Goal: Task Accomplishment & Management: Complete application form

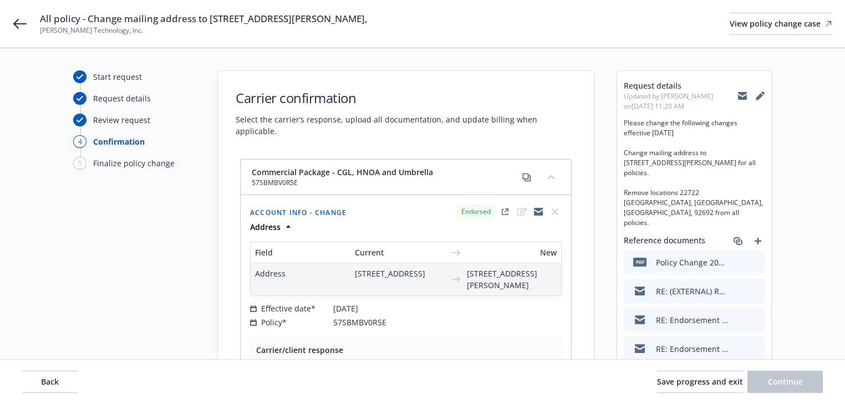
select select "ACCEPTED"
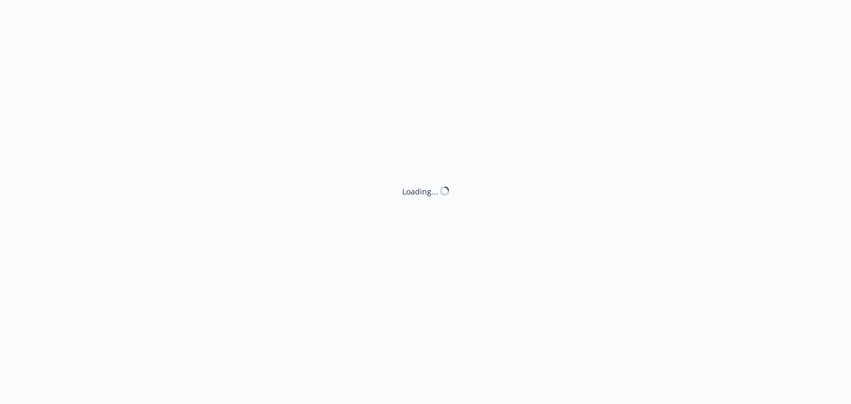
select select "ACCEPTED"
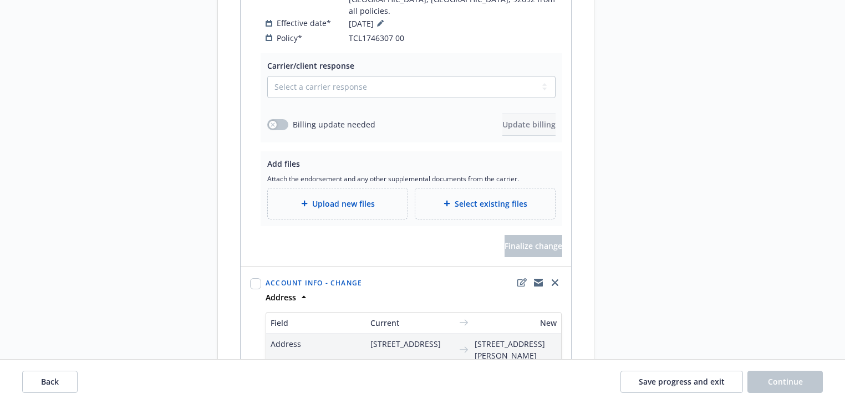
scroll to position [3681, 0]
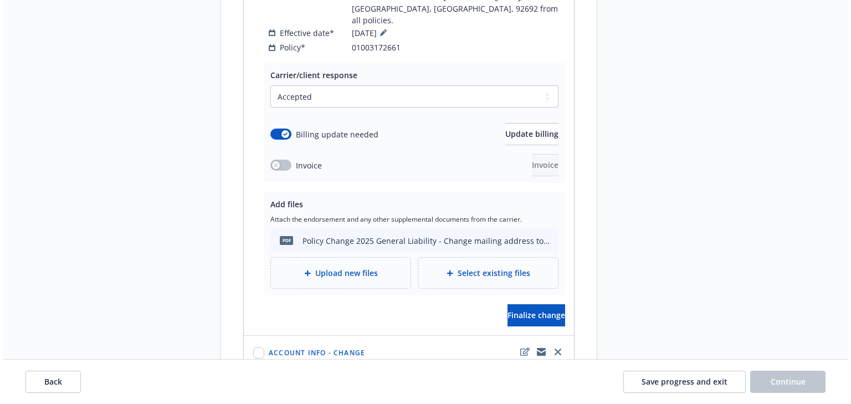
scroll to position [1162, 0]
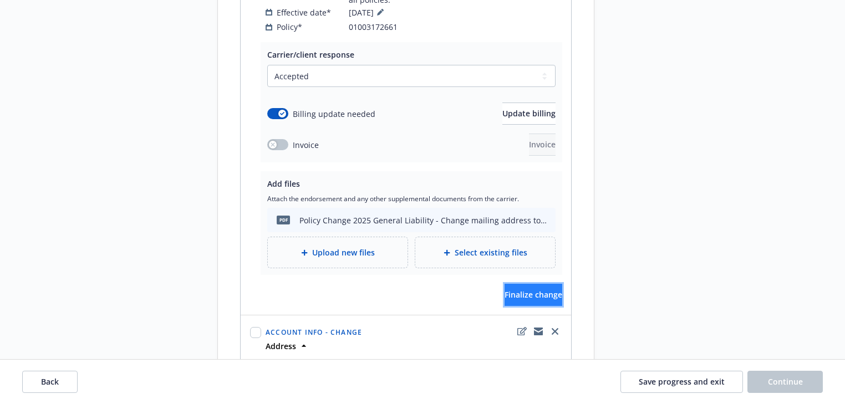
click at [504, 289] on span "Finalize change" at bounding box center [533, 294] width 58 height 11
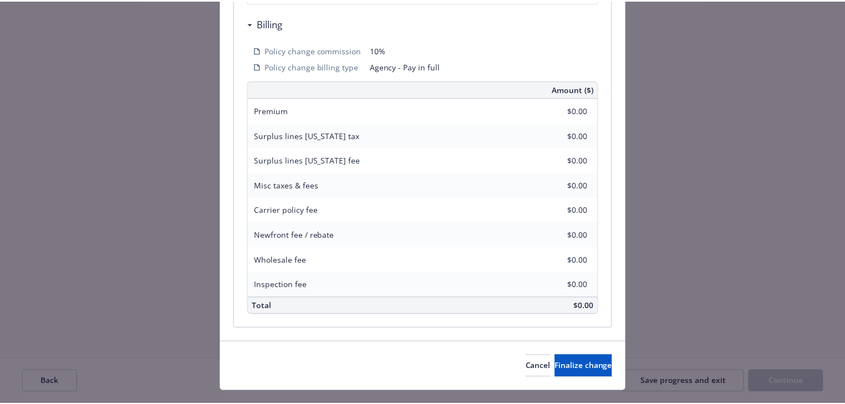
scroll to position [399, 0]
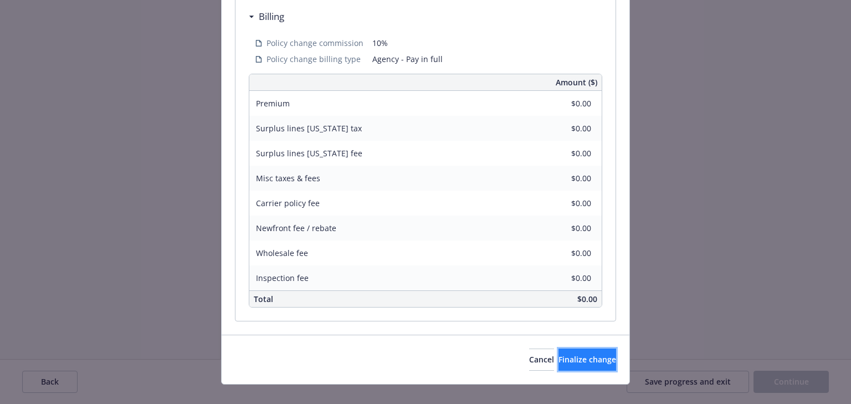
click at [580, 358] on span "Finalize change" at bounding box center [588, 359] width 58 height 11
select select "ACCEPTED"
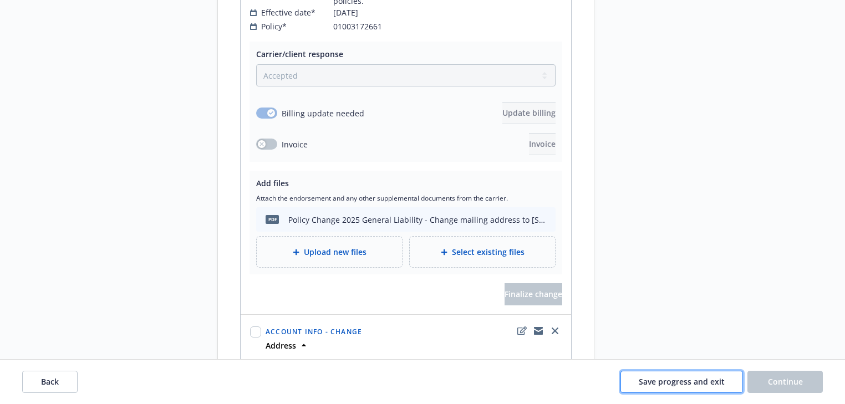
click at [661, 381] on span "Save progress and exit" at bounding box center [682, 381] width 86 height 11
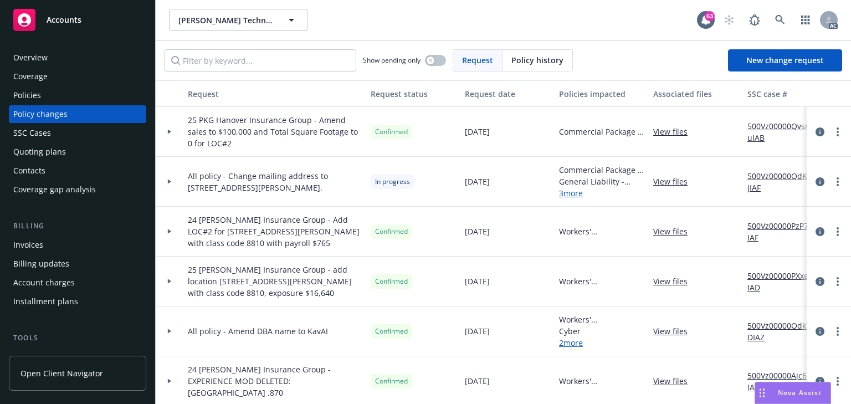
click at [171, 183] on div at bounding box center [170, 182] width 28 height 50
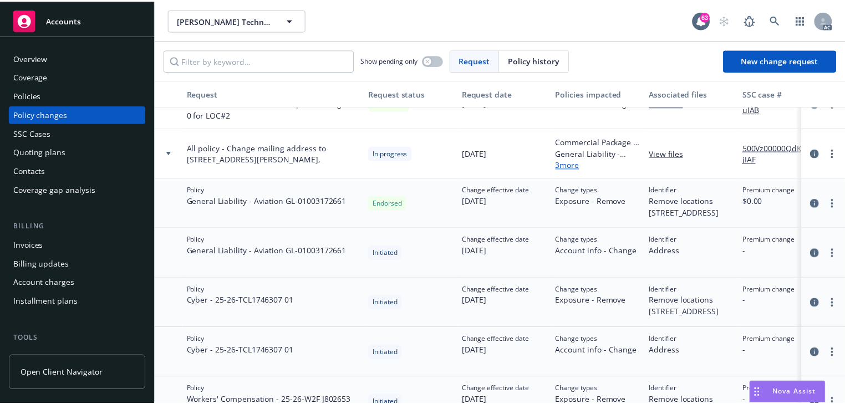
scroll to position [44, 0]
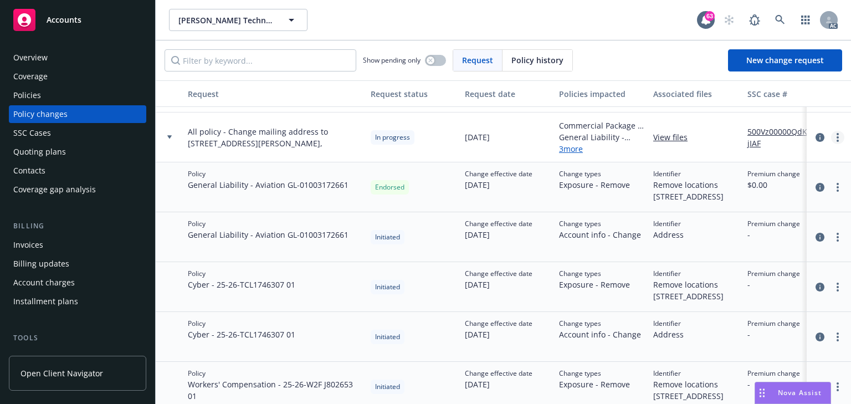
click at [831, 134] on link "more" at bounding box center [837, 137] width 13 height 13
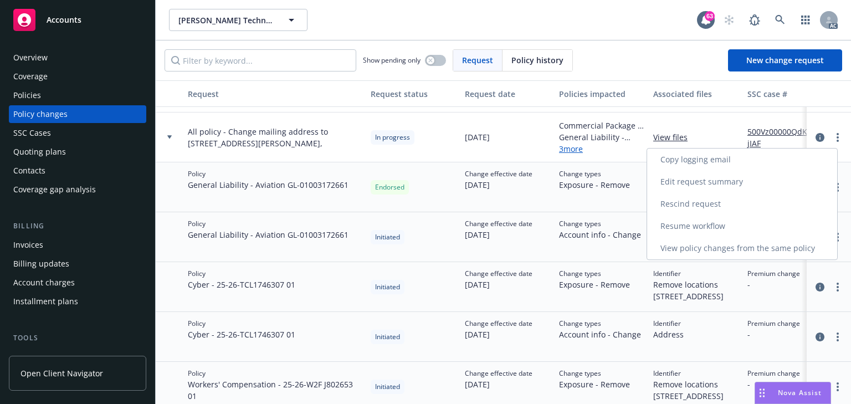
click at [673, 226] on link "Resume workflow" at bounding box center [742, 226] width 190 height 22
select select "ACCEPTED"
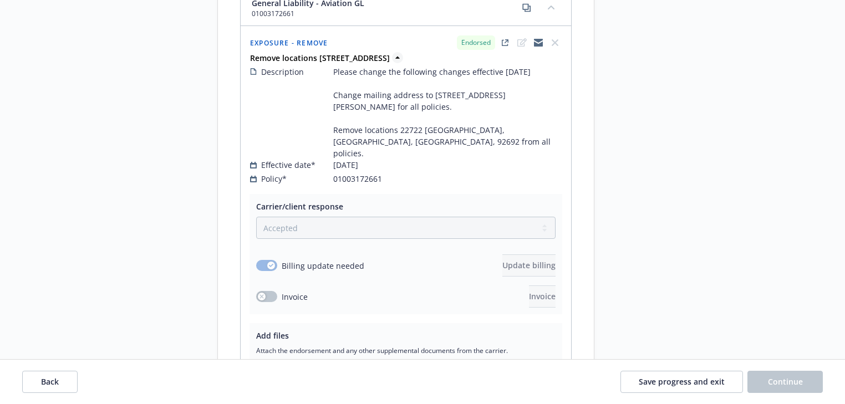
scroll to position [984, 0]
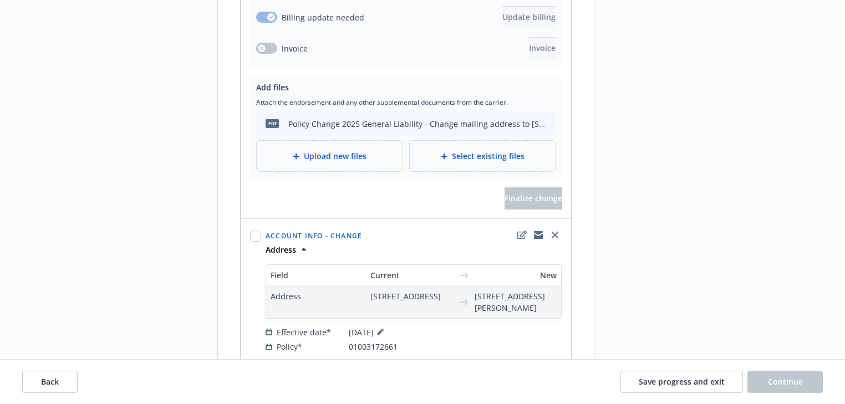
scroll to position [1295, 0]
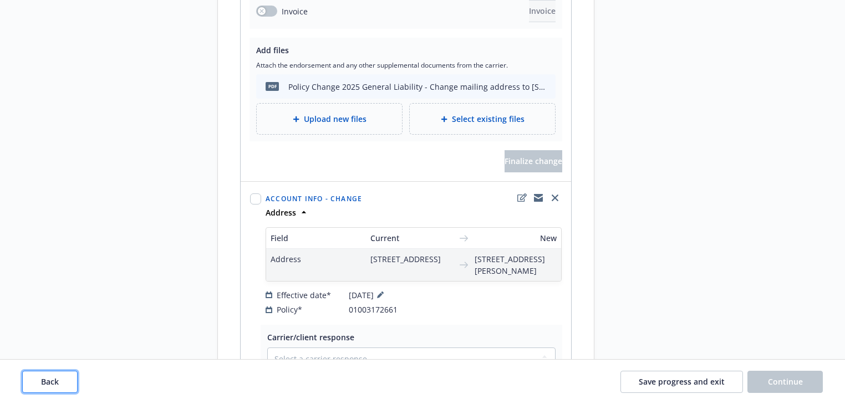
click at [75, 379] on button "Back" at bounding box center [49, 382] width 55 height 22
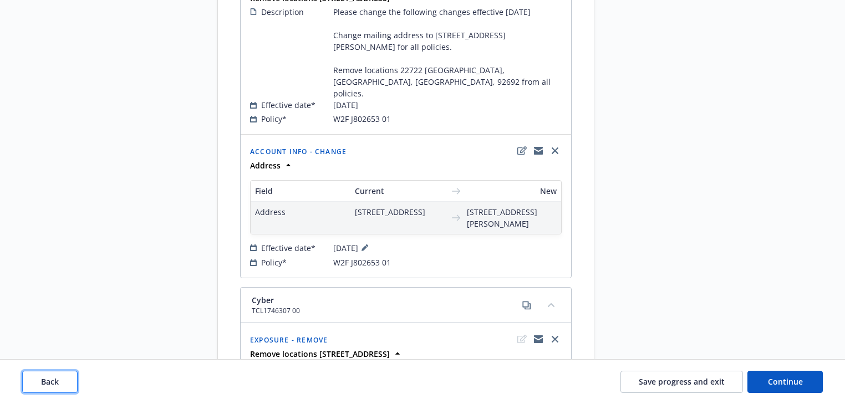
click at [75, 379] on button "Back" at bounding box center [49, 382] width 55 height 22
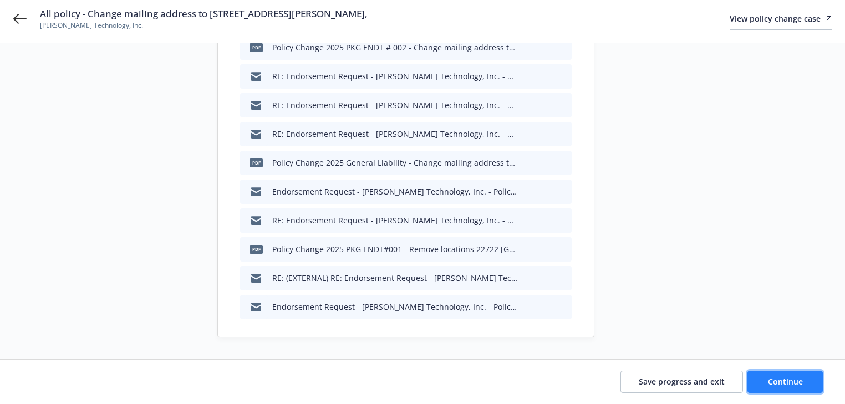
click at [794, 388] on button "Continue" at bounding box center [784, 382] width 75 height 22
type textarea "x"
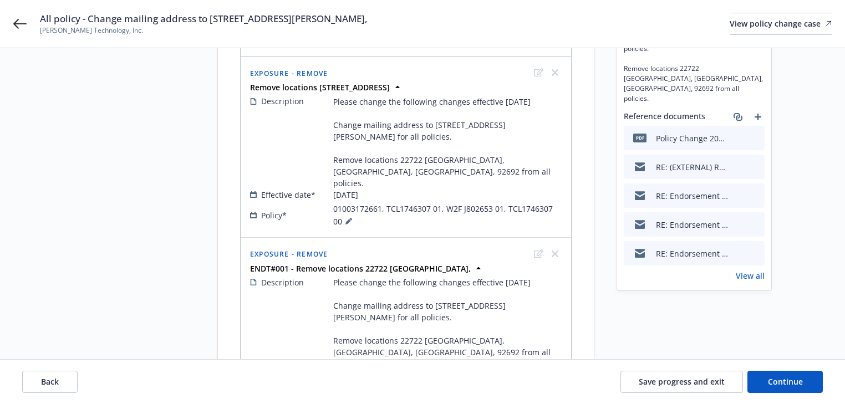
scroll to position [133, 0]
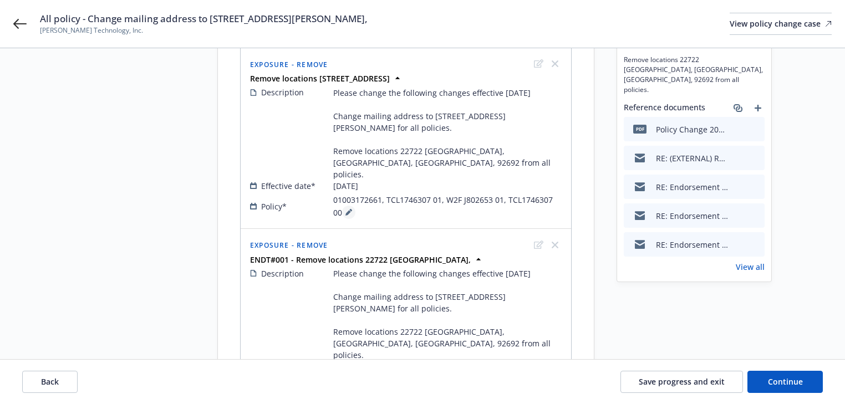
click at [345, 209] on icon at bounding box center [348, 212] width 7 height 7
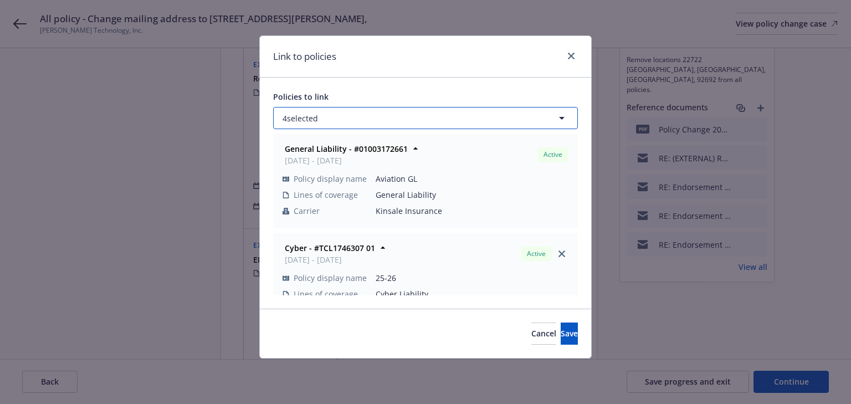
click at [355, 117] on button "4 selected" at bounding box center [425, 118] width 305 height 22
select select "ACTIVE"
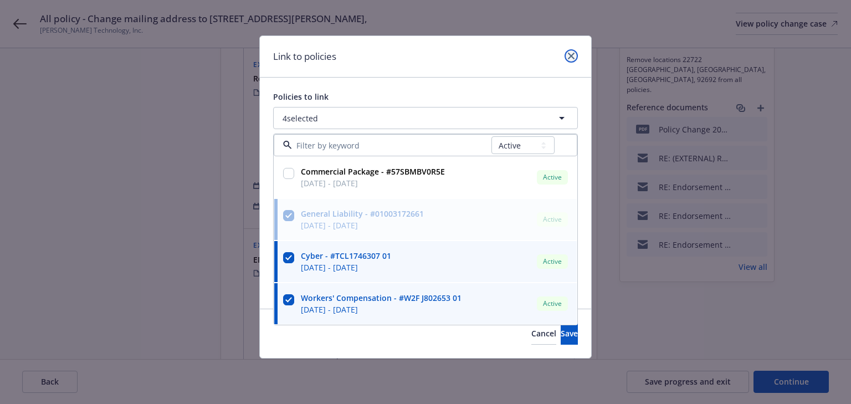
click at [567, 59] on link "close" at bounding box center [571, 55] width 13 height 13
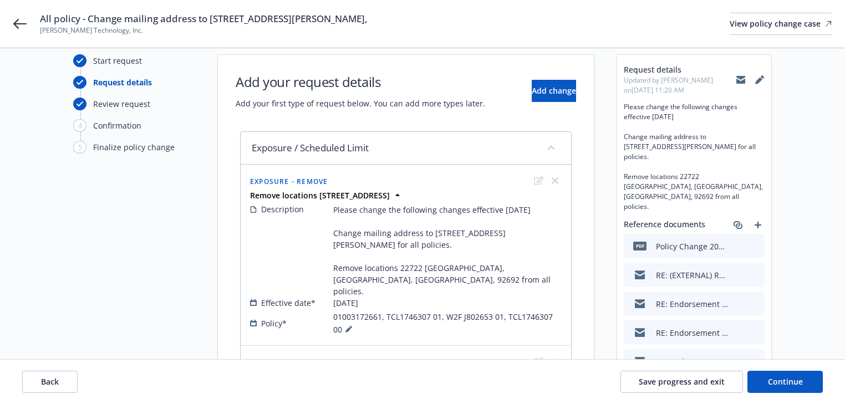
scroll to position [0, 0]
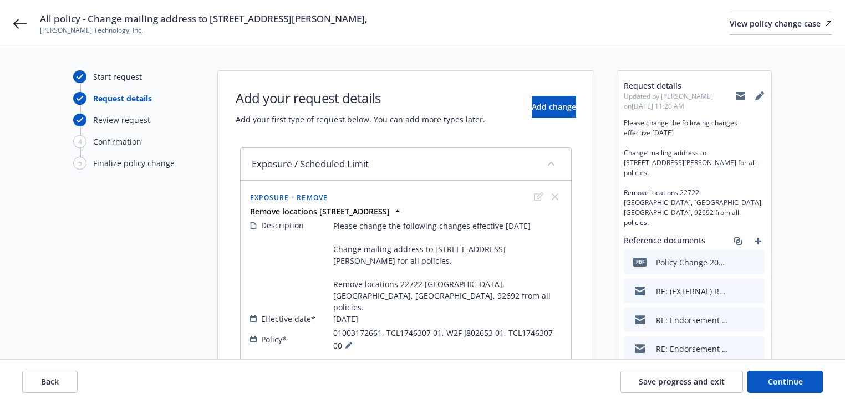
click at [524, 118] on div "Add your request details Add your first type of request below. You can add more…" at bounding box center [406, 107] width 340 height 37
click at [532, 112] on button "Add change" at bounding box center [554, 107] width 44 height 22
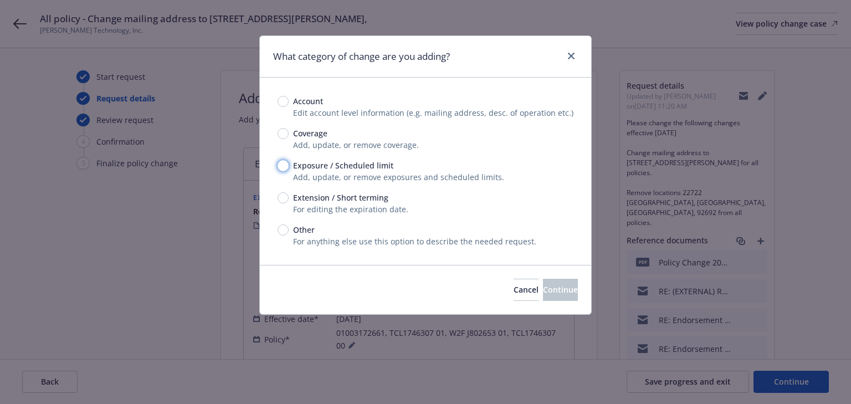
click at [280, 169] on input "Exposure / Scheduled limit" at bounding box center [283, 165] width 11 height 11
radio input "true"
click at [560, 294] on button "Continue" at bounding box center [560, 290] width 35 height 22
type textarea "x"
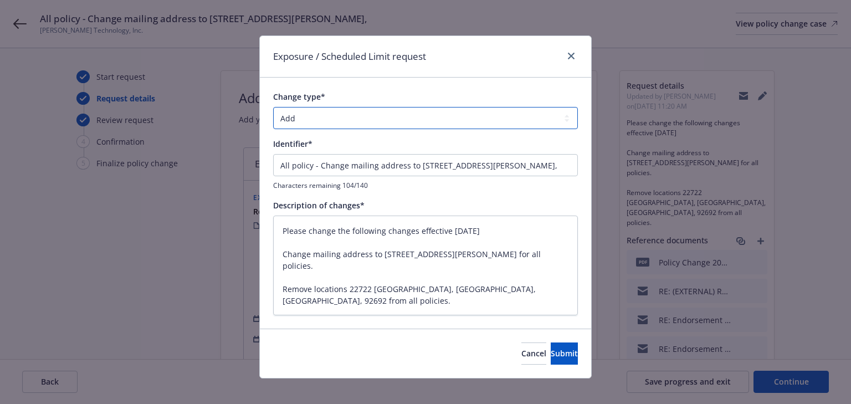
click at [349, 122] on select "Add Audit Change Remove" at bounding box center [425, 118] width 305 height 22
select select "REMOVE"
click at [273, 107] on select "Add Audit Change Remove" at bounding box center [425, 118] width 305 height 22
drag, startPoint x: 519, startPoint y: 165, endPoint x: 0, endPoint y: 211, distance: 520.9
click at [0, 211] on div "Exposure / Scheduled Limit request Change type* Add Audit Change Remove Identif…" at bounding box center [425, 202] width 851 height 404
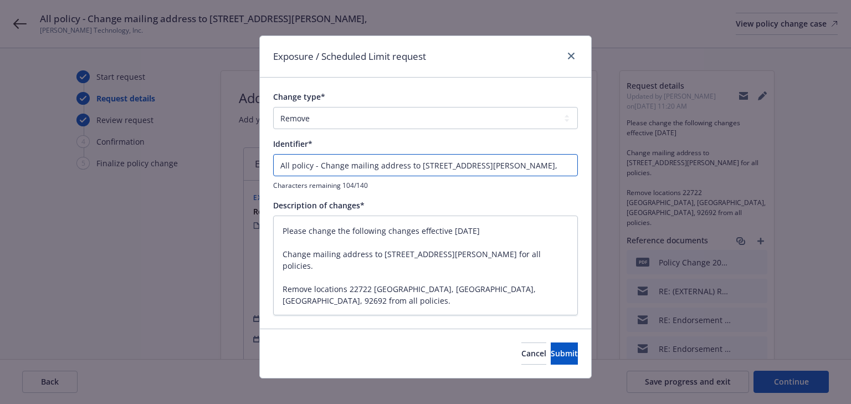
type textarea "x"
type input "Remove locations 22722 Sandalwood,"
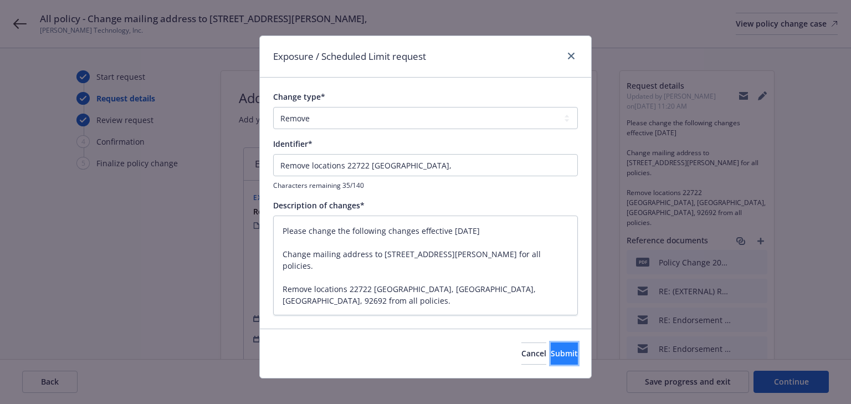
click at [551, 350] on span "Submit" at bounding box center [564, 353] width 27 height 11
type textarea "x"
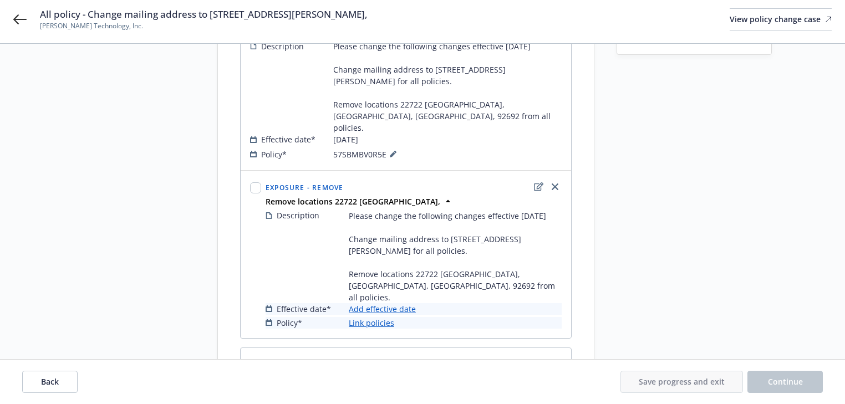
scroll to position [443, 0]
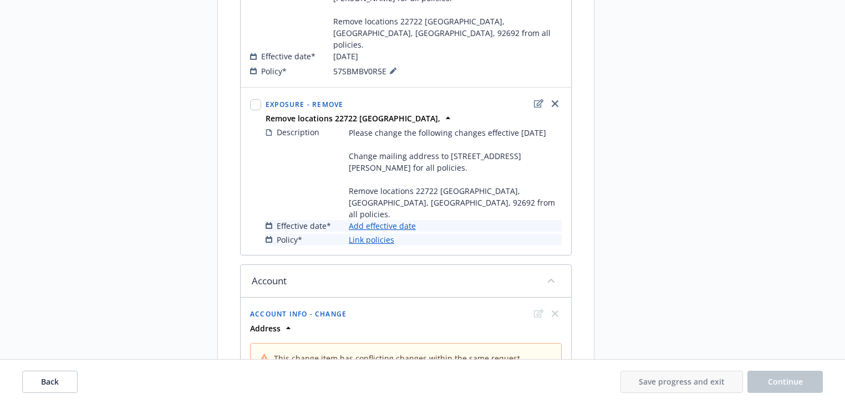
click at [387, 220] on link "Add effective date" at bounding box center [382, 226] width 67 height 12
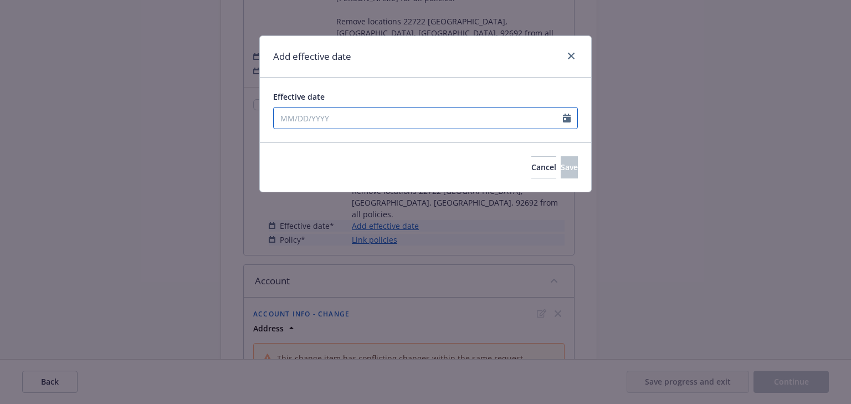
click at [338, 121] on input "Effective date" at bounding box center [418, 118] width 289 height 21
select select "8"
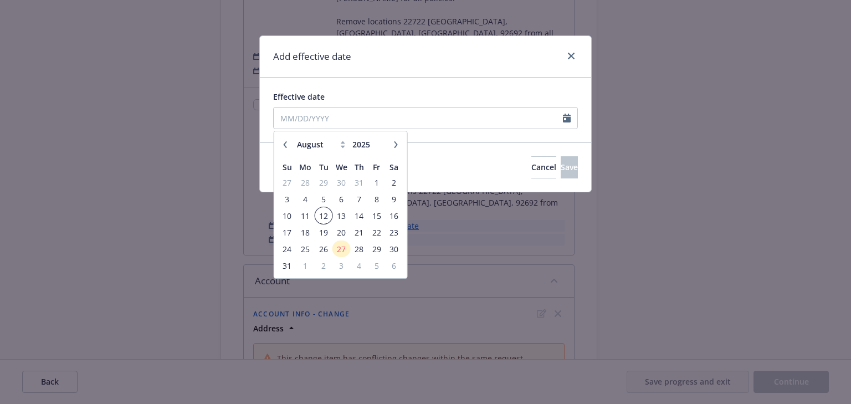
click at [324, 215] on span "12" at bounding box center [323, 216] width 15 height 14
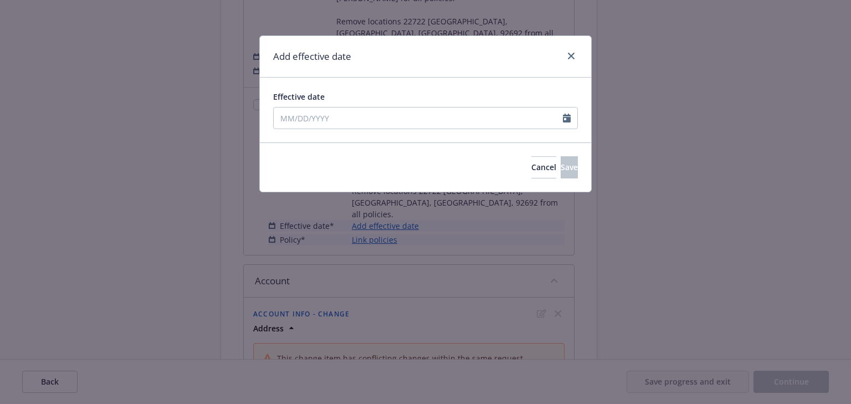
type input "08/12/2025"
click at [565, 171] on button "Save" at bounding box center [569, 167] width 17 height 22
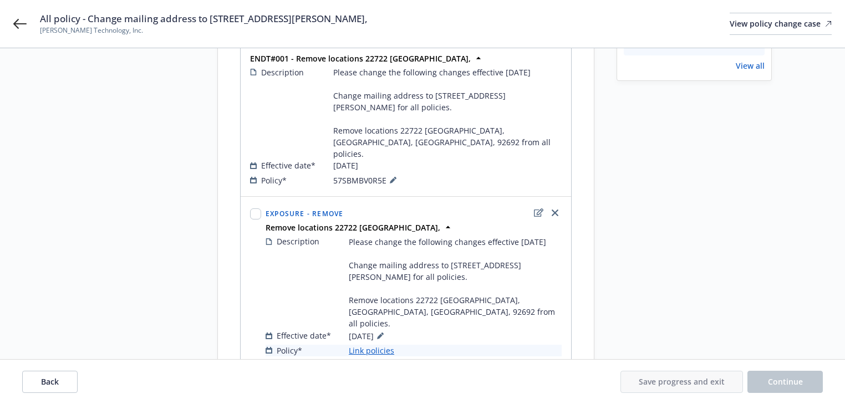
scroll to position [355, 0]
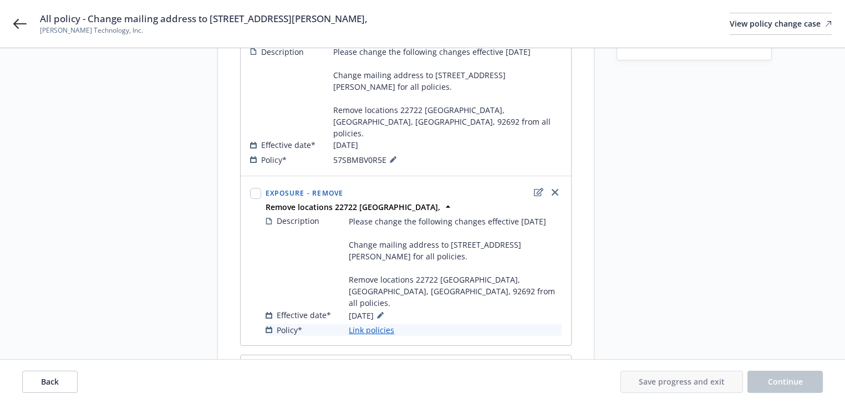
click at [381, 324] on link "Link policies" at bounding box center [371, 330] width 45 height 12
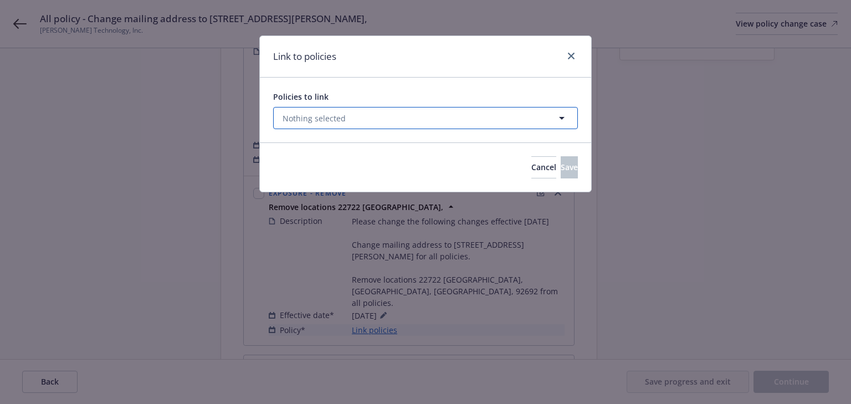
click at [349, 115] on button "Nothing selected" at bounding box center [425, 118] width 305 height 22
select select "ACTIVE"
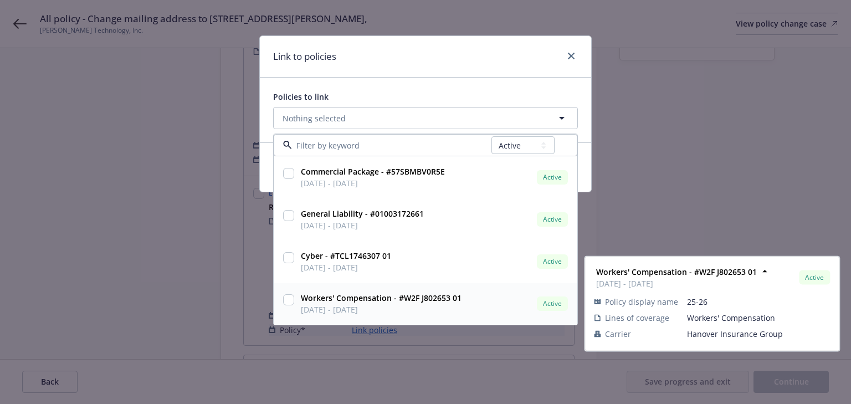
click at [287, 299] on input "checkbox" at bounding box center [288, 299] width 11 height 11
checkbox input "true"
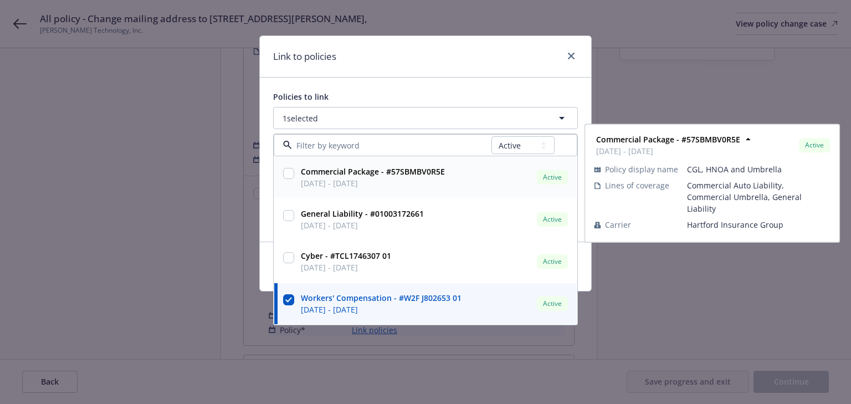
click at [349, 141] on input at bounding box center [392, 146] width 200 height 12
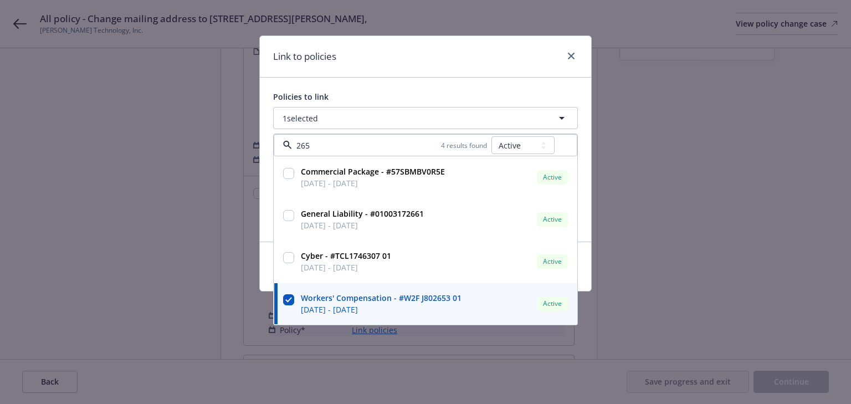
type input "2653"
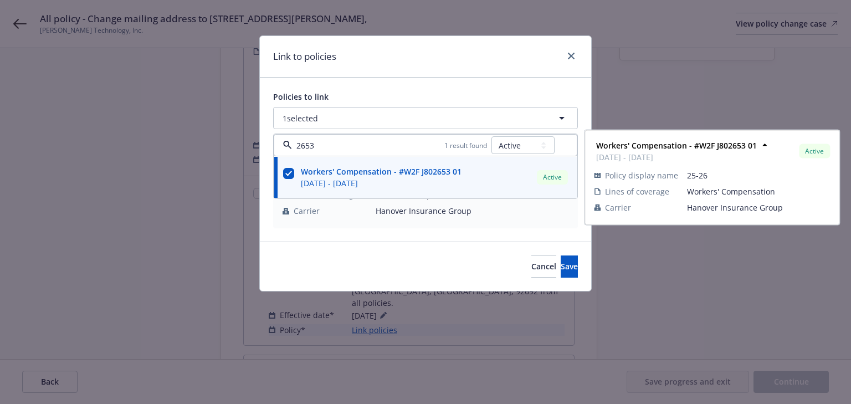
drag, startPoint x: 300, startPoint y: 145, endPoint x: 275, endPoint y: 145, distance: 25.5
click at [276, 145] on div "2653 1 result found All Active Upcoming Expired Cancelled" at bounding box center [426, 145] width 304 height 22
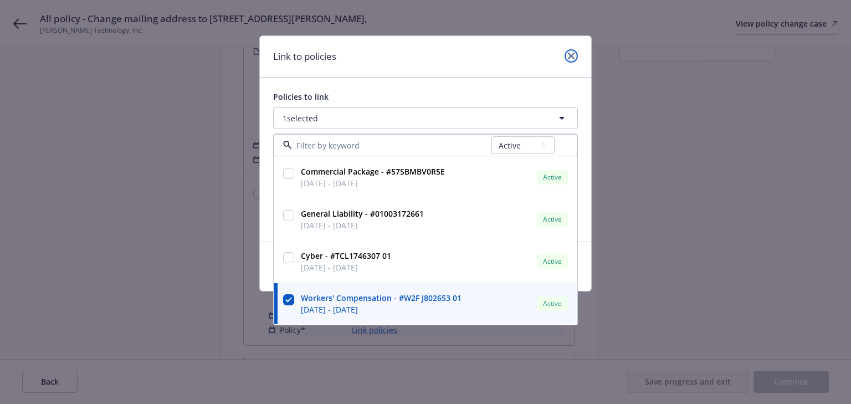
click at [569, 49] on link "close" at bounding box center [571, 55] width 13 height 13
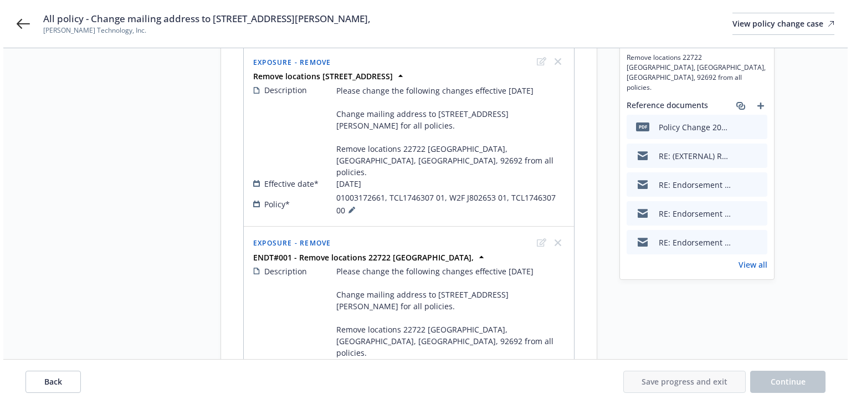
scroll to position [133, 0]
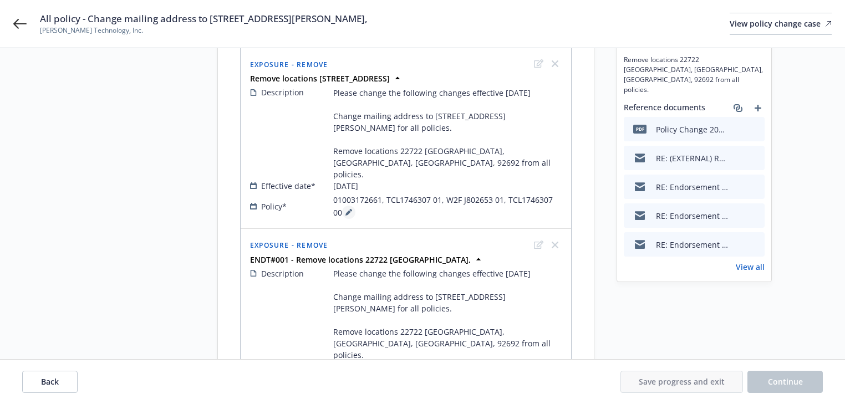
click at [345, 209] on icon at bounding box center [348, 212] width 7 height 7
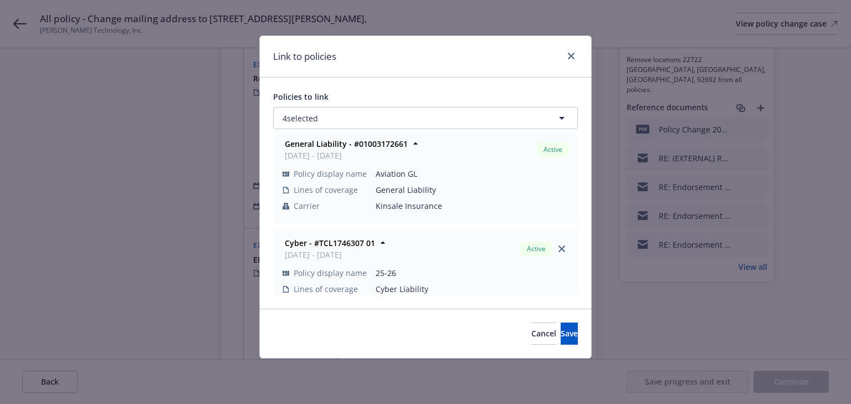
scroll to position [0, 0]
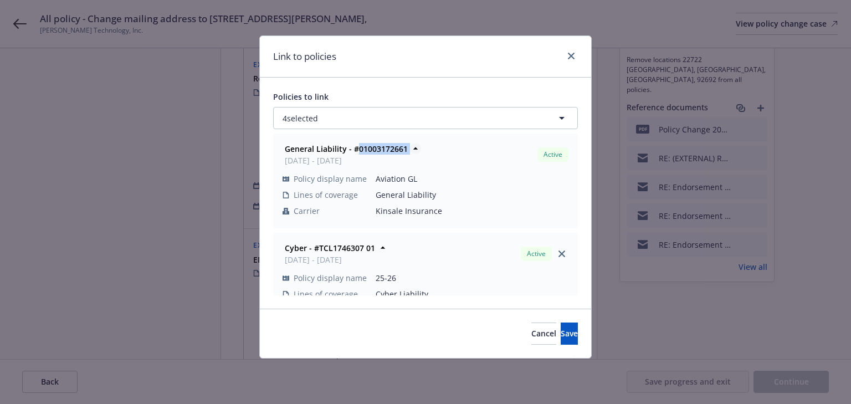
drag, startPoint x: 357, startPoint y: 147, endPoint x: 411, endPoint y: 148, distance: 53.8
click at [408, 148] on span "General Liability - #01003172661" at bounding box center [346, 149] width 123 height 12
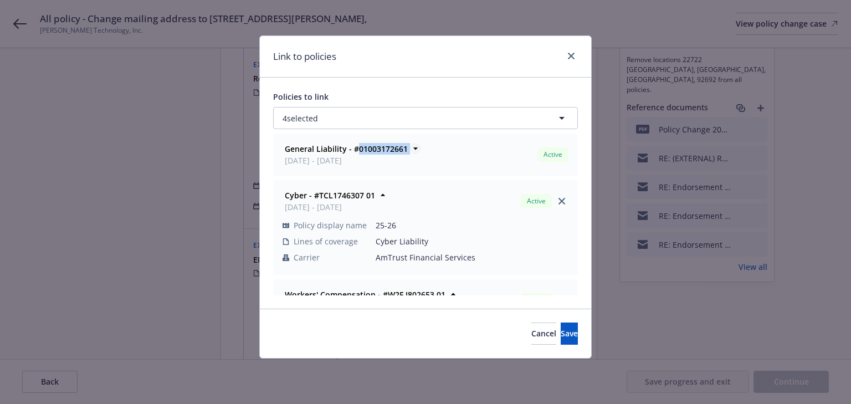
copy span "01003172661"
click at [481, 157] on div "General Liability - #01003172661 08/09/2025 - 08/09/2026 Active" at bounding box center [425, 155] width 290 height 28
click at [411, 150] on icon at bounding box center [415, 148] width 11 height 11
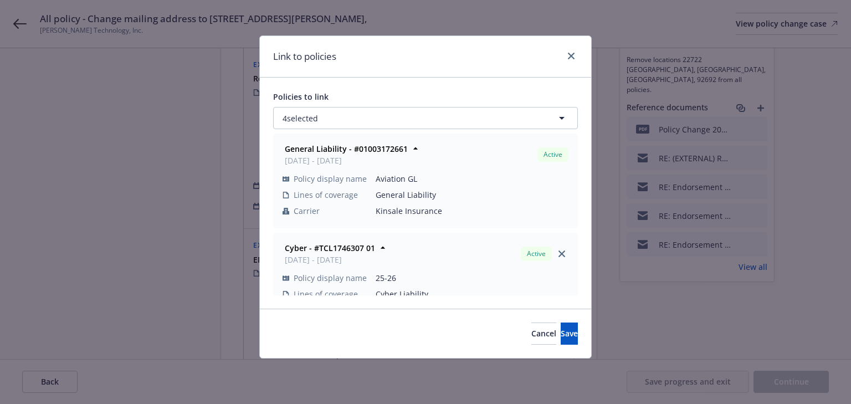
click at [519, 84] on div "Policies to link 4 selected General Liability - #01003172661 08/09/2025 - 08/09…" at bounding box center [425, 193] width 331 height 231
click at [552, 161] on div "Active" at bounding box center [553, 154] width 31 height 14
click at [503, 173] on span "Aviation GL" at bounding box center [472, 179] width 193 height 12
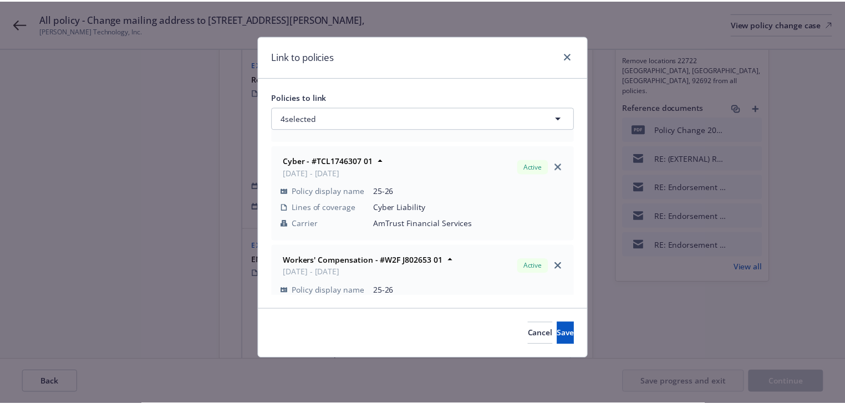
scroll to position [89, 0]
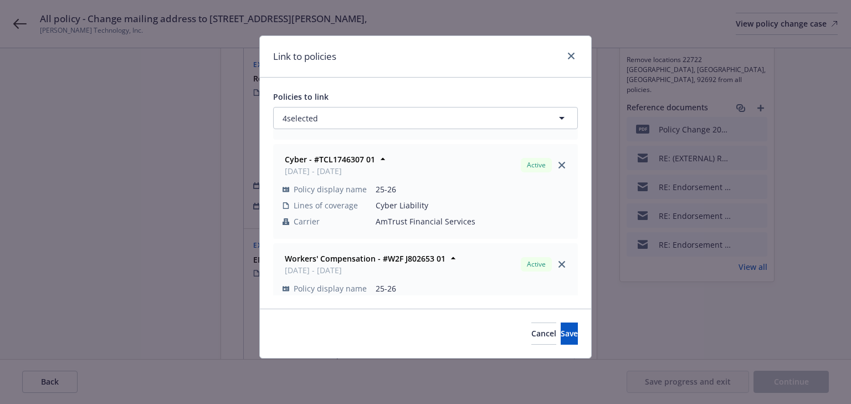
click at [433, 185] on span "25-26" at bounding box center [472, 189] width 193 height 12
drag, startPoint x: 358, startPoint y: 156, endPoint x: 394, endPoint y: 156, distance: 35.5
click at [394, 156] on div "Cyber - #TCL1746307 01 08/19/2025 - 08/19/2026 Active" at bounding box center [425, 165] width 290 height 28
copy strong "46307 01"
click at [559, 164] on icon "close" at bounding box center [562, 165] width 7 height 7
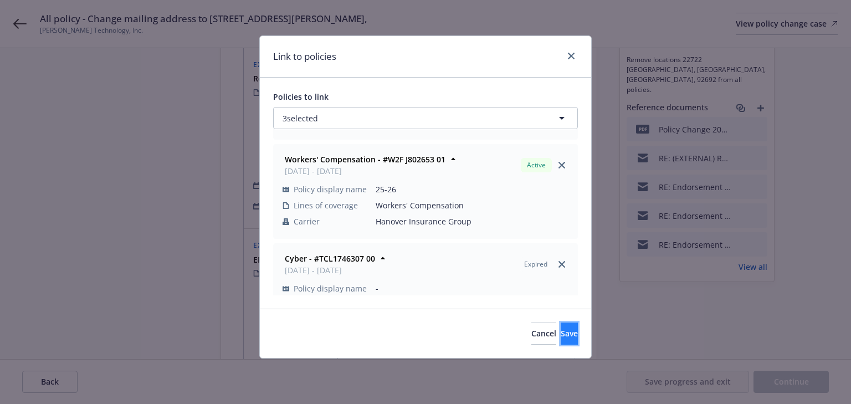
click at [561, 332] on button "Save" at bounding box center [569, 334] width 17 height 22
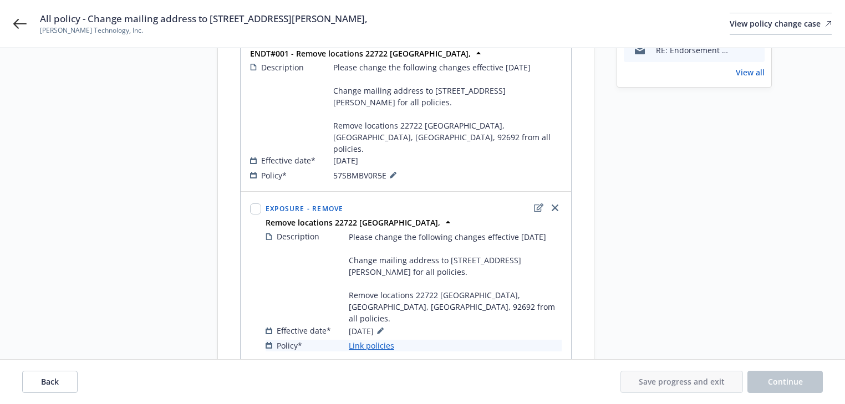
scroll to position [355, 0]
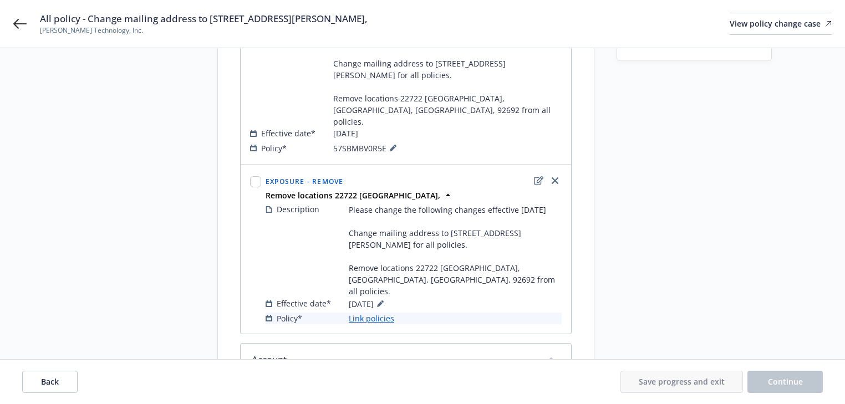
click at [375, 313] on link "Link policies" at bounding box center [371, 319] width 45 height 12
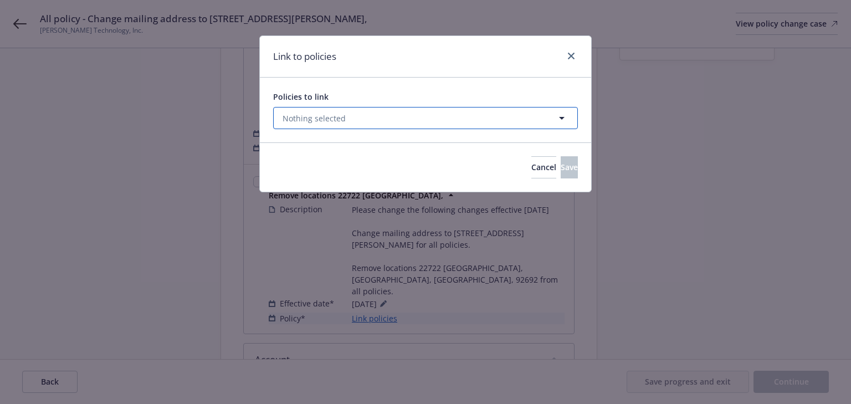
click at [326, 109] on button "Nothing selected" at bounding box center [425, 118] width 305 height 22
select select "ACTIVE"
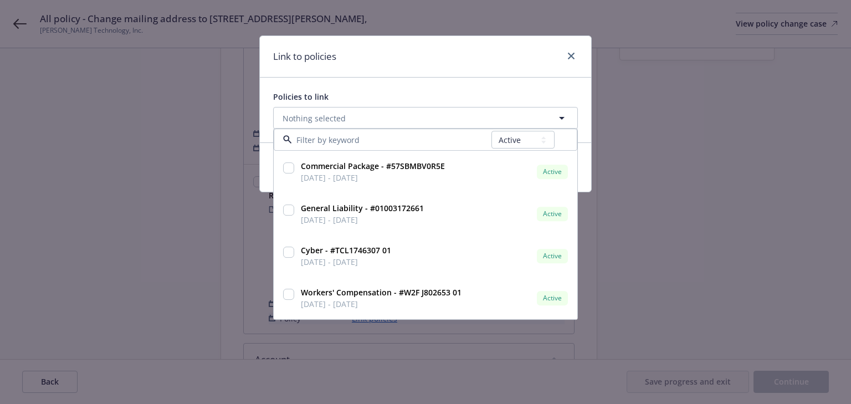
type input "46307 01"
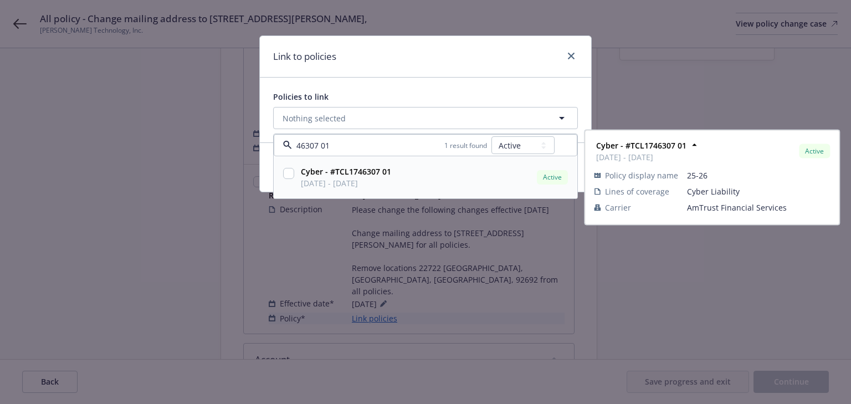
click at [286, 177] on input "checkbox" at bounding box center [288, 173] width 11 height 11
checkbox input "true"
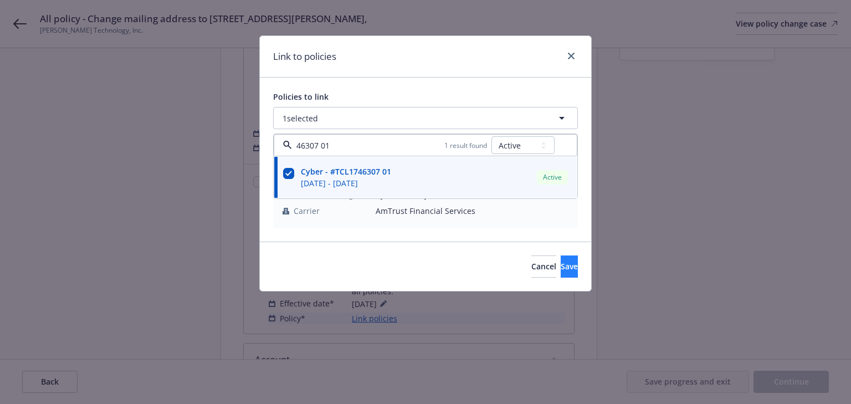
type input "46307 01"
click at [561, 266] on button "Save" at bounding box center [569, 267] width 17 height 22
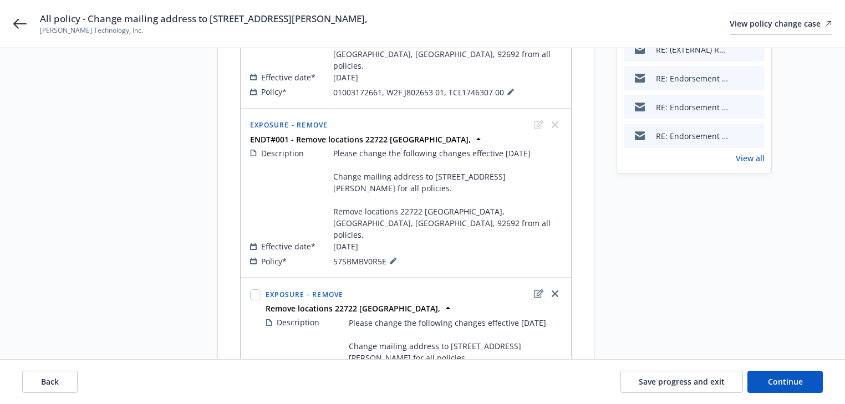
scroll to position [89, 0]
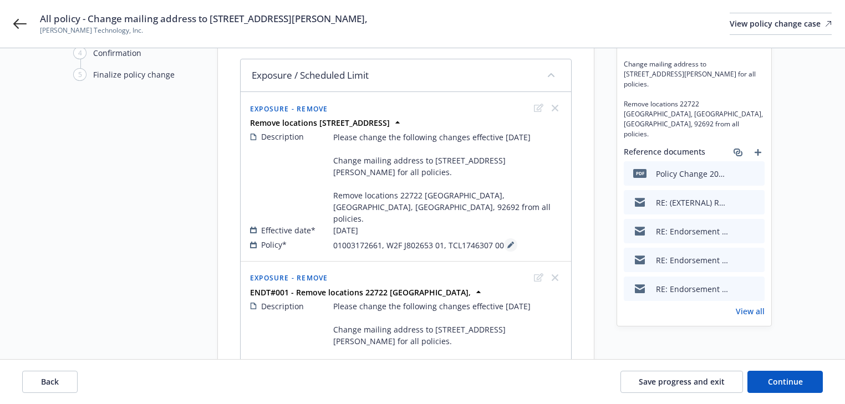
click at [507, 242] on icon at bounding box center [510, 245] width 7 height 7
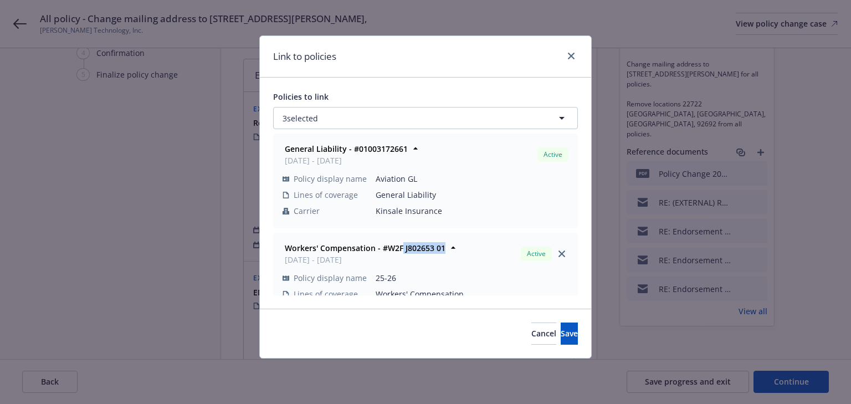
copy strong "J802653 01"
drag, startPoint x: 401, startPoint y: 250, endPoint x: 445, endPoint y: 246, distance: 43.4
click at [445, 246] on div "Workers' Compensation - #W2F J802653 01 08/08/2025 - 08/08/2026" at bounding box center [363, 254] width 167 height 28
click at [559, 252] on icon "close" at bounding box center [562, 254] width 7 height 7
click at [561, 335] on span "Save" at bounding box center [569, 333] width 17 height 11
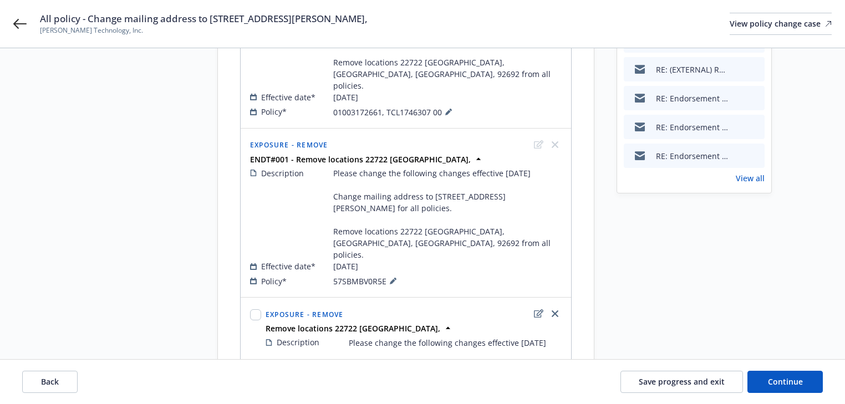
scroll to position [399, 0]
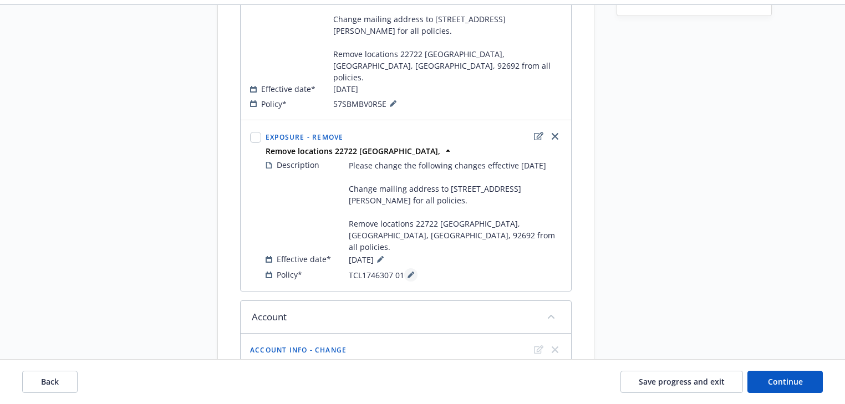
click at [416, 268] on button at bounding box center [410, 274] width 13 height 13
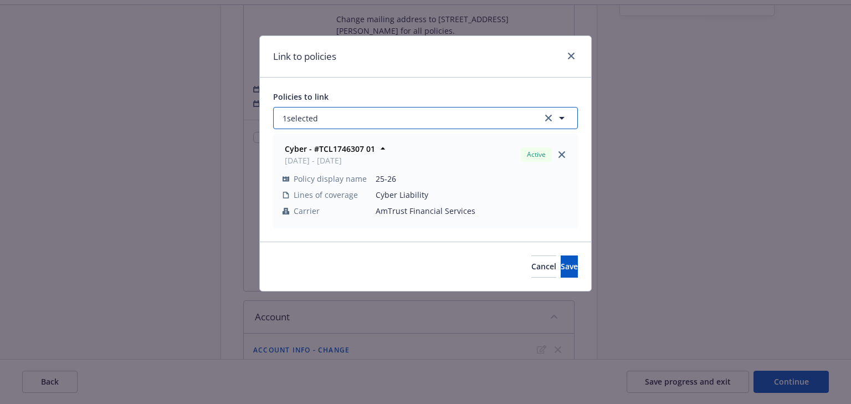
click at [338, 115] on button "1 selected" at bounding box center [425, 118] width 305 height 22
select select "ACTIVE"
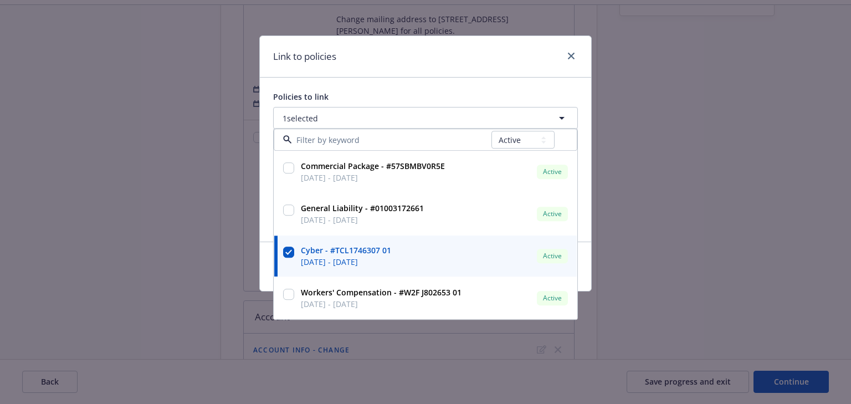
type input "J802653 01"
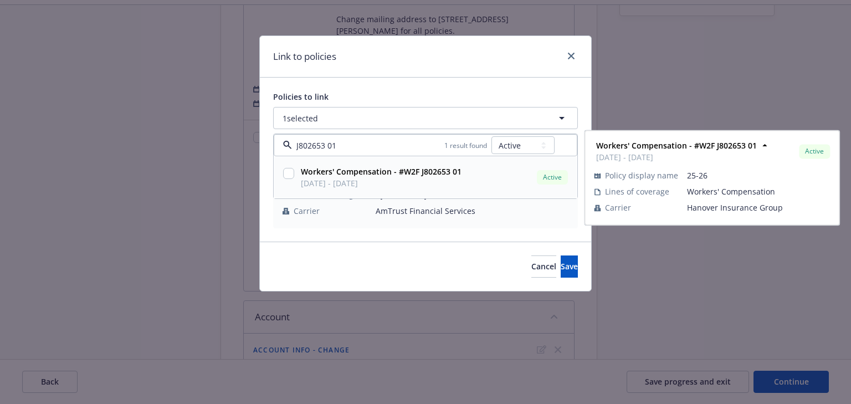
click at [293, 175] on input "checkbox" at bounding box center [288, 173] width 11 height 11
checkbox input "true"
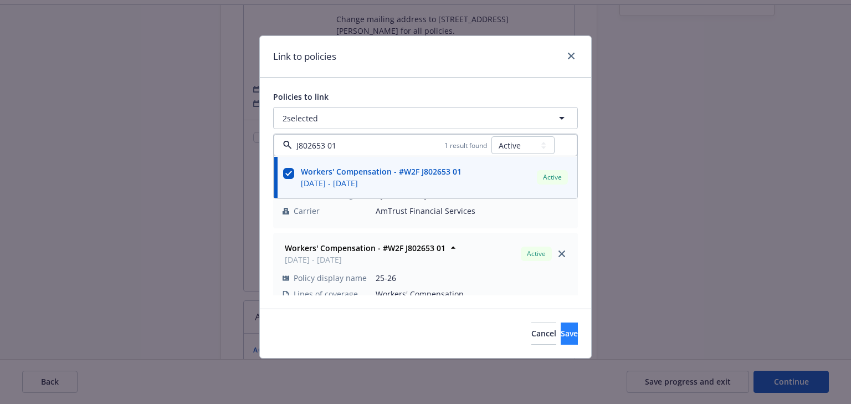
type input "J802653 01"
click at [561, 331] on span "Save" at bounding box center [569, 333] width 17 height 11
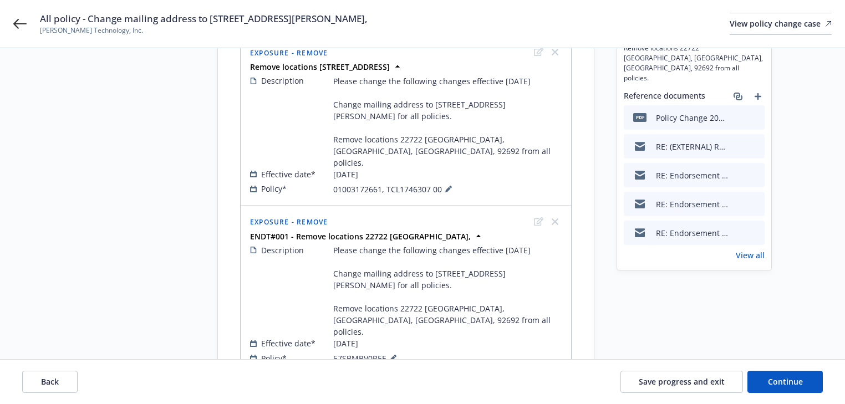
scroll to position [133, 0]
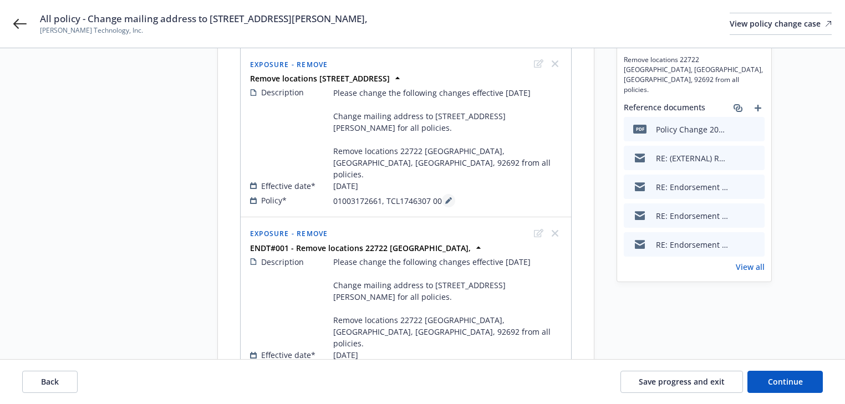
click at [448, 194] on button at bounding box center [448, 200] width 13 height 13
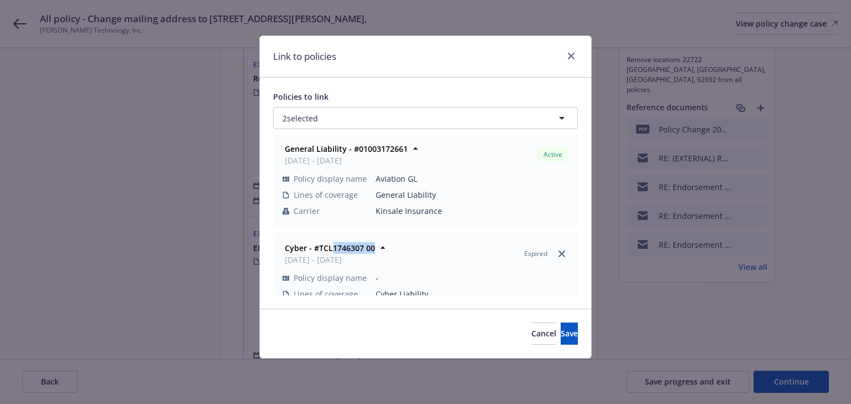
drag, startPoint x: 335, startPoint y: 248, endPoint x: 403, endPoint y: 251, distance: 68.2
click at [403, 251] on div "Cyber - #TCL1746307 00 08/19/2024 - 08/19/2025 Expired" at bounding box center [425, 254] width 290 height 28
copy strong "1746307 00"
click at [559, 251] on icon "close" at bounding box center [562, 254] width 7 height 7
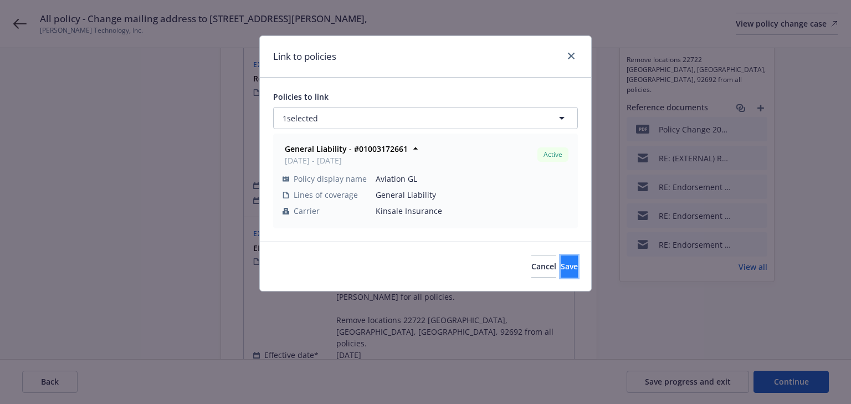
click at [561, 271] on span "Save" at bounding box center [569, 266] width 17 height 11
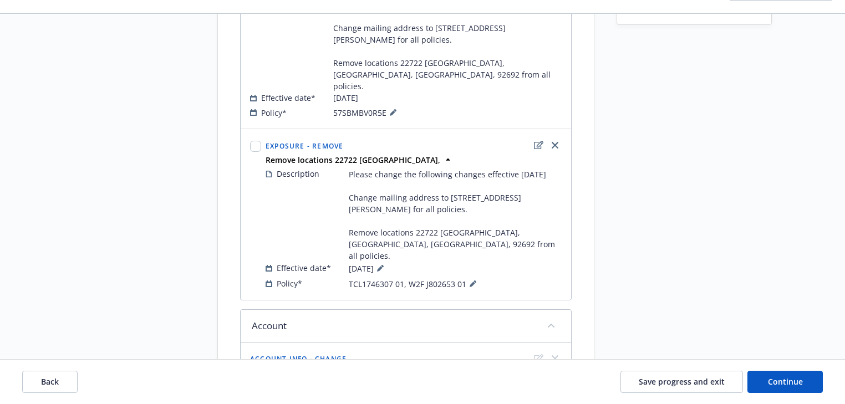
scroll to position [399, 0]
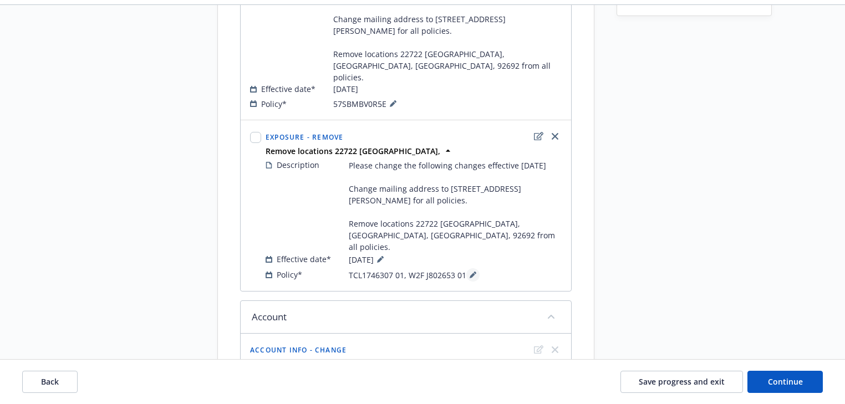
click at [470, 268] on button at bounding box center [472, 274] width 13 height 13
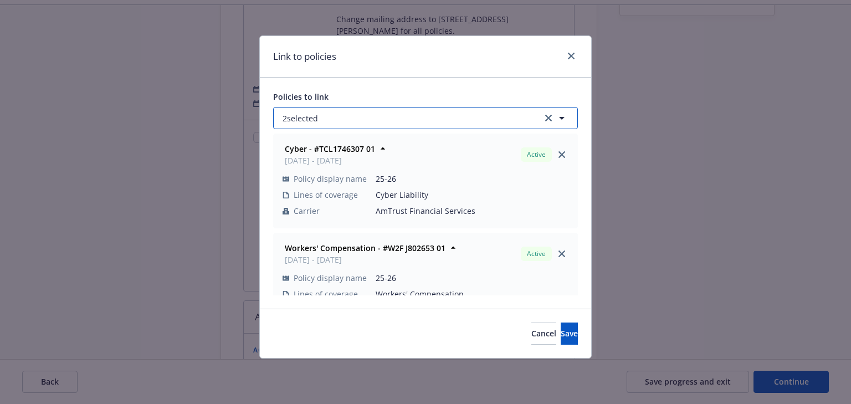
click at [341, 124] on button "2 selected" at bounding box center [425, 118] width 305 height 22
select select "ACTIVE"
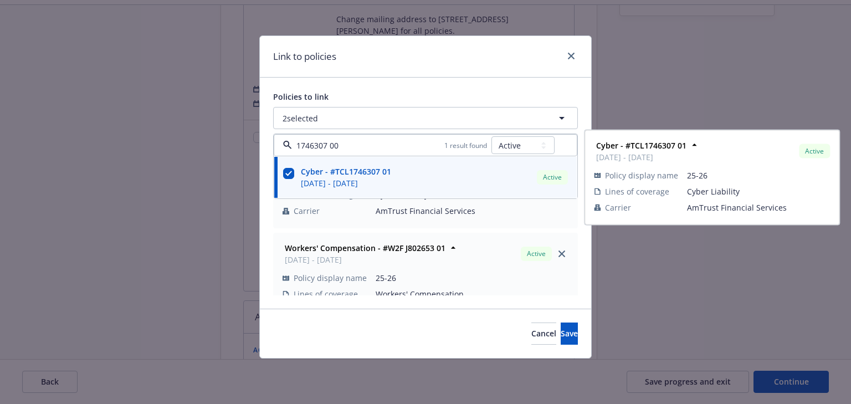
type input "1746307 00"
click at [517, 144] on select "All Active Upcoming Expired Cancelled" at bounding box center [523, 145] width 63 height 18
select select
click at [492, 136] on select "All Active Upcoming Expired Cancelled" at bounding box center [523, 145] width 63 height 18
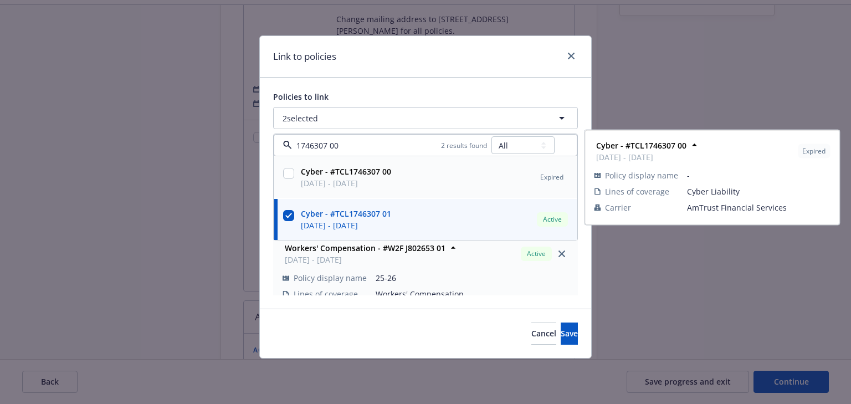
click at [288, 177] on input "checkbox" at bounding box center [288, 173] width 11 height 11
checkbox input "true"
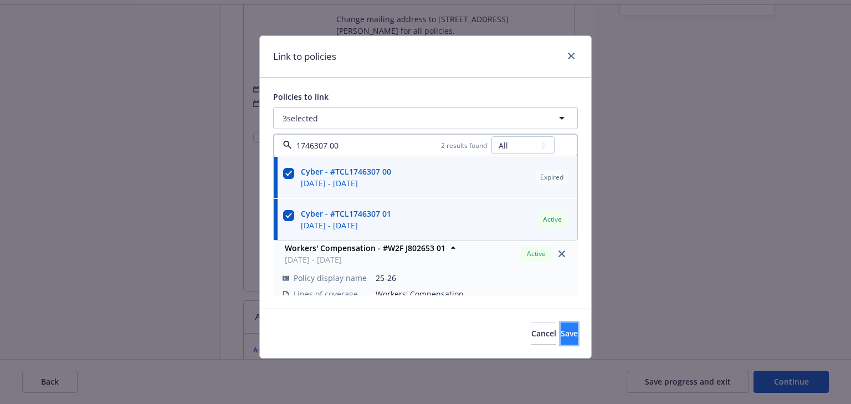
click at [561, 335] on span "Save" at bounding box center [569, 333] width 17 height 11
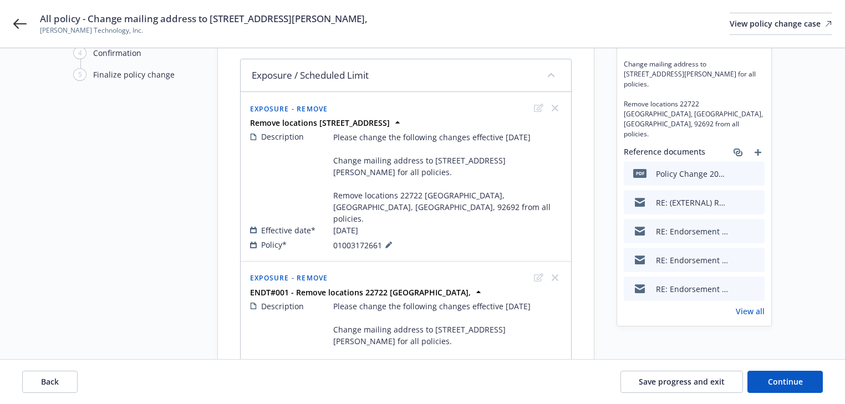
scroll to position [89, 0]
click at [472, 225] on div "Effective date* 08/12/2025" at bounding box center [406, 231] width 312 height 12
click at [774, 389] on button "Continue" at bounding box center [784, 382] width 75 height 22
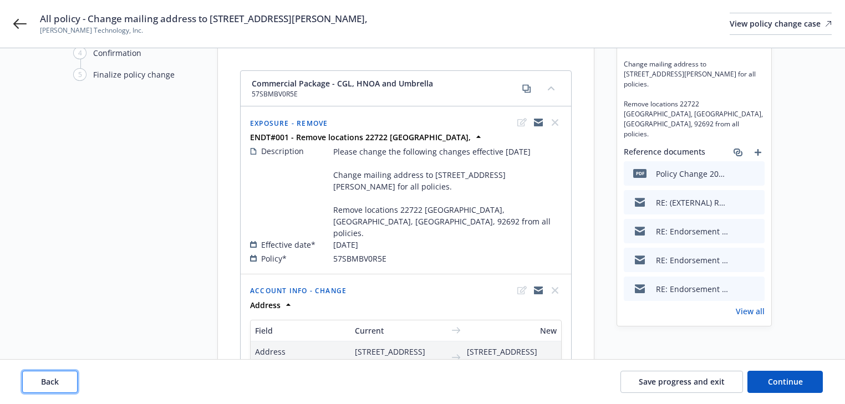
click at [58, 387] on button "Back" at bounding box center [49, 382] width 55 height 22
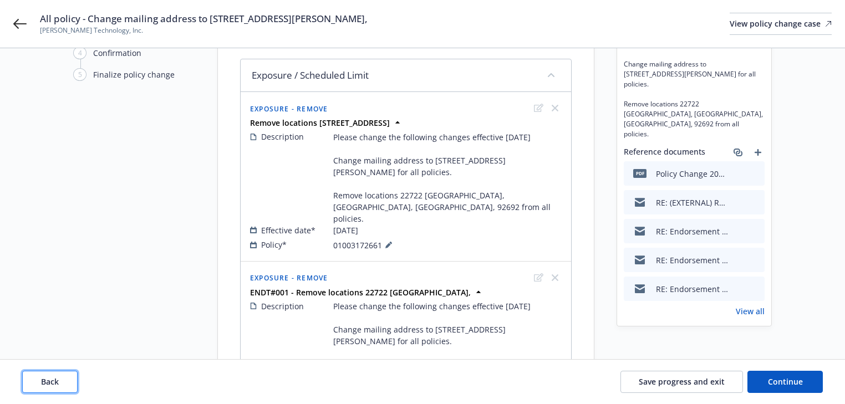
click at [58, 387] on button "Back" at bounding box center [49, 382] width 55 height 22
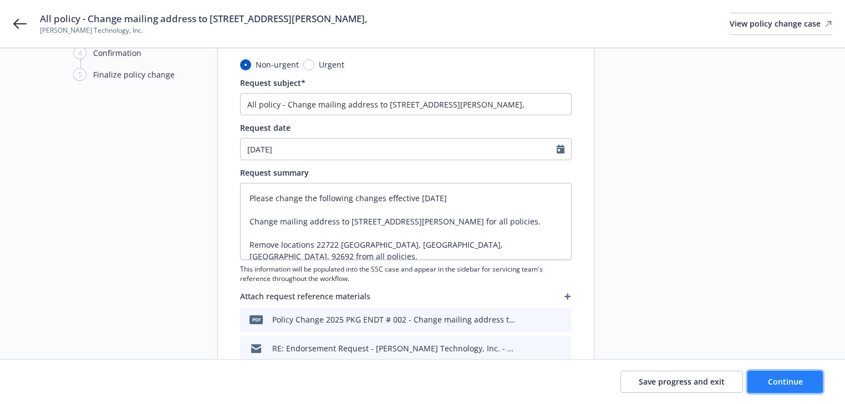
click at [763, 380] on button "Continue" at bounding box center [784, 382] width 75 height 22
type textarea "x"
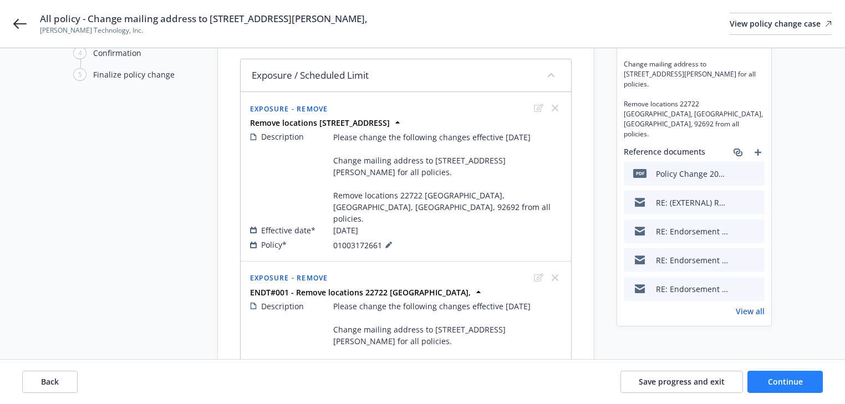
scroll to position [0, 0]
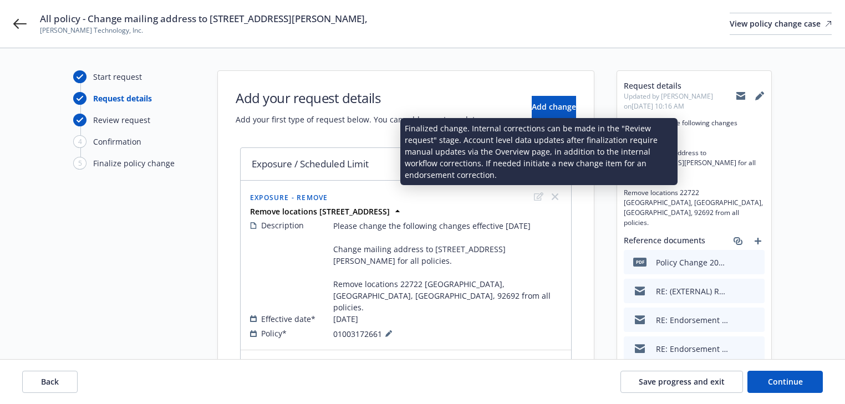
click at [538, 197] on icon "edit" at bounding box center [538, 196] width 9 height 9
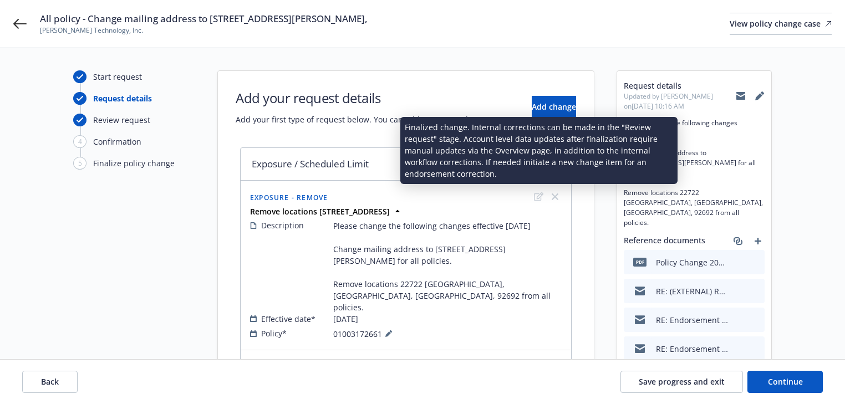
click at [538, 197] on icon "edit" at bounding box center [538, 196] width 9 height 9
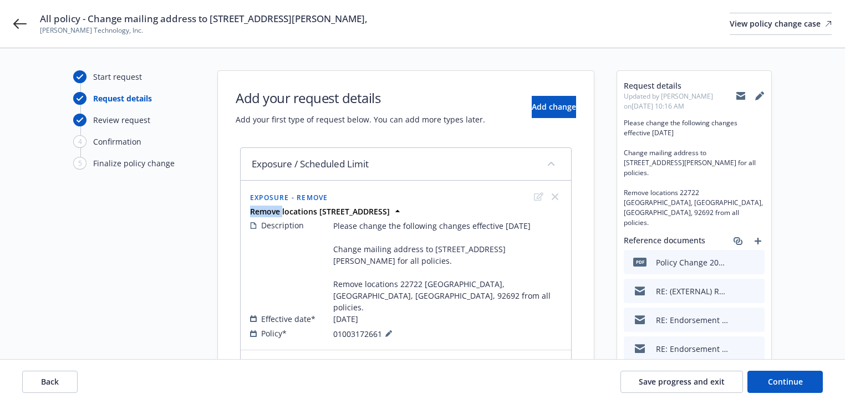
click at [538, 197] on icon "edit" at bounding box center [538, 196] width 9 height 9
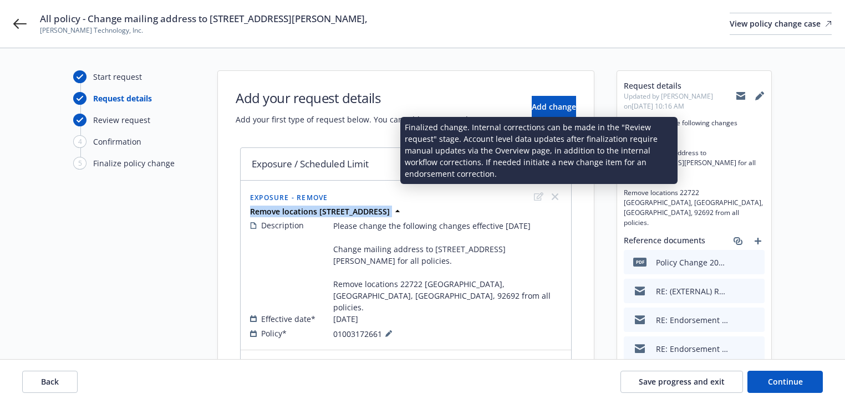
click at [538, 197] on icon "edit" at bounding box center [538, 196] width 9 height 9
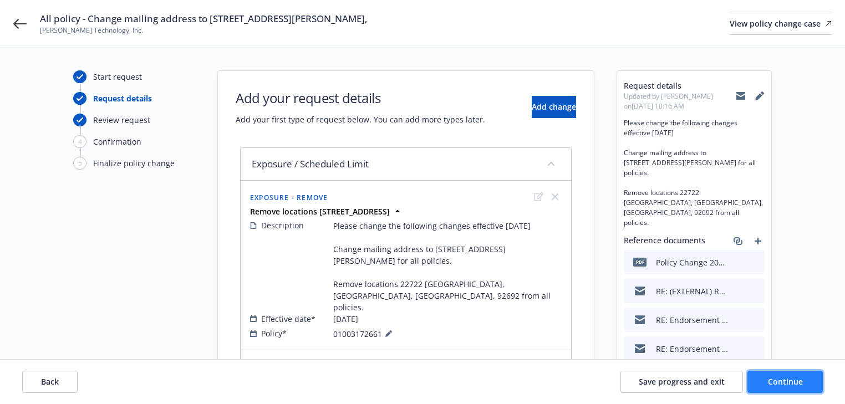
click at [803, 387] on button "Continue" at bounding box center [784, 382] width 75 height 22
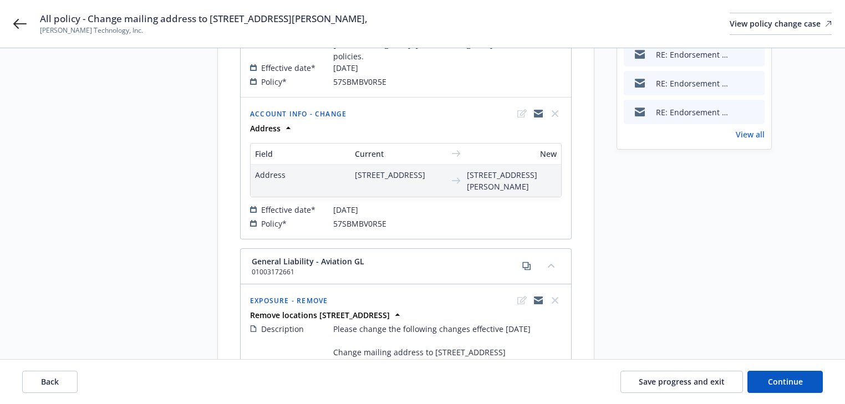
scroll to position [266, 0]
click at [787, 381] on span "Continue" at bounding box center [785, 381] width 35 height 11
select select "ACCEPTED"
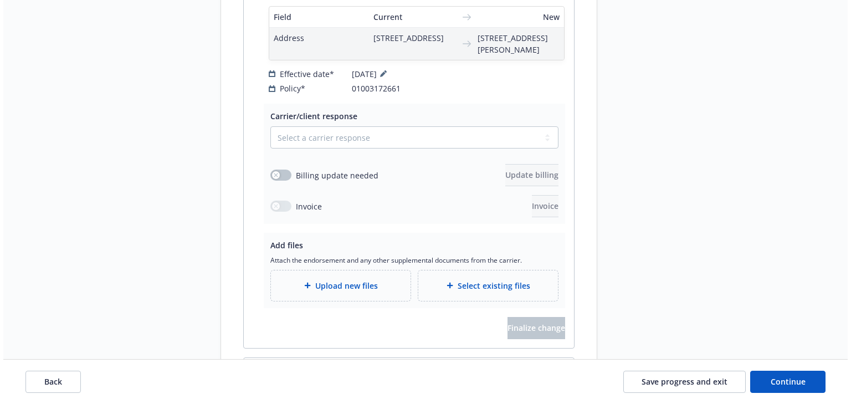
scroll to position [1517, 0]
click at [334, 126] on select "Select a carrier response Accepted Accepted with revision No endorsement needed…" at bounding box center [411, 137] width 288 height 22
select select "ACCEPTED"
click at [267, 126] on select "Select a carrier response Accepted Accepted with revision No endorsement needed…" at bounding box center [411, 137] width 288 height 22
click at [335, 279] on span "Upload new files" at bounding box center [343, 285] width 63 height 12
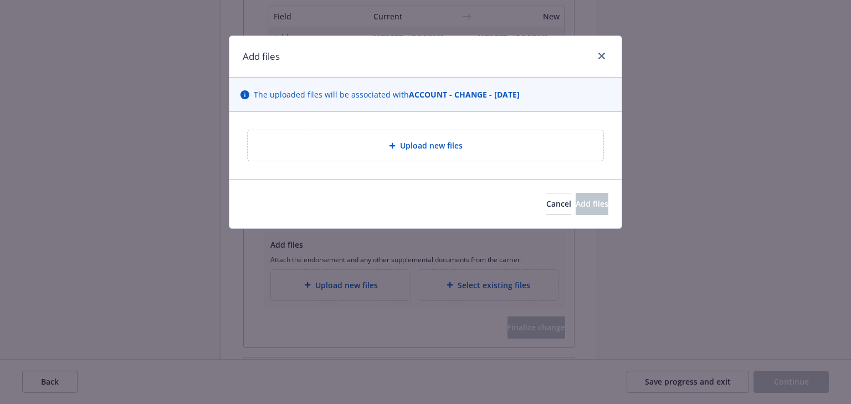
click at [450, 149] on span "Upload new files" at bounding box center [431, 146] width 63 height 12
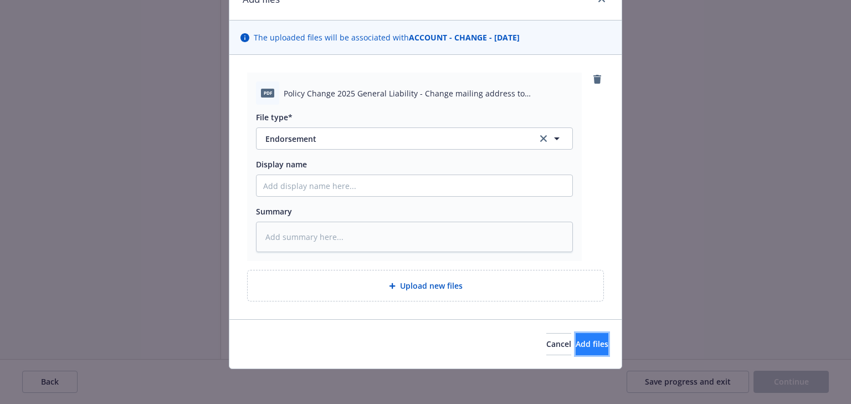
click at [576, 340] on span "Add files" at bounding box center [592, 344] width 33 height 11
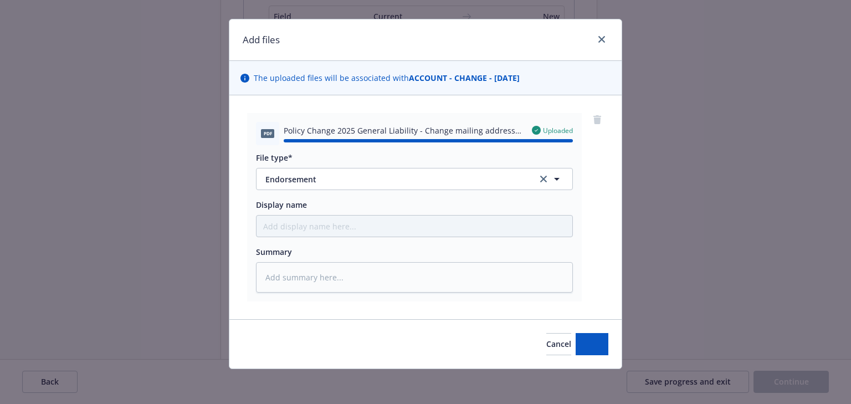
type textarea "x"
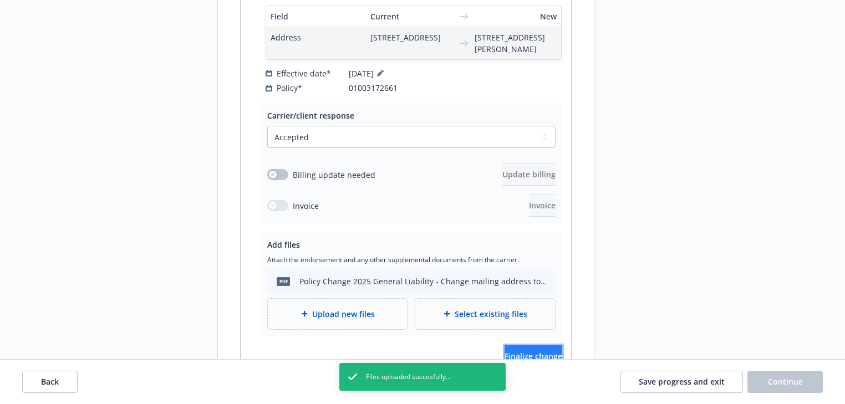
click at [528, 351] on span "Finalize change" at bounding box center [533, 356] width 58 height 11
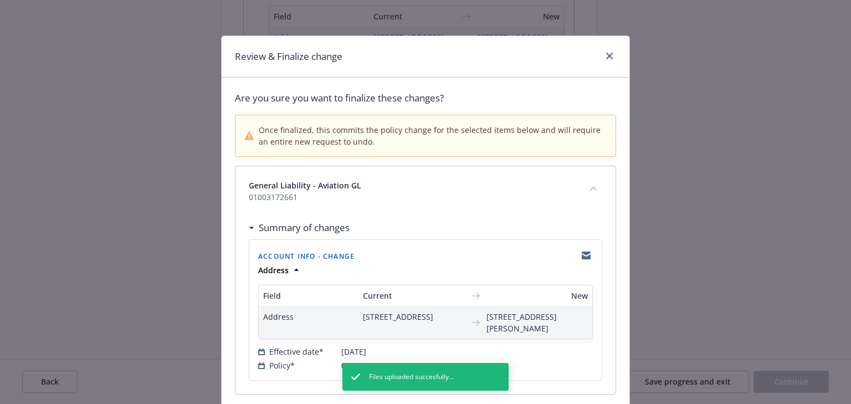
scroll to position [100, 0]
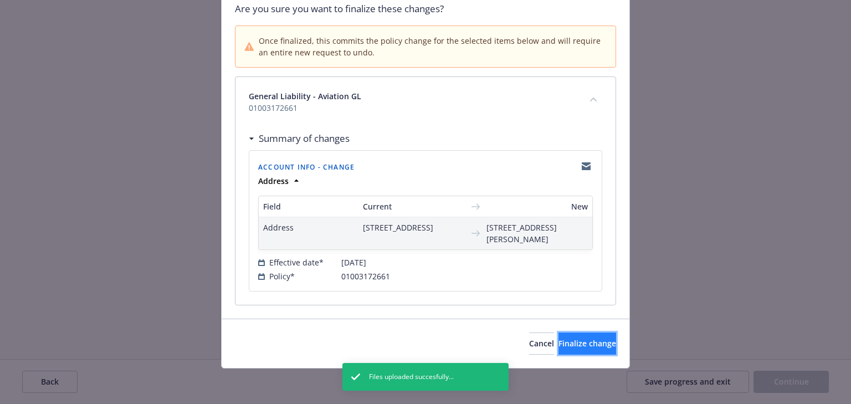
click at [579, 343] on span "Finalize change" at bounding box center [588, 343] width 58 height 11
select select "ACCEPTED"
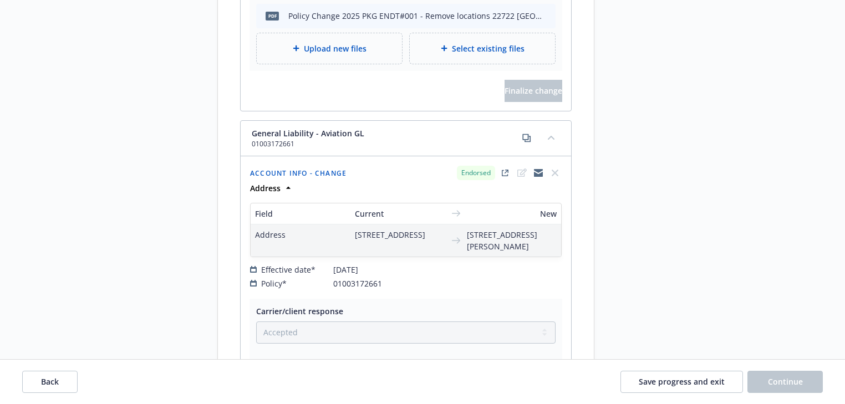
scroll to position [851, 0]
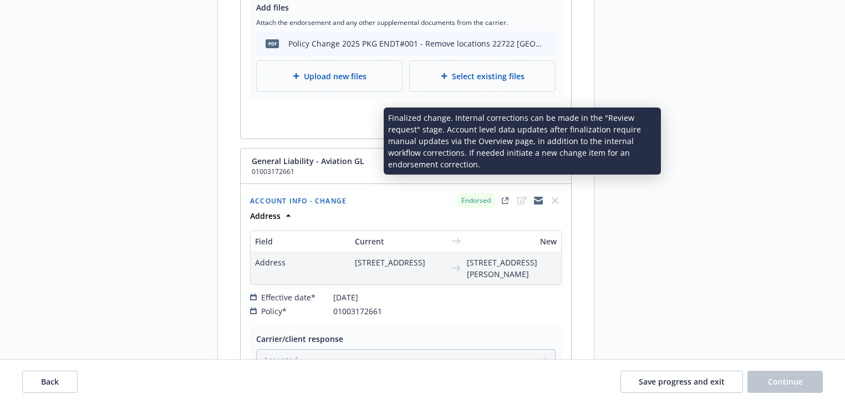
click at [524, 196] on icon "edit" at bounding box center [521, 200] width 9 height 8
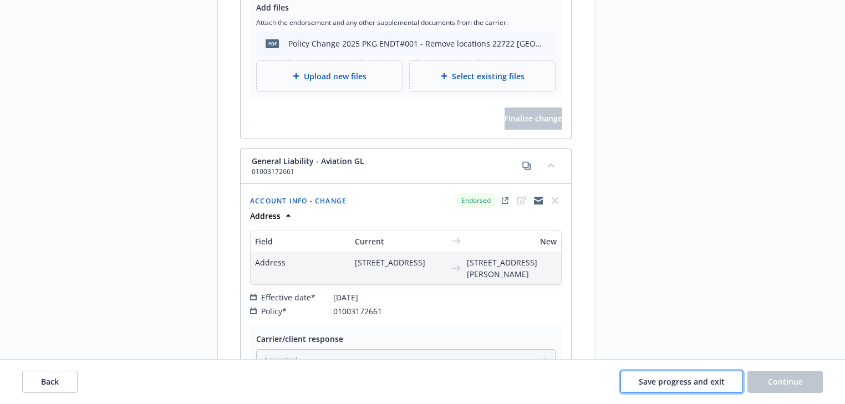
click at [687, 380] on span "Save progress and exit" at bounding box center [682, 381] width 86 height 11
select select "ACCEPTED"
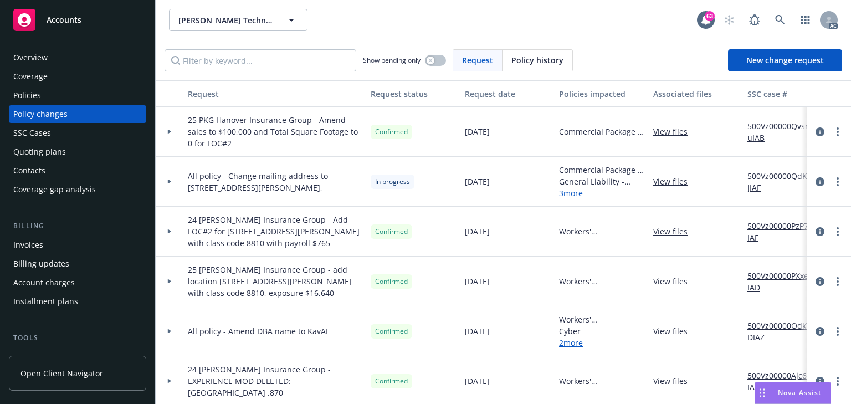
click at [173, 183] on div at bounding box center [169, 182] width 19 height 4
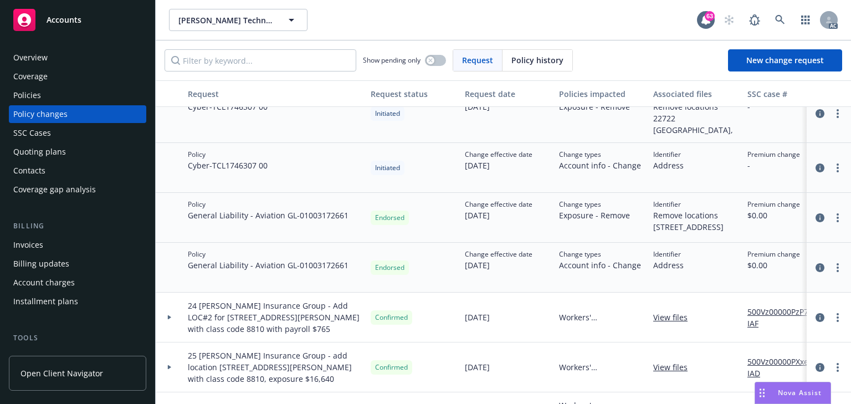
scroll to position [443, 0]
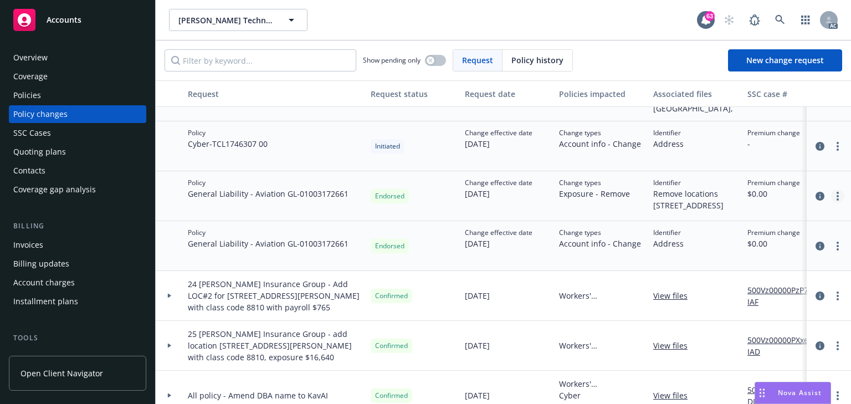
click at [831, 197] on link "more" at bounding box center [837, 196] width 13 height 13
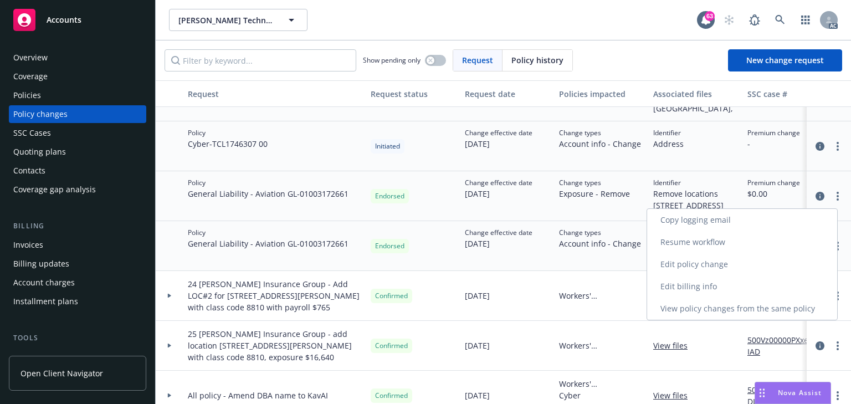
click at [717, 261] on link "Edit policy change" at bounding box center [742, 264] width 190 height 22
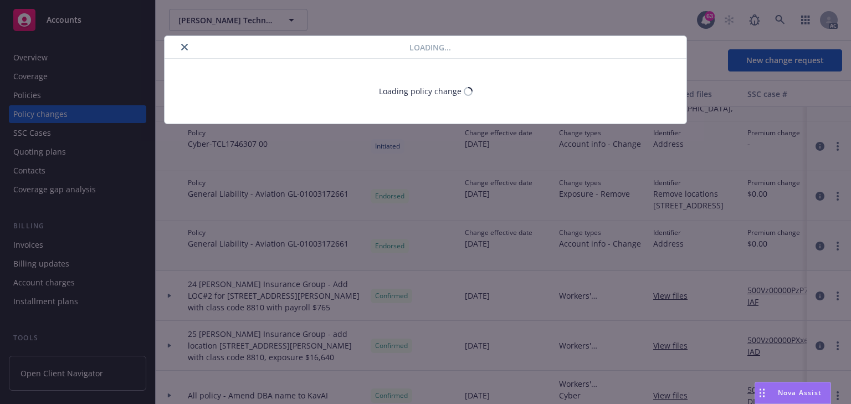
type textarea "x"
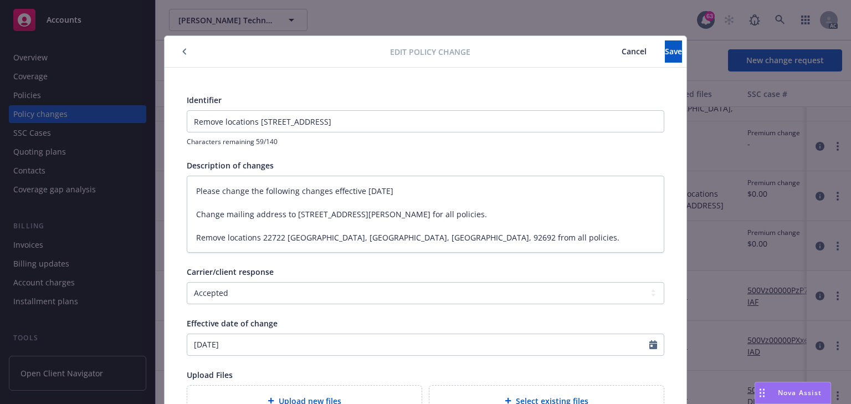
scroll to position [33, 0]
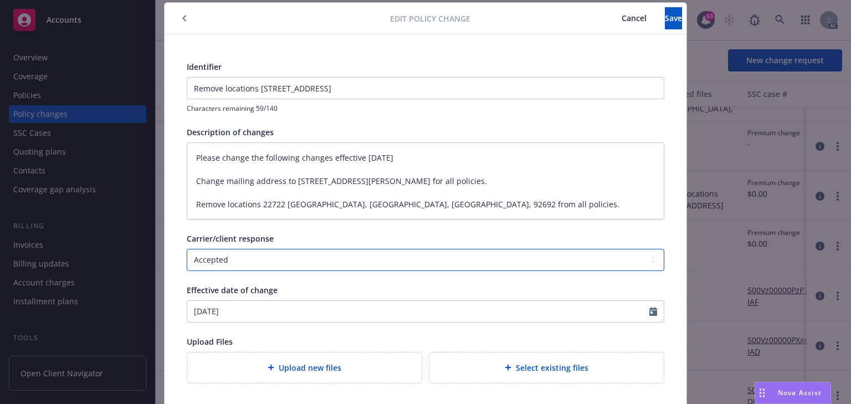
click at [328, 261] on select "Select a carrier response Accepted Accepted with revision No endorsement needed…" at bounding box center [426, 260] width 478 height 22
select select "DECLINED_BY_CARRIER"
click at [187, 249] on select "Select a carrier response Accepted Accepted with revision No endorsement needed…" at bounding box center [426, 260] width 478 height 22
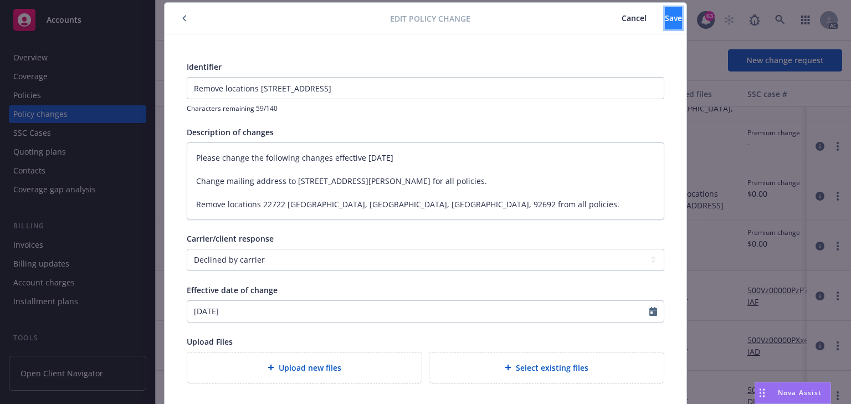
click at [665, 22] on button "Save" at bounding box center [673, 18] width 17 height 22
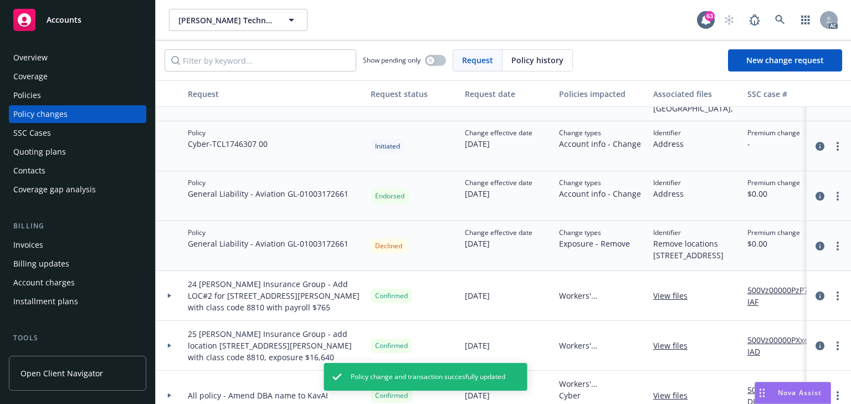
click at [456, 253] on div "Declined" at bounding box center [413, 246] width 94 height 50
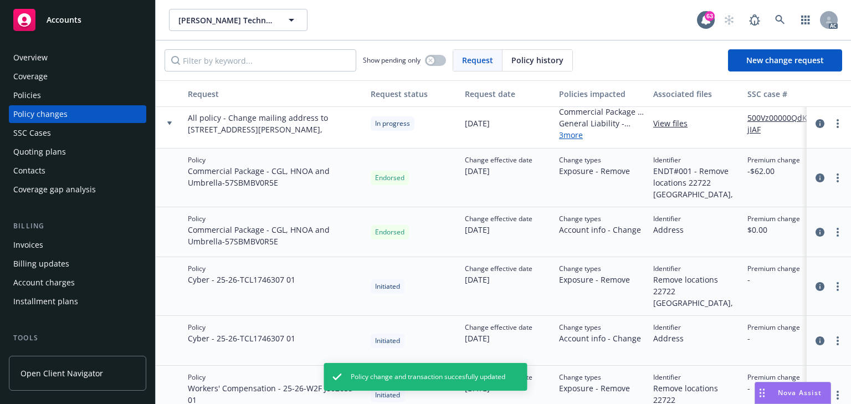
scroll to position [44, 0]
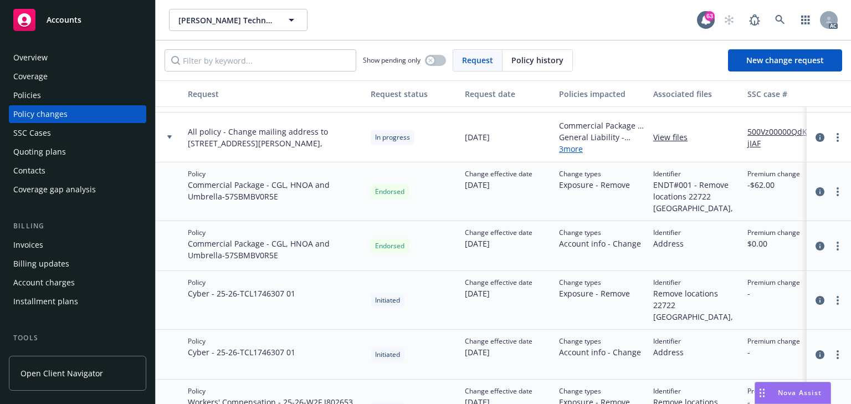
click at [675, 141] on link "View files" at bounding box center [675, 137] width 43 height 12
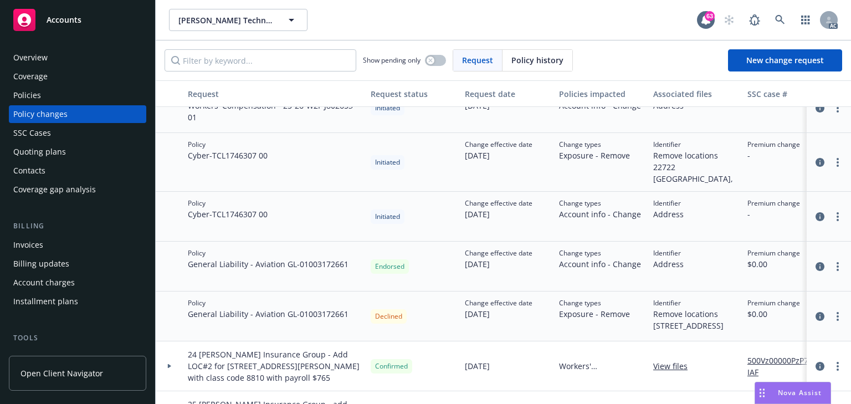
scroll to position [399, 0]
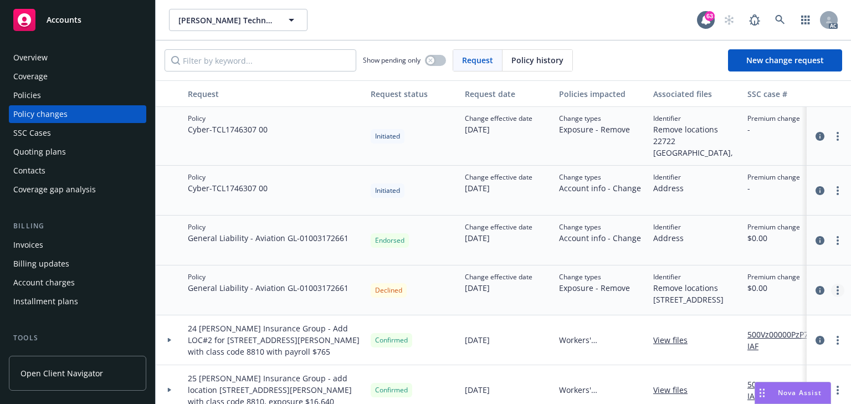
click at [831, 294] on link "more" at bounding box center [837, 290] width 13 height 13
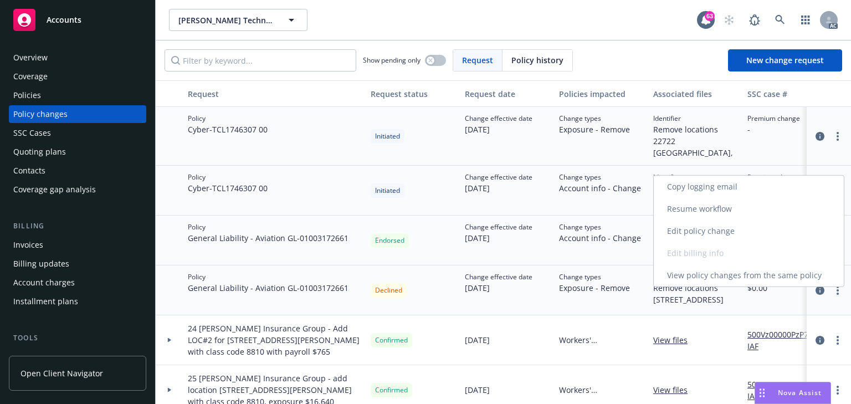
click at [712, 228] on link "Edit policy change" at bounding box center [749, 231] width 190 height 22
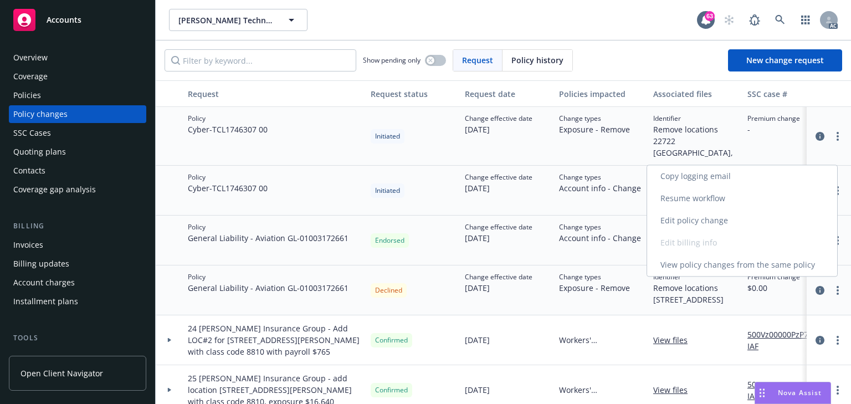
type textarea "x"
select select "DECLINED_BY_CARRIER"
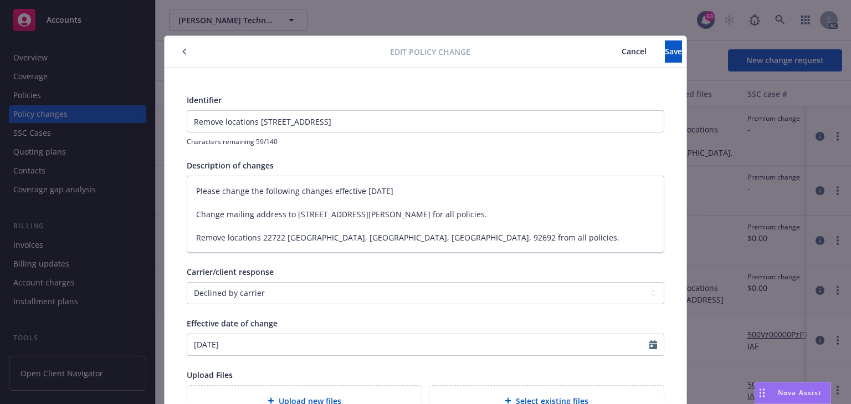
scroll to position [33, 0]
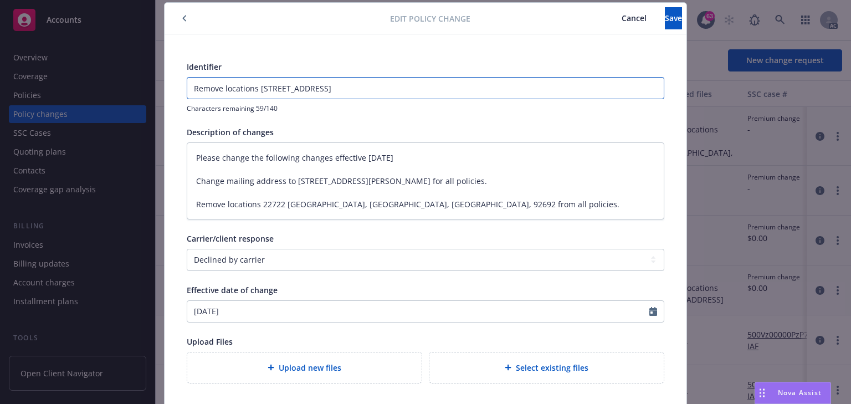
drag, startPoint x: 446, startPoint y: 86, endPoint x: 0, endPoint y: 96, distance: 445.8
click at [0, 96] on div "Edit policy change Cancel Save Identifier Remove locations 22722 Sandalwood, Mi…" at bounding box center [425, 202] width 851 height 404
type textarea "x"
type input "E"
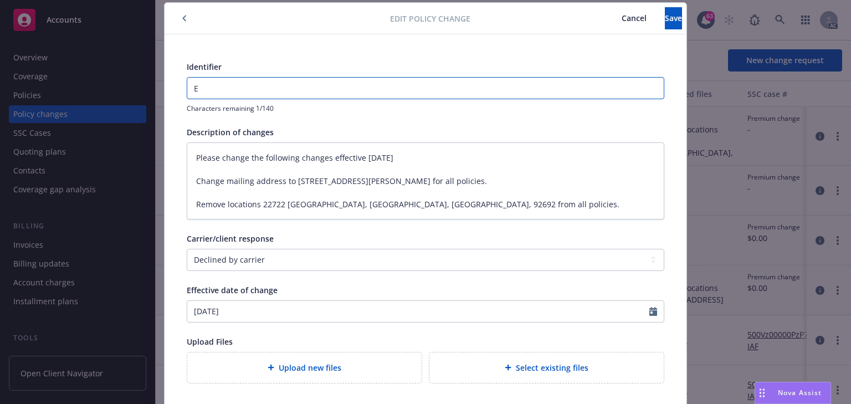
type textarea "x"
type input "Er"
type textarea "x"
type input "error - ignore"
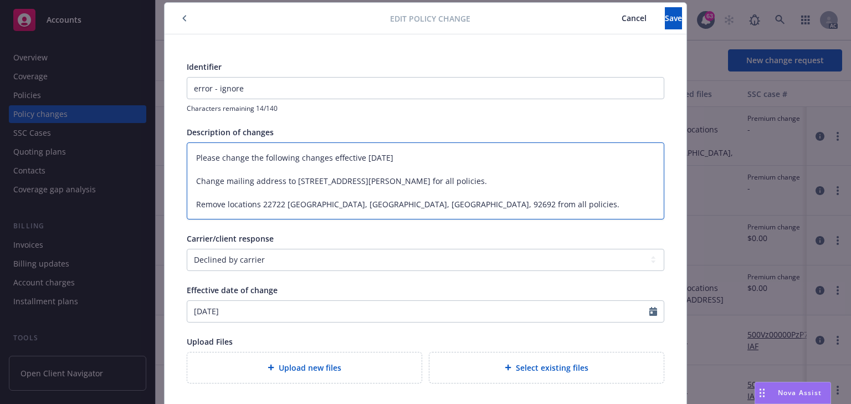
click at [294, 182] on textarea "Please change the following changes effective 8/12/25 Change mailing address to…" at bounding box center [426, 180] width 478 height 77
paste textarea "1746307 00"
type textarea "x"
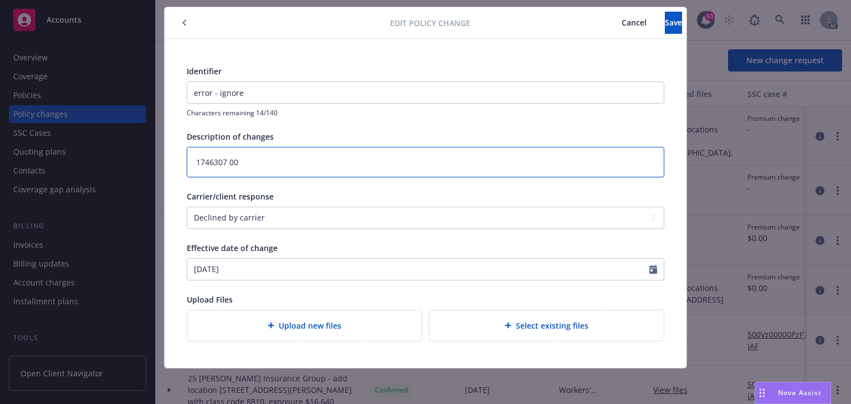
scroll to position [28, 0]
type textarea "1746307 00"
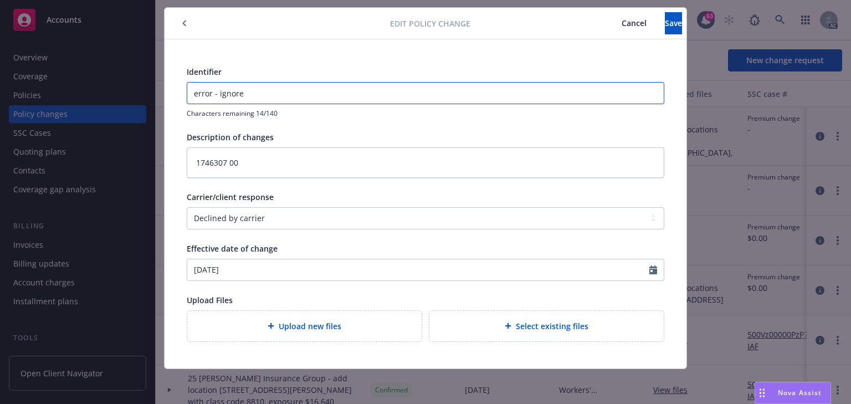
click at [244, 98] on input "error - ignore" at bounding box center [425, 93] width 477 height 21
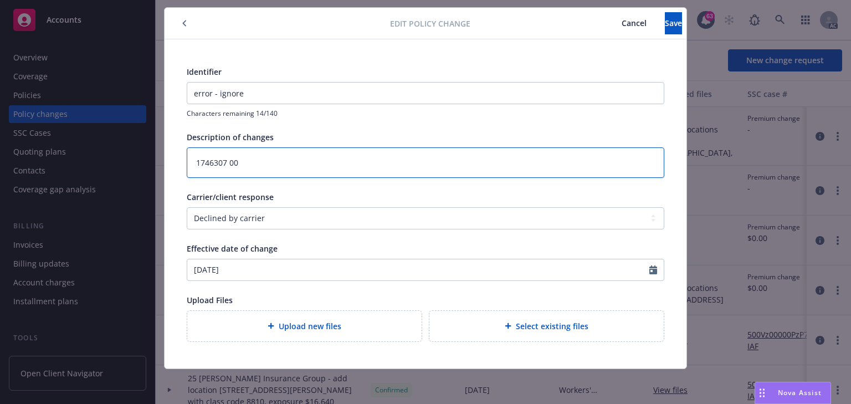
click at [251, 167] on textarea "1746307 00" at bounding box center [426, 162] width 478 height 30
paste textarea "error - ignore"
type textarea "x"
type textarea "error - ignore"
click at [665, 25] on button "Save" at bounding box center [673, 23] width 17 height 22
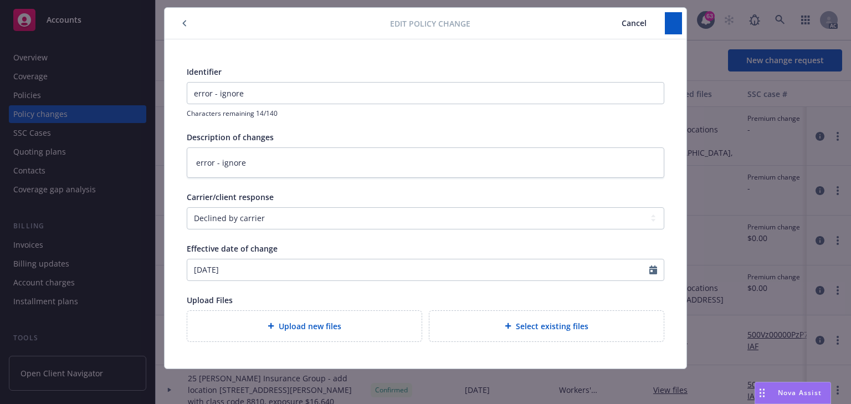
type textarea "x"
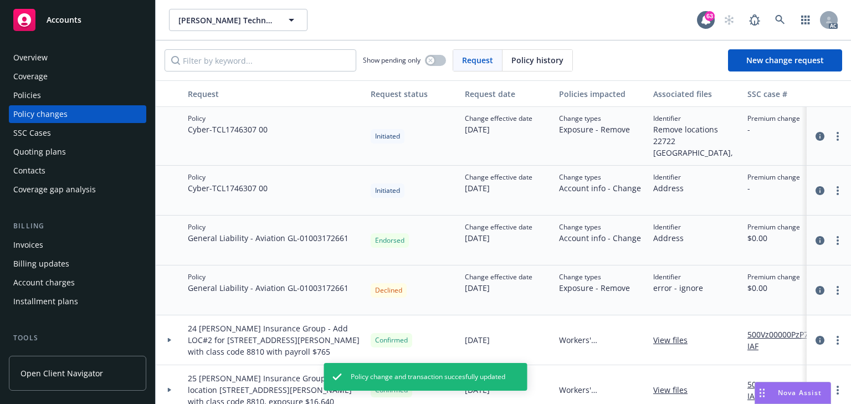
click at [43, 90] on div "Policies" at bounding box center [77, 95] width 129 height 18
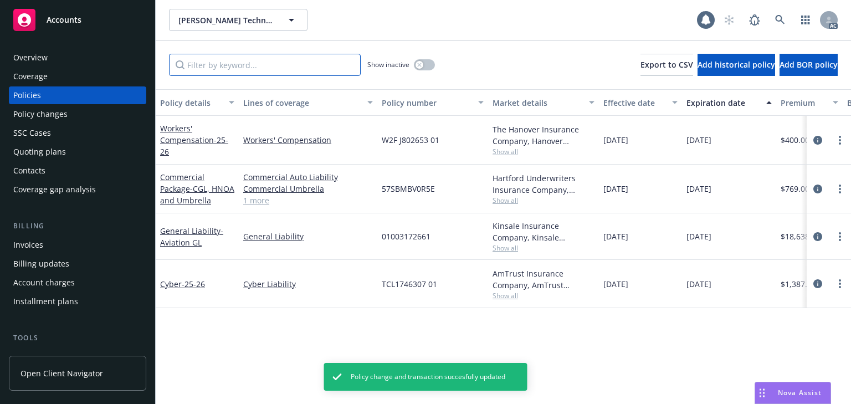
click at [256, 69] on input "Filter by keyword..." at bounding box center [265, 65] width 192 height 22
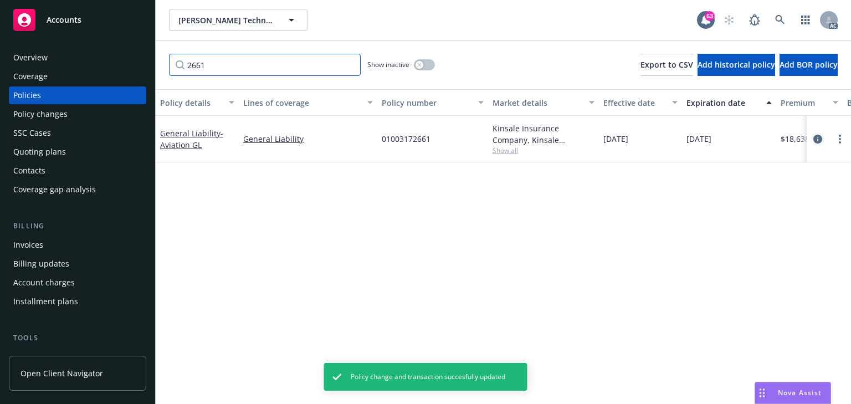
type input "2661"
drag, startPoint x: 816, startPoint y: 139, endPoint x: 749, endPoint y: 150, distance: 67.4
click at [750, 151] on div "General Liability - Aviation GL General Liability 01003172661 Kinsale Insurance…" at bounding box center [691, 139] width 1070 height 47
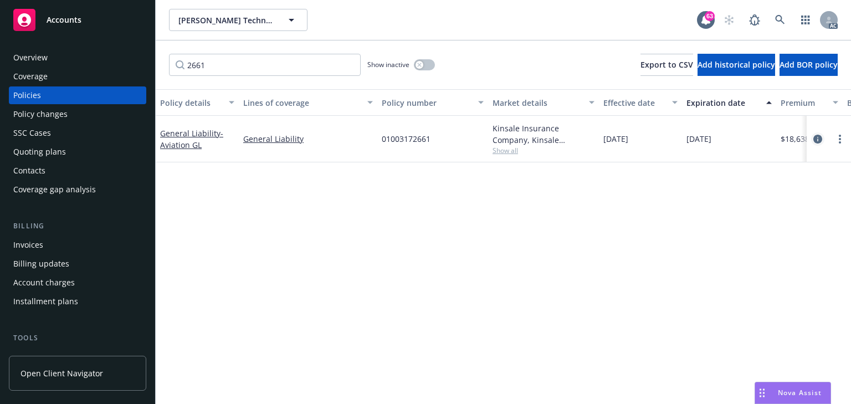
click at [819, 138] on icon "circleInformation" at bounding box center [818, 139] width 9 height 9
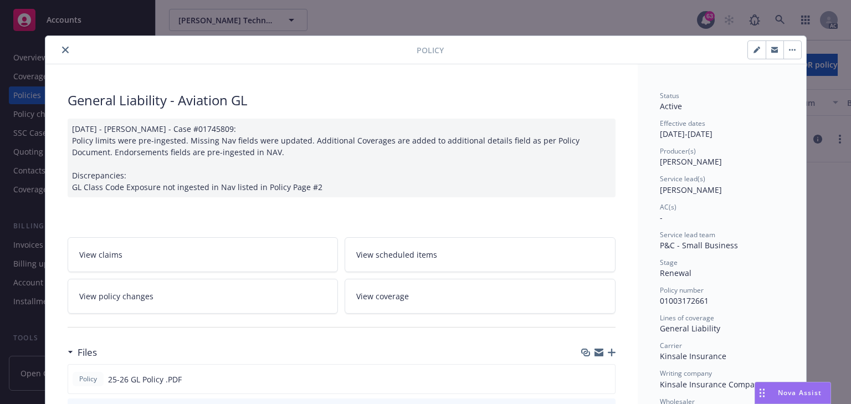
scroll to position [33, 0]
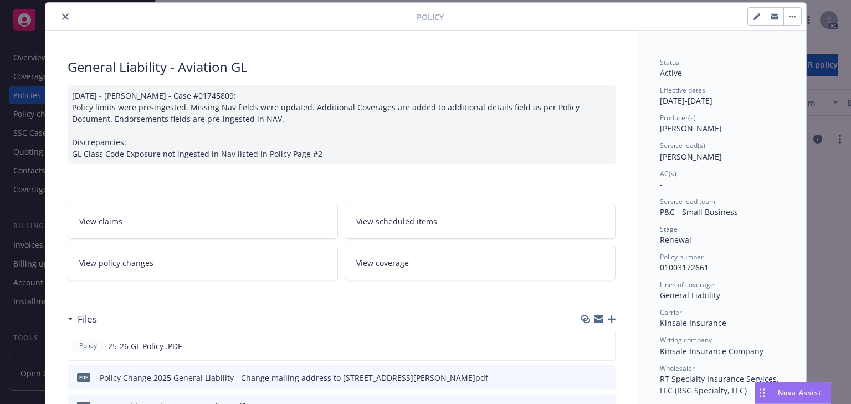
click at [151, 266] on link "View policy changes" at bounding box center [203, 263] width 271 height 35
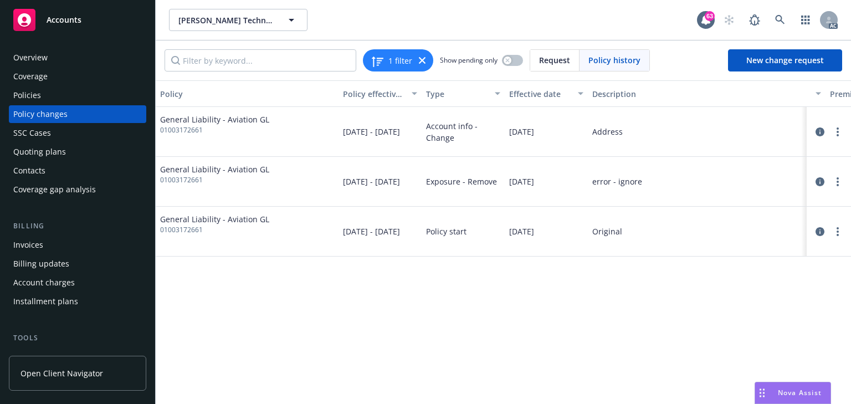
click at [533, 355] on div "Policy Policy effective dates Type Effective date Description Premium change An…" at bounding box center [504, 242] width 696 height 324
click at [526, 341] on div "Policy Policy effective dates Type Effective date Description Premium change An…" at bounding box center [504, 242] width 696 height 324
click at [53, 95] on div "Policies" at bounding box center [77, 95] width 129 height 18
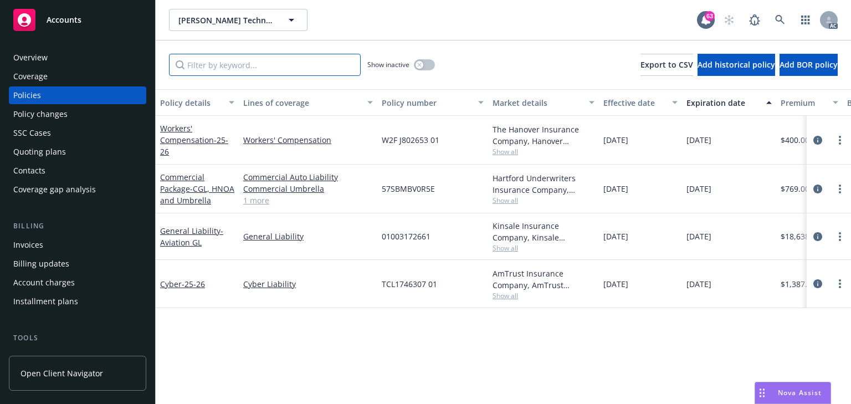
click at [259, 64] on input "Filter by keyword..." at bounding box center [265, 65] width 192 height 22
paste input "57SBMBV0R5E"
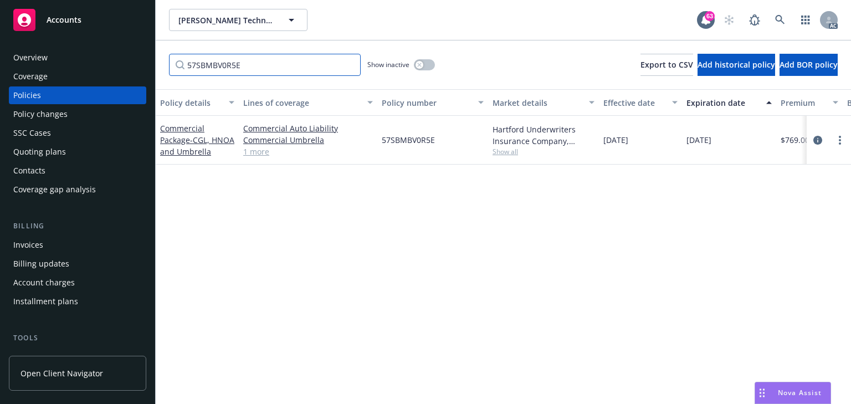
type input "57SBMBV0R5E"
click at [280, 208] on div "Policy details Lines of coverage Policy number Market details Effective date Ex…" at bounding box center [504, 246] width 696 height 315
click at [819, 137] on icon "circleInformation" at bounding box center [818, 140] width 9 height 9
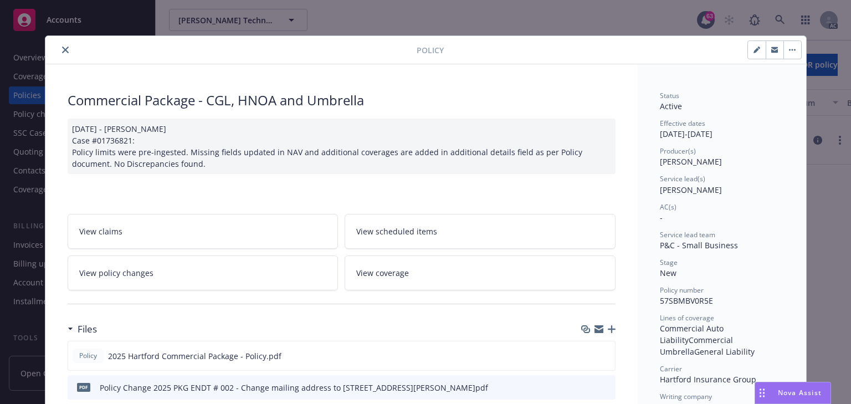
scroll to position [33, 0]
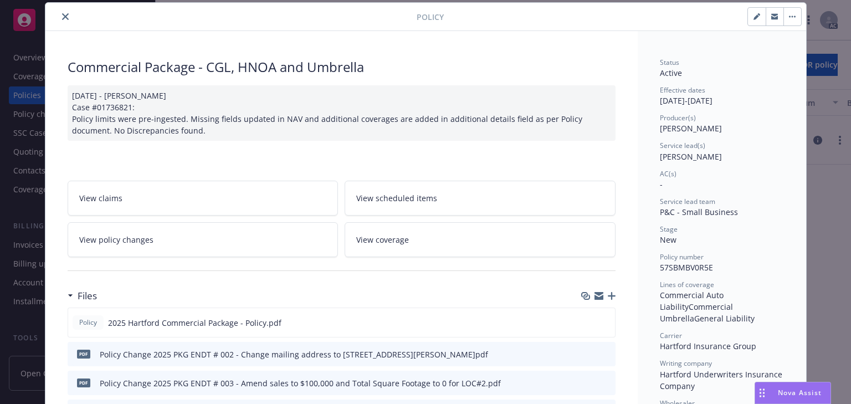
click at [221, 248] on link "View policy changes" at bounding box center [203, 239] width 271 height 35
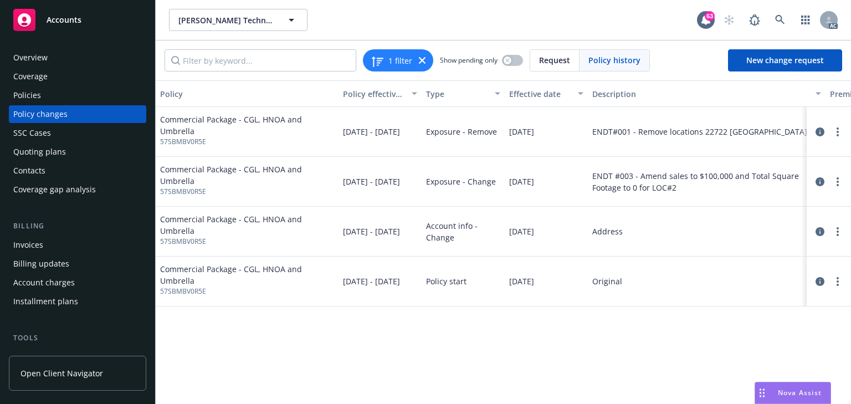
click at [567, 381] on div "Policy Policy effective dates Type Effective date Description Premium change An…" at bounding box center [504, 242] width 696 height 324
click at [450, 336] on div "Policy Policy effective dates Type Effective date Description Premium change An…" at bounding box center [504, 242] width 696 height 324
click at [49, 100] on div "Policies" at bounding box center [77, 95] width 129 height 18
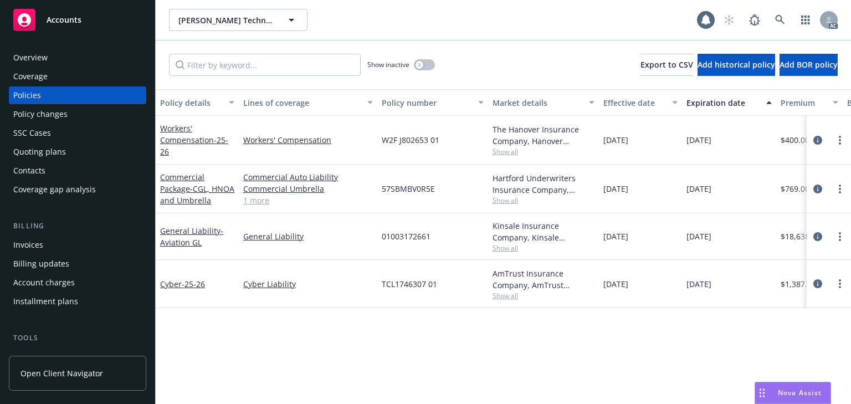
click at [50, 118] on div "Policy changes" at bounding box center [40, 114] width 54 height 18
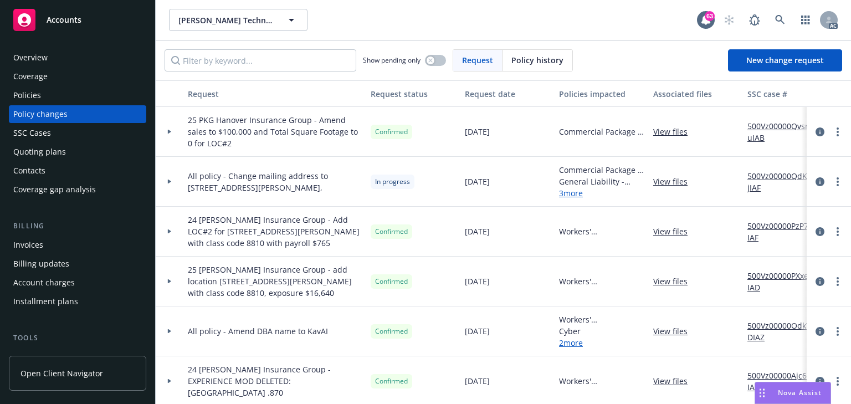
click at [170, 181] on icon at bounding box center [169, 182] width 3 height 4
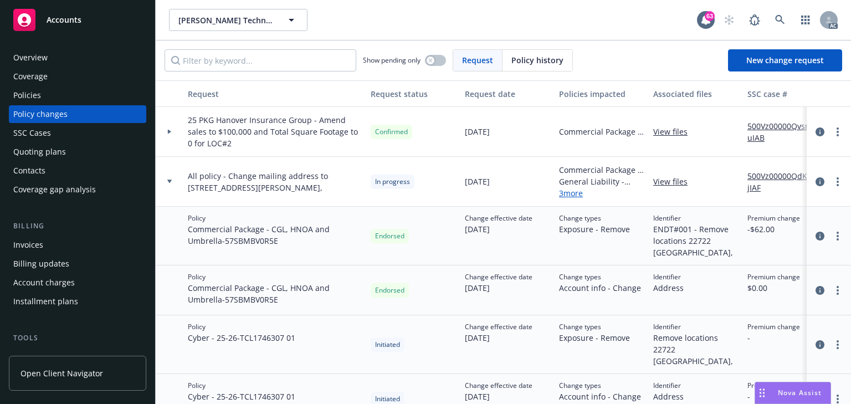
click at [36, 95] on div "Policies" at bounding box center [27, 95] width 28 height 18
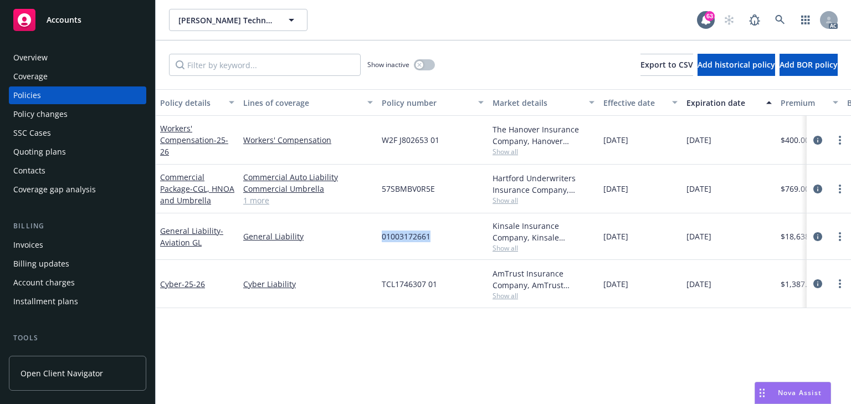
drag, startPoint x: 350, startPoint y: 237, endPoint x: 442, endPoint y: 234, distance: 91.5
click at [442, 234] on div "General Liability - Aviation GL General Liability 01003172661 Kinsale Insurance…" at bounding box center [691, 236] width 1070 height 47
drag, startPoint x: 425, startPoint y: 177, endPoint x: 441, endPoint y: 183, distance: 17.7
click at [441, 183] on div "Commercial Package - CGL, HNOA and Umbrella Commercial Auto Liability Commercia…" at bounding box center [691, 189] width 1070 height 49
click at [69, 114] on div "Policy changes" at bounding box center [77, 114] width 129 height 18
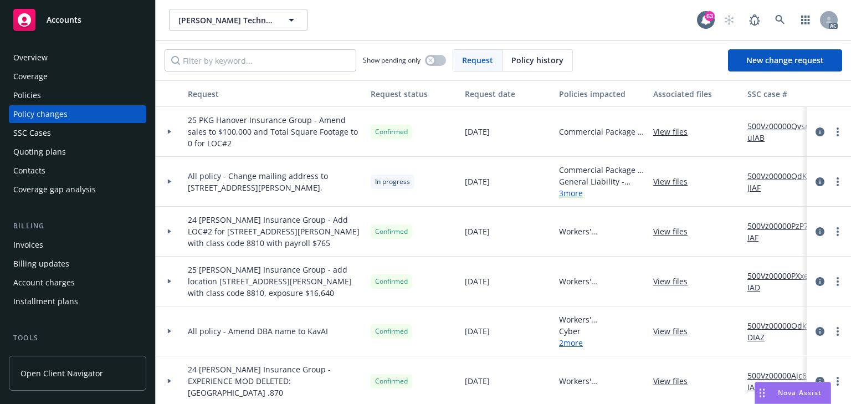
click at [169, 181] on icon at bounding box center [169, 182] width 3 height 4
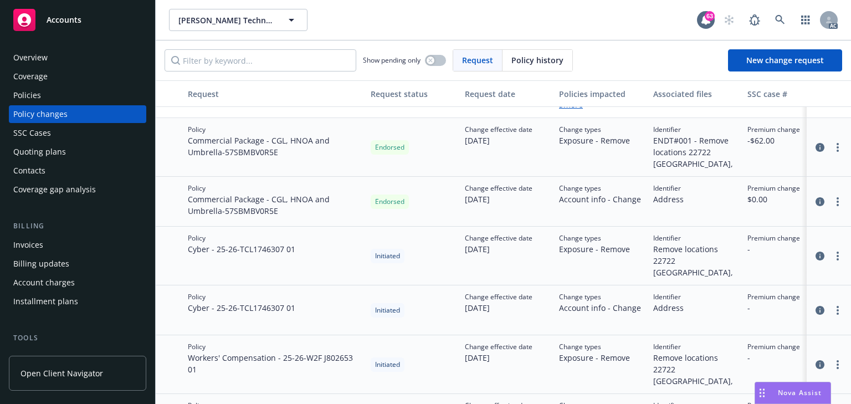
scroll to position [133, 0]
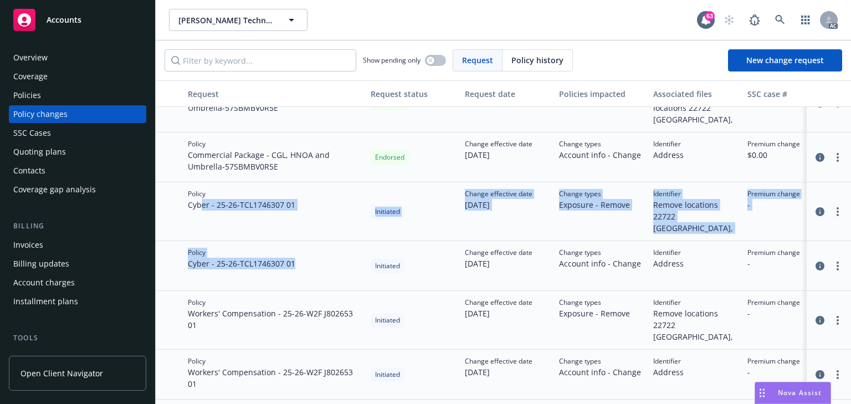
drag, startPoint x: 201, startPoint y: 206, endPoint x: 308, endPoint y: 257, distance: 119.3
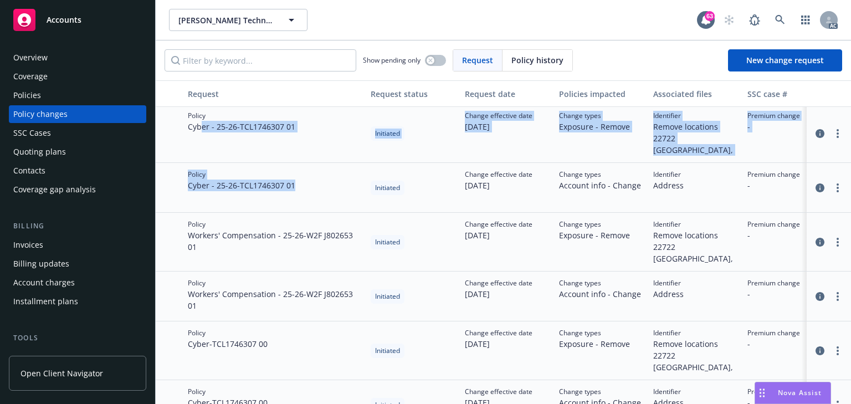
scroll to position [222, 0]
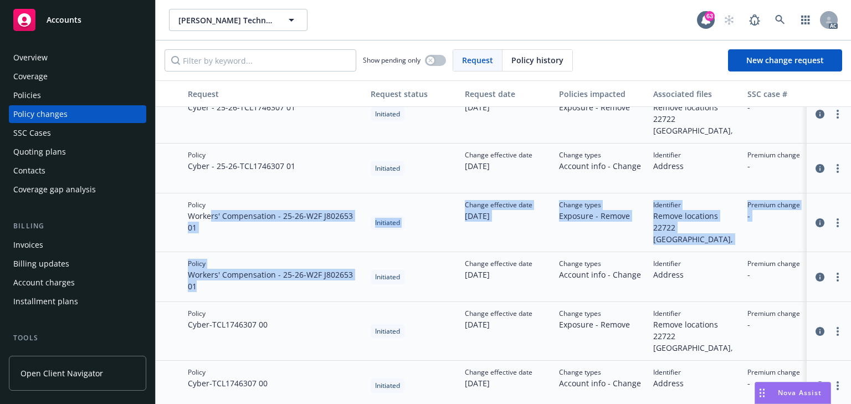
drag, startPoint x: 212, startPoint y: 203, endPoint x: 353, endPoint y: 269, distance: 155.5
click at [353, 269] on div "Policy Commercial Package - CGL, HNOA and Umbrella - 57SBMBV0R5E Endorsed Chang…" at bounding box center [729, 384] width 1147 height 698
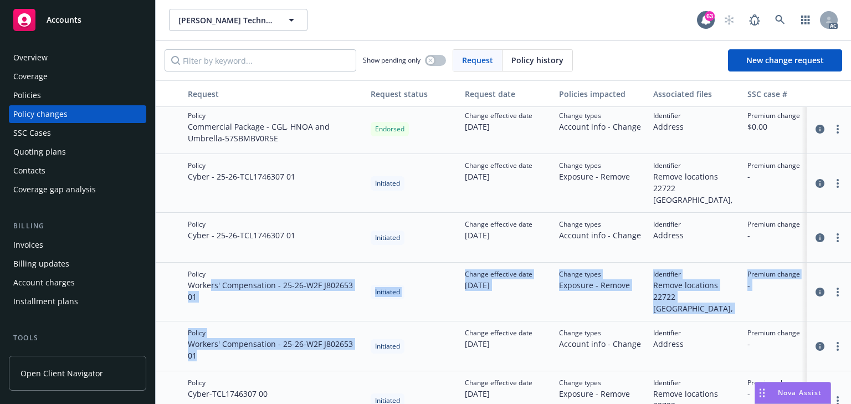
scroll to position [133, 0]
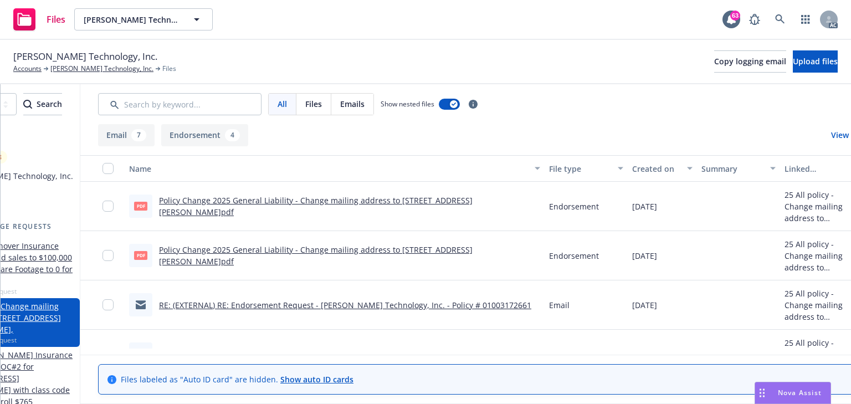
scroll to position [0, 209]
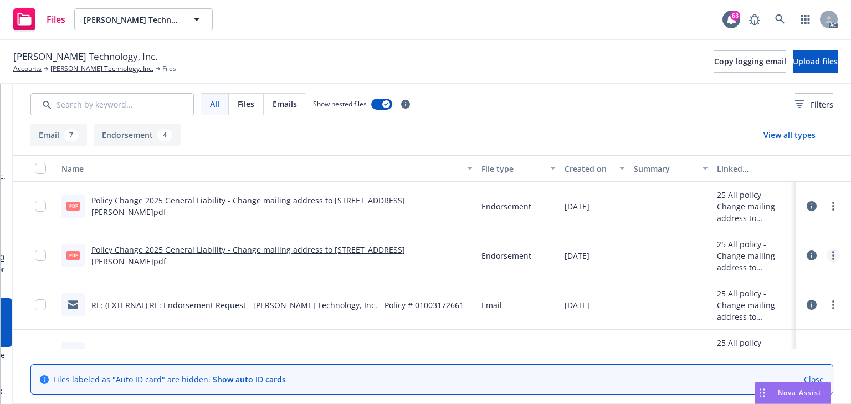
click at [833, 256] on circle "more" at bounding box center [834, 255] width 2 height 2
click at [755, 280] on link "Archive" at bounding box center [771, 278] width 110 height 22
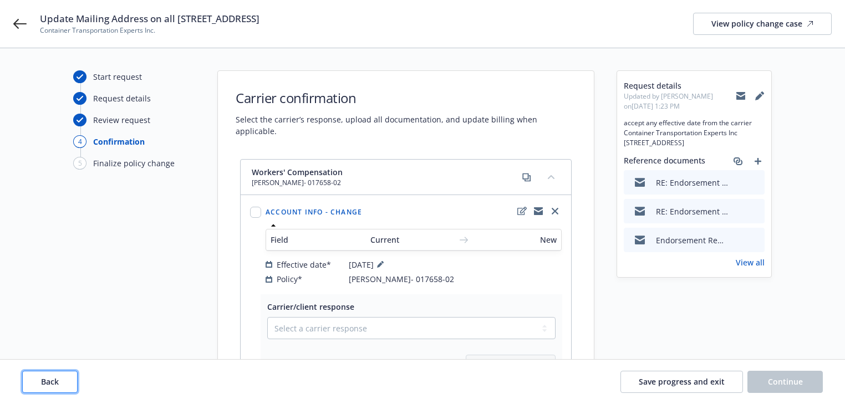
click at [39, 377] on button "Back" at bounding box center [49, 382] width 55 height 22
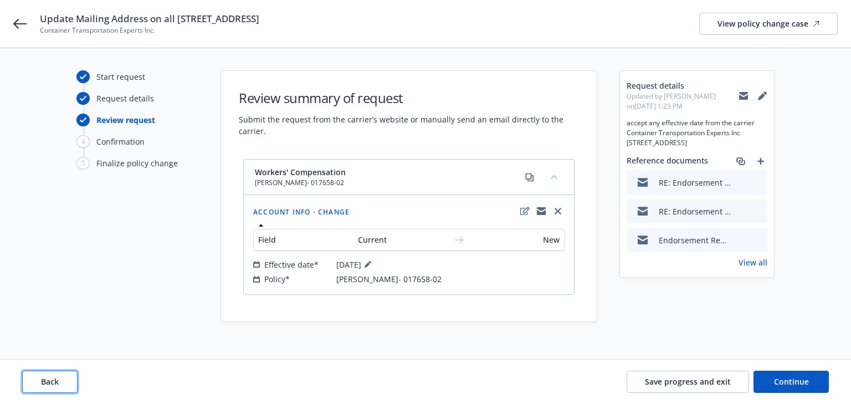
click at [39, 377] on button "Back" at bounding box center [49, 382] width 55 height 22
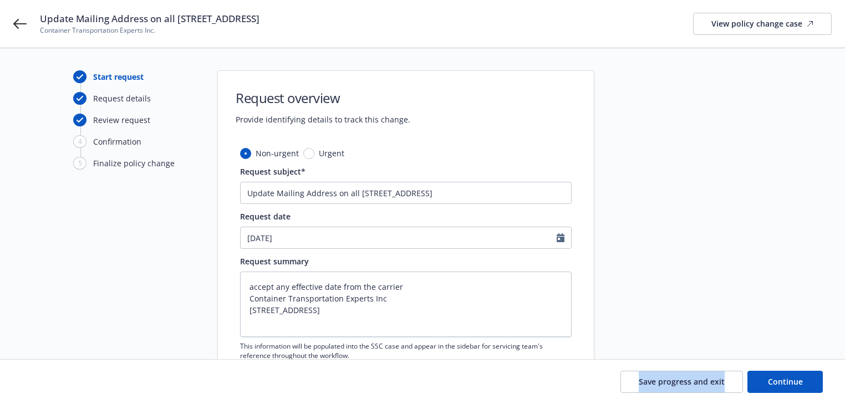
click at [38, 376] on div "Save progress and exit Continue" at bounding box center [422, 382] width 800 height 22
click at [58, 351] on div "Start request Request details Review request 4 Confirmation 5 Finalize policy c…" at bounding box center [422, 277] width 818 height 415
drag, startPoint x: 659, startPoint y: 249, endPoint x: 783, endPoint y: 344, distance: 156.6
click at [666, 258] on div at bounding box center [693, 277] width 155 height 415
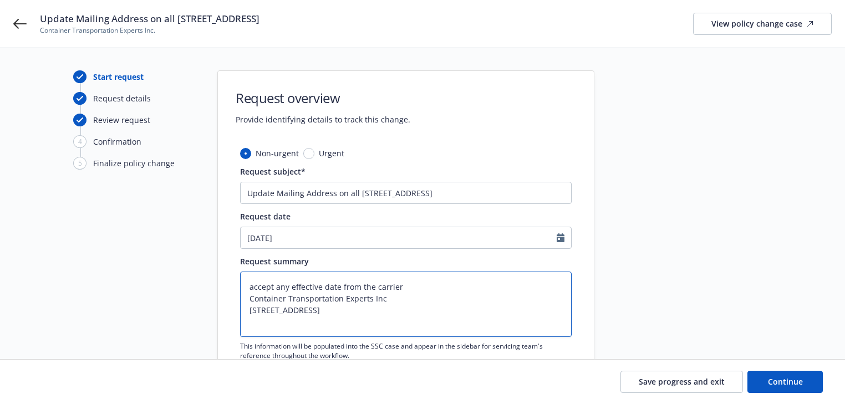
click at [407, 314] on textarea "accept any effective date from the carrier Container Transportation Experts Inc…" at bounding box center [405, 304] width 331 height 65
click at [811, 390] on button "Continue" at bounding box center [784, 382] width 75 height 22
type textarea "x"
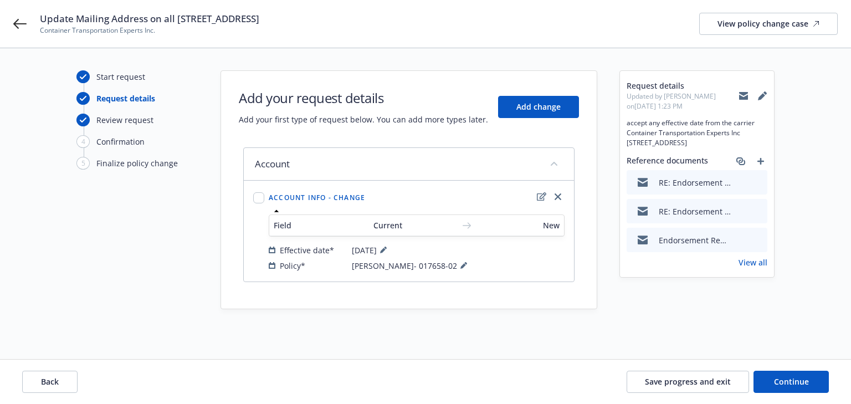
click at [598, 327] on div "Start request Request details Review request 4 Confirmation 5 Finalize policy c…" at bounding box center [425, 203] width 825 height 267
click at [461, 262] on icon at bounding box center [464, 265] width 7 height 7
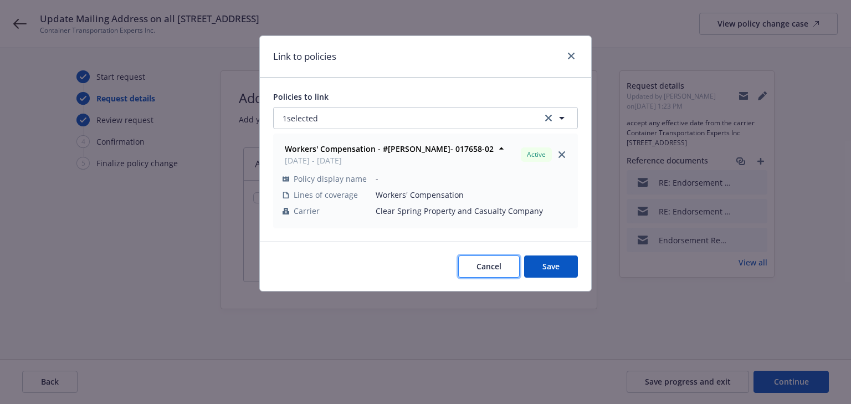
click at [488, 269] on span "Cancel" at bounding box center [489, 266] width 25 height 11
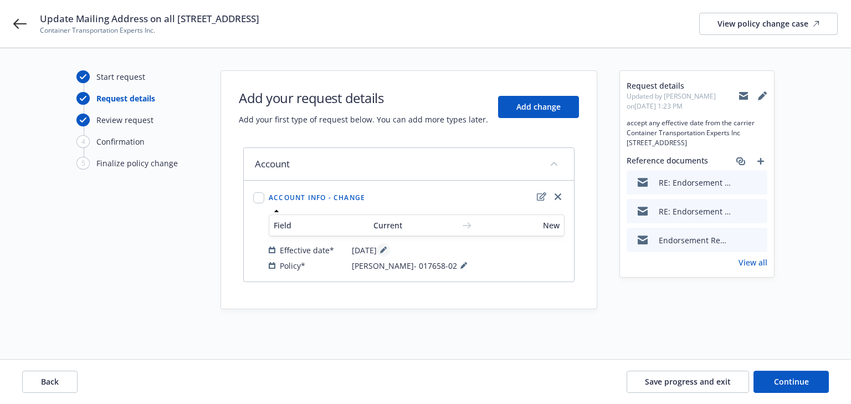
click at [387, 251] on icon at bounding box center [383, 250] width 7 height 7
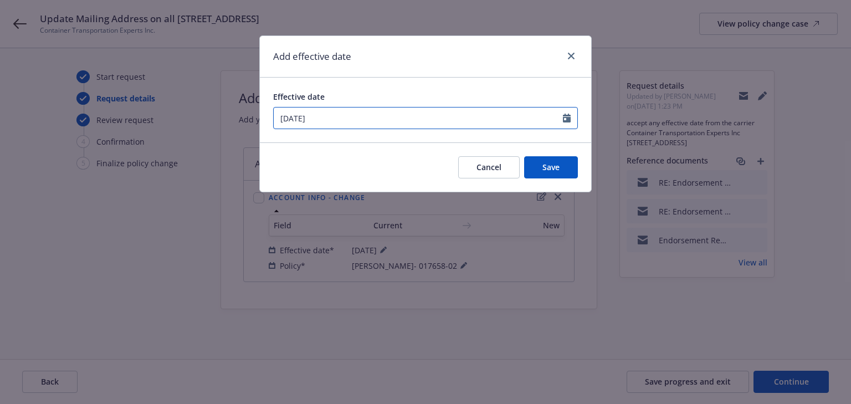
drag, startPoint x: 265, startPoint y: 115, endPoint x: 231, endPoint y: 116, distance: 34.4
click at [259, 115] on div "Add effective date Effective date 08/11/2025 Cancel Save" at bounding box center [425, 202] width 851 height 404
select select "8"
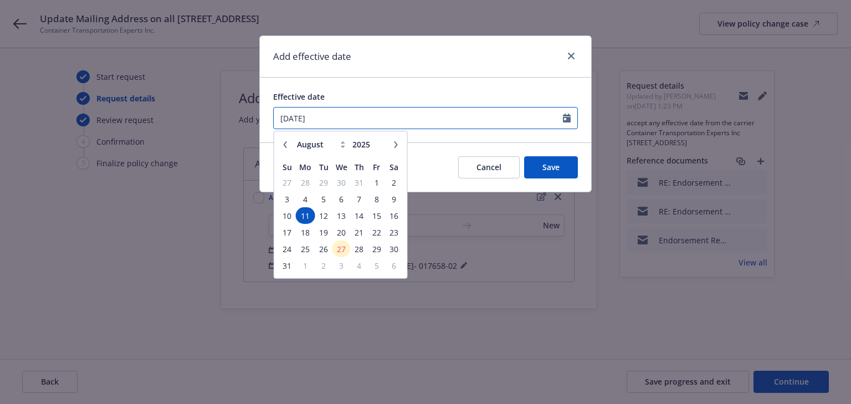
type input "10/18/2024"
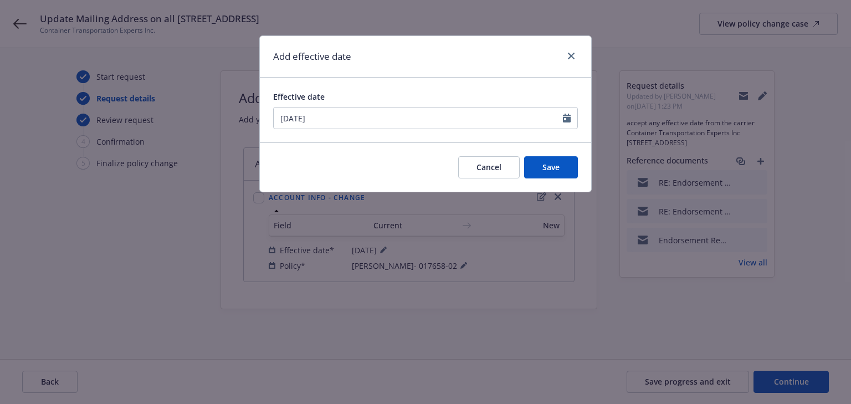
click at [399, 76] on div "Add effective date" at bounding box center [425, 57] width 331 height 42
click at [550, 166] on span "Save" at bounding box center [551, 167] width 17 height 11
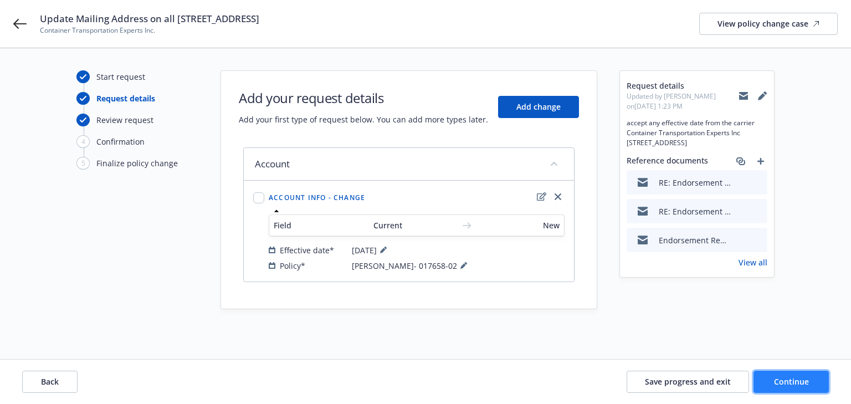
click at [795, 379] on span "Continue" at bounding box center [791, 381] width 35 height 11
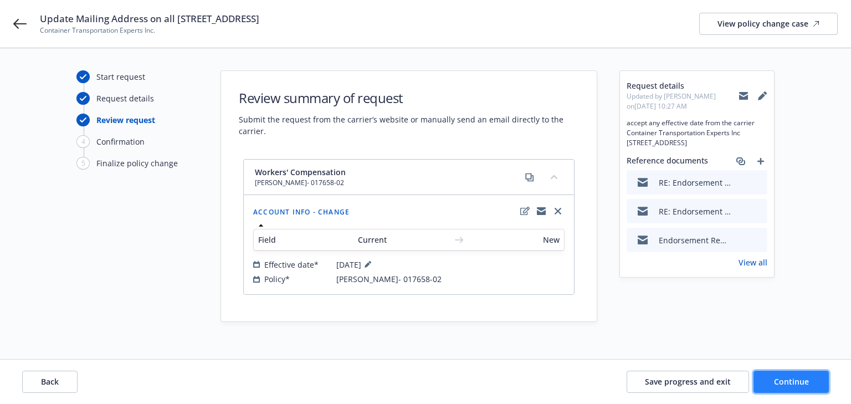
click at [804, 388] on button "Continue" at bounding box center [791, 382] width 75 height 22
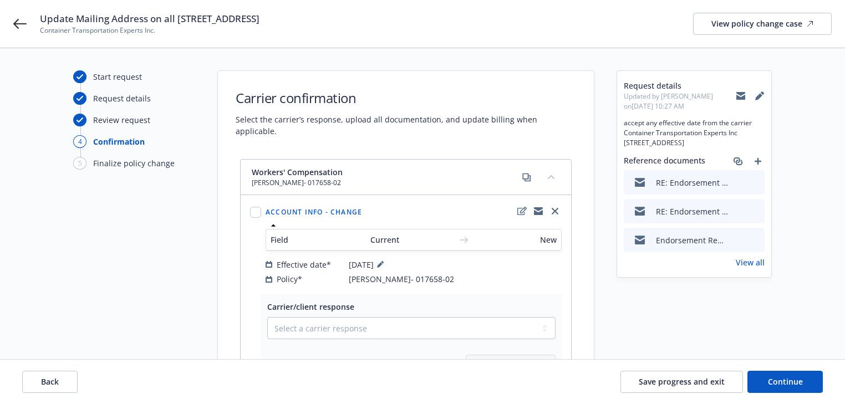
drag, startPoint x: 42, startPoint y: 18, endPoint x: 354, endPoint y: 20, distance: 312.1
click at [354, 20] on div "Update Mailing Address on all LOCs Po Box 1121 Wilmington CA 90748 Container Tr…" at bounding box center [436, 23] width 792 height 23
copy span "Update Mailing Address on all LOCs Po Box 1121 Wilmington CA 90748"
click at [405, 33] on div "Update Mailing Address on all LOCs Po Box 1121 Wilmington CA 90748 Container Tr…" at bounding box center [436, 23] width 792 height 23
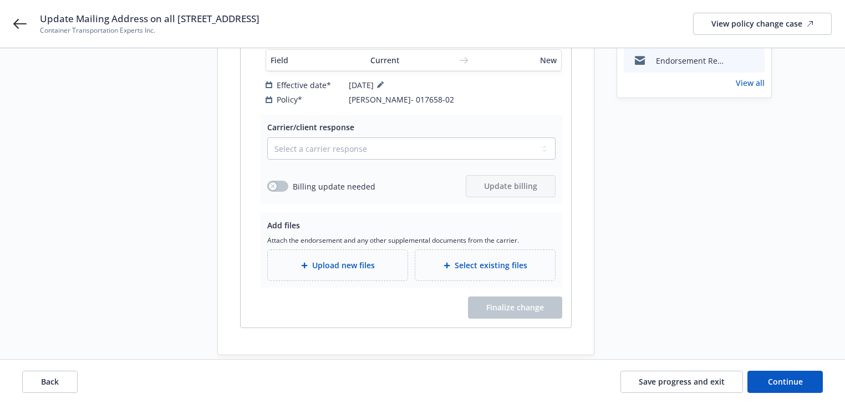
scroll to position [185, 0]
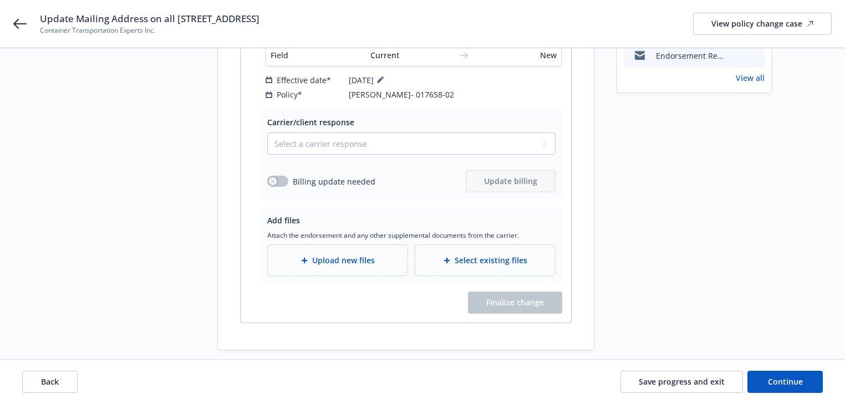
click at [346, 254] on span "Upload new files" at bounding box center [343, 260] width 63 height 12
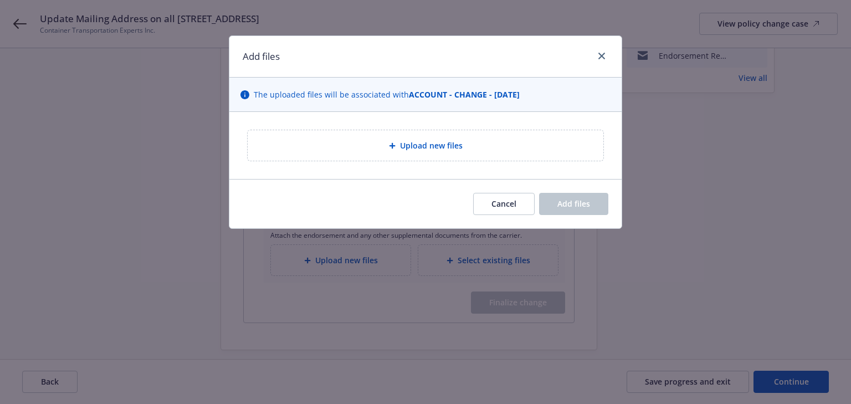
click at [415, 147] on span "Upload new files" at bounding box center [431, 146] width 63 height 12
click at [598, 57] on link "close" at bounding box center [601, 55] width 13 height 13
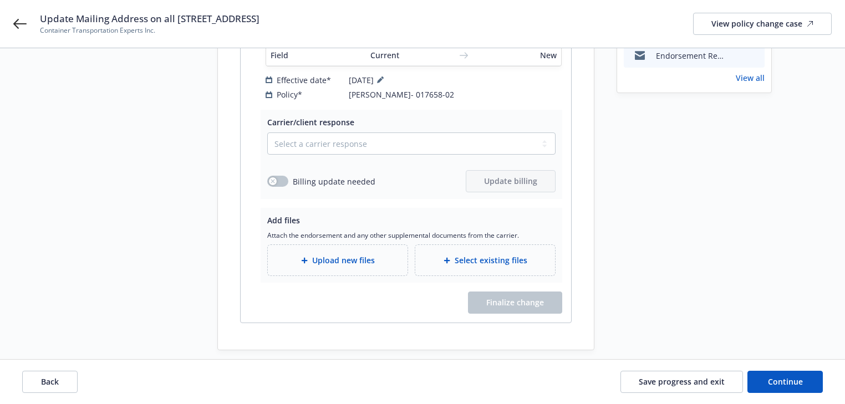
click at [715, 201] on div "Request details Updated by Melody Zhang on 08/27/2025, 10:27 AM accept any effe…" at bounding box center [693, 118] width 155 height 465
click at [673, 389] on button "Save progress and exit" at bounding box center [681, 382] width 123 height 22
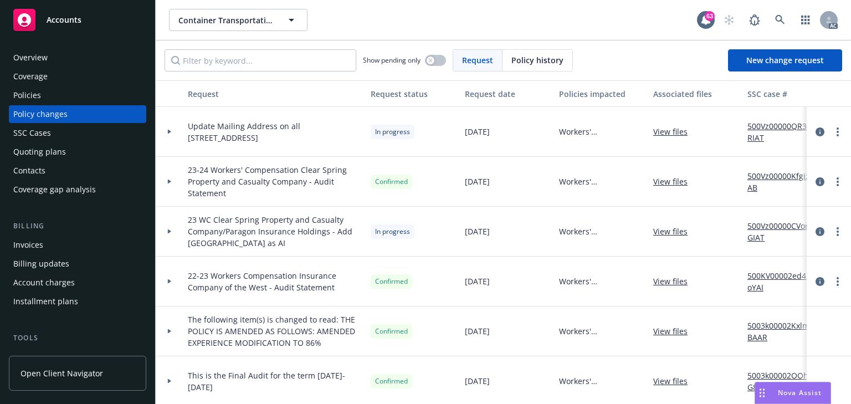
click at [51, 99] on div "Policies" at bounding box center [77, 95] width 129 height 18
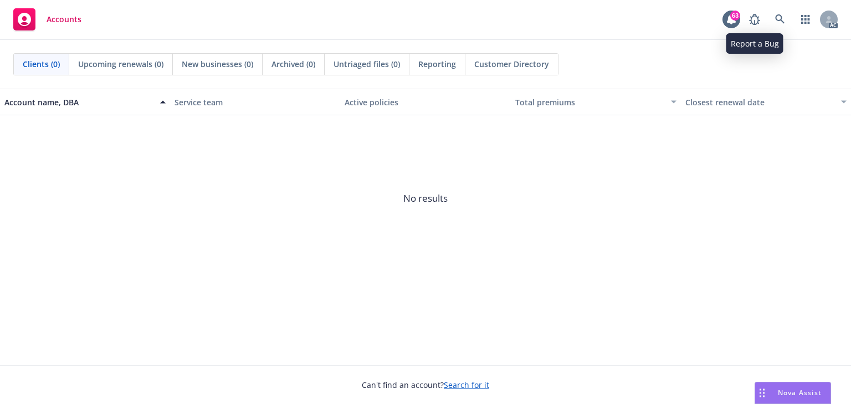
click at [767, 20] on div "AC" at bounding box center [791, 19] width 94 height 22
click at [776, 19] on icon at bounding box center [781, 19] width 10 height 10
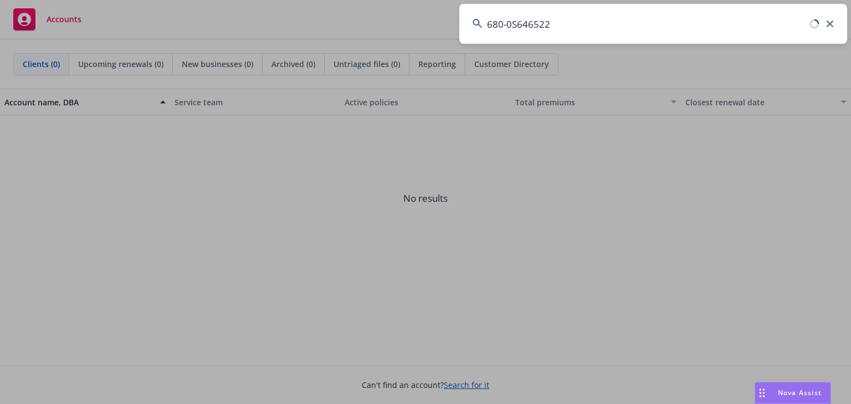
type input "680-0S646522"
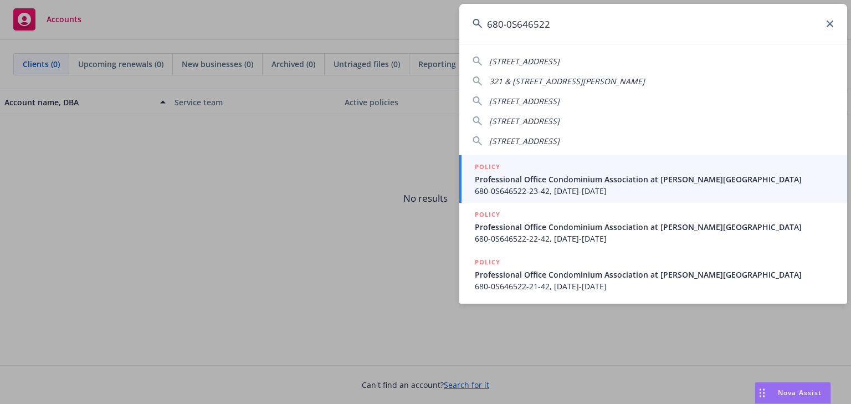
click at [593, 187] on span "680-0S646522-23-42, [DATE]-[DATE]" at bounding box center [654, 191] width 359 height 12
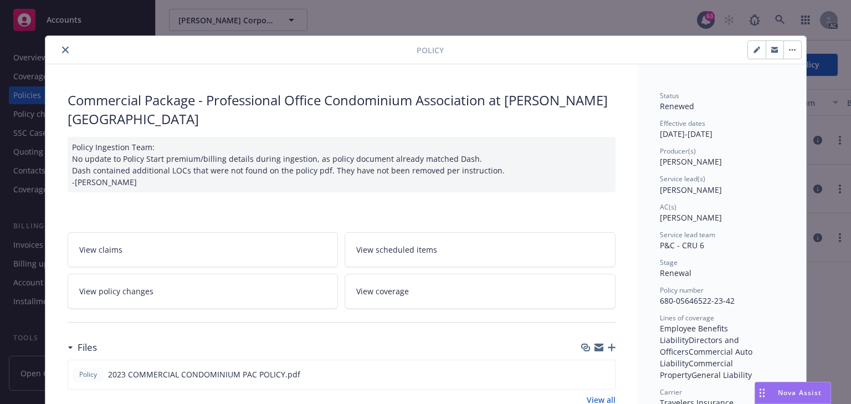
click at [154, 274] on link "View policy changes" at bounding box center [203, 291] width 271 height 35
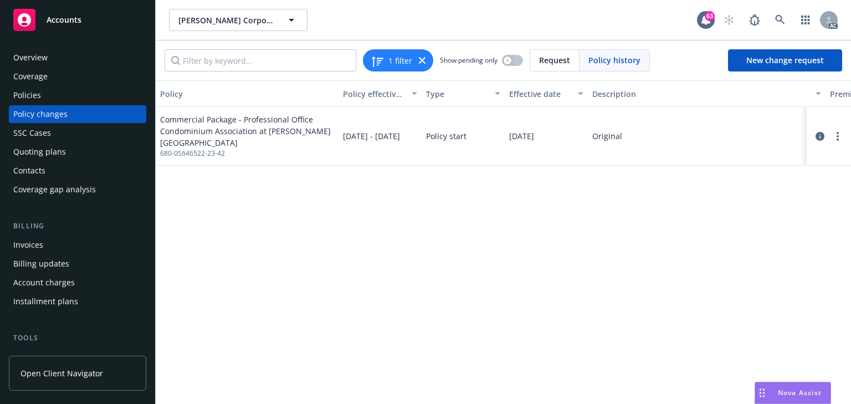
click at [540, 310] on div "Policy Policy effective dates Type Effective date Description Premium change An…" at bounding box center [504, 242] width 696 height 324
click at [79, 96] on div "Policies" at bounding box center [77, 95] width 129 height 18
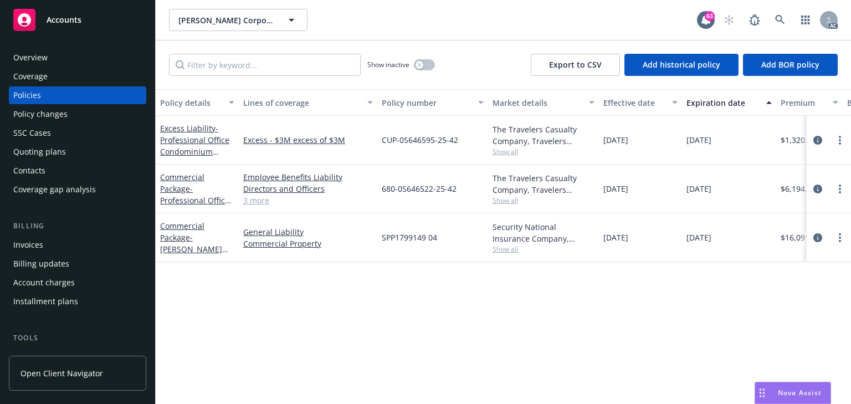
click at [355, 334] on div "Policy details Lines of coverage Policy number Market details Effective date Ex…" at bounding box center [504, 246] width 696 height 315
click at [272, 74] on input "Filter by keyword..." at bounding box center [265, 65] width 192 height 22
paste input "0S646522"
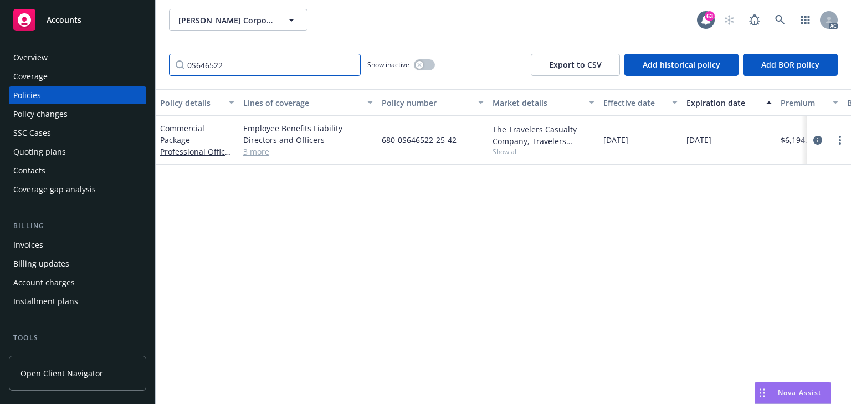
type input "0S646522"
click at [432, 258] on div "Policy details Lines of coverage Policy number Market details Effective date Ex…" at bounding box center [504, 246] width 696 height 315
click at [814, 142] on icon "circleInformation" at bounding box center [818, 140] width 9 height 9
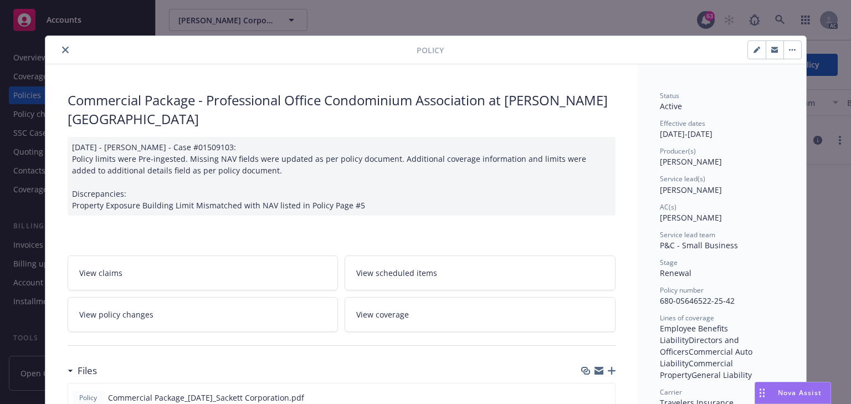
click at [195, 304] on link "View policy changes" at bounding box center [203, 314] width 271 height 35
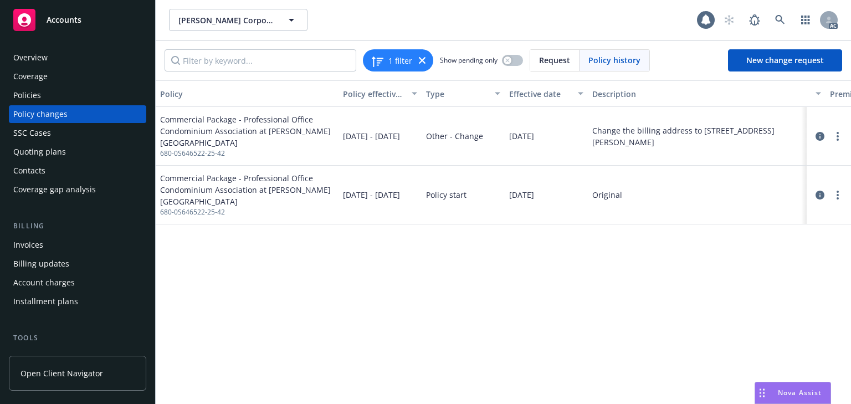
click at [488, 319] on div "Policy Policy effective dates Type Effective date Description Premium change An…" at bounding box center [504, 242] width 696 height 324
click at [820, 132] on icon "circleInformation" at bounding box center [820, 136] width 9 height 9
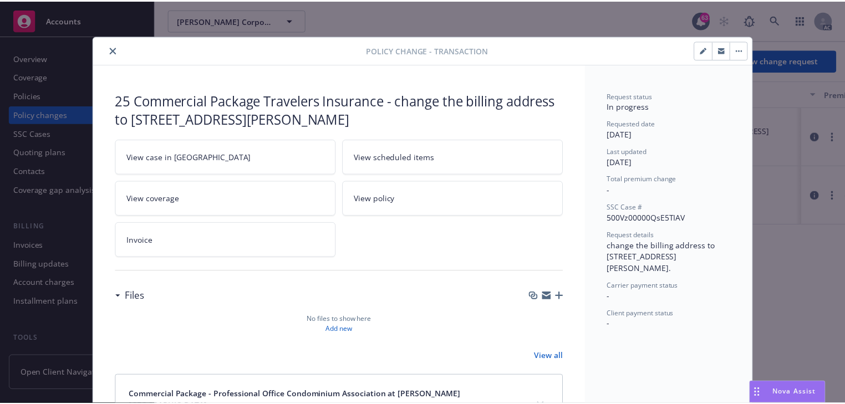
scroll to position [33, 0]
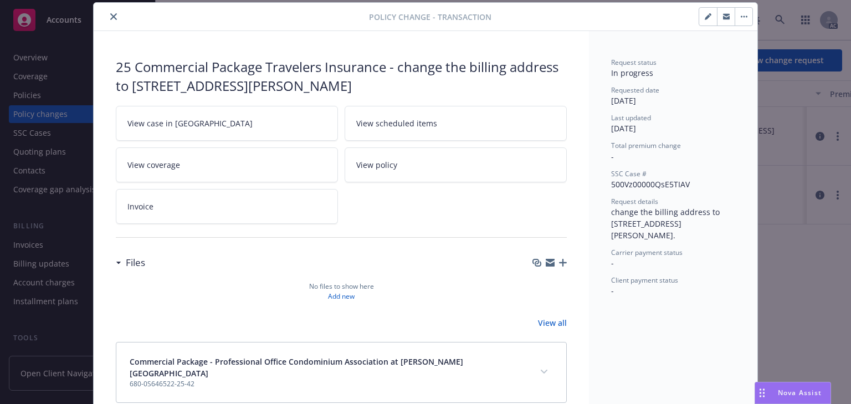
click at [190, 110] on link "View case in SSC" at bounding box center [227, 123] width 222 height 35
click at [110, 16] on icon "close" at bounding box center [113, 16] width 7 height 7
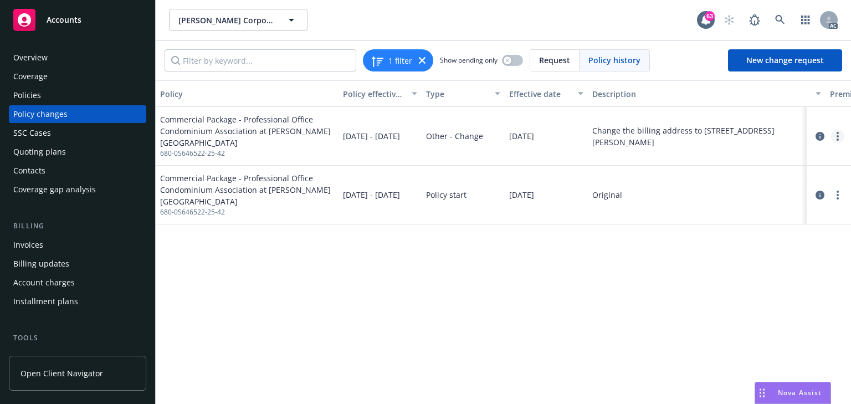
click at [842, 133] on link "more" at bounding box center [837, 136] width 13 height 13
click at [694, 178] on link "Resume workflow" at bounding box center [749, 177] width 190 height 22
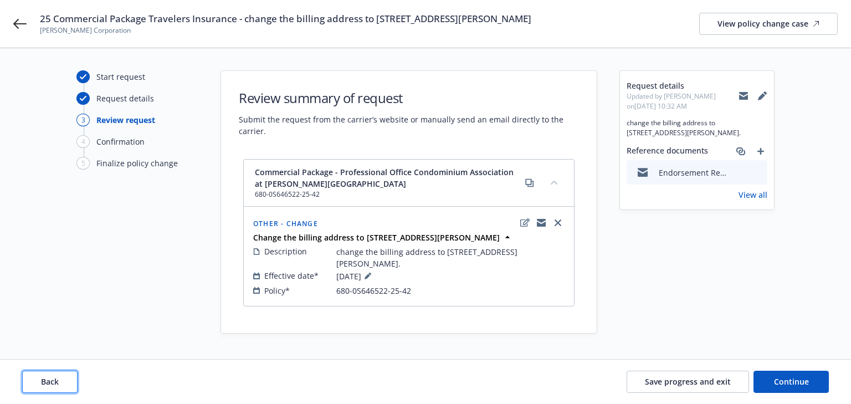
click at [55, 391] on button "Back" at bounding box center [49, 382] width 55 height 22
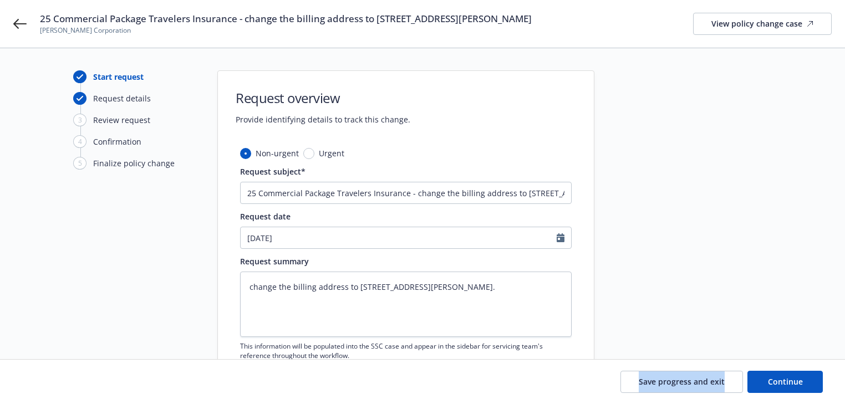
click at [55, 391] on div "Save progress and exit Continue" at bounding box center [422, 382] width 800 height 22
click at [797, 381] on span "Continue" at bounding box center [785, 381] width 35 height 11
type textarea "x"
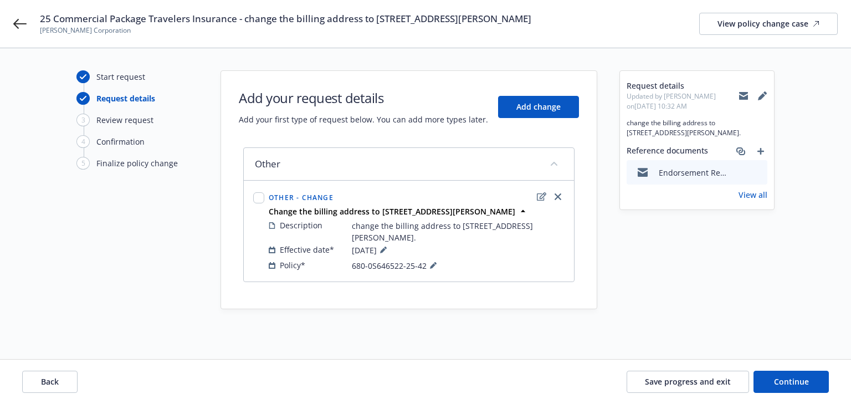
click at [803, 244] on div "Start request Request details 3 Review request 4 Confirmation 5 Finalize policy…" at bounding box center [425, 203] width 825 height 267
click at [432, 264] on icon at bounding box center [433, 266] width 6 height 6
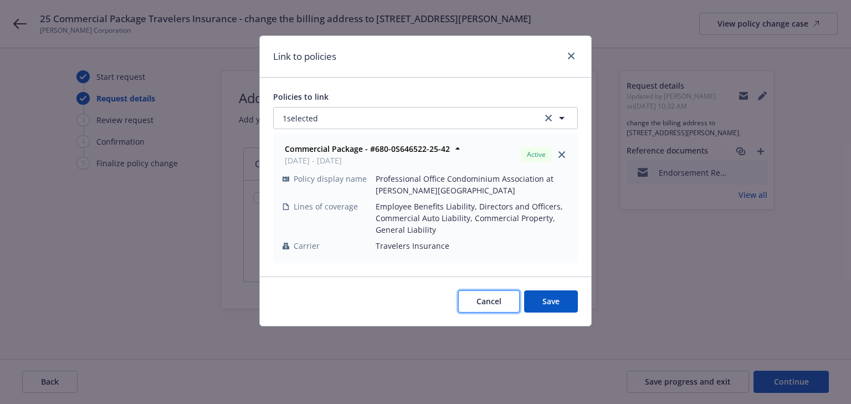
click at [481, 307] on button "Cancel" at bounding box center [489, 301] width 62 height 22
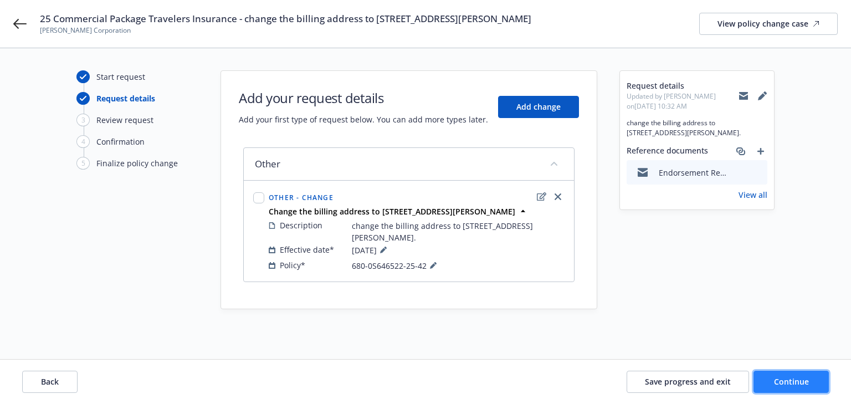
click at [806, 384] on span "Continue" at bounding box center [791, 381] width 35 height 11
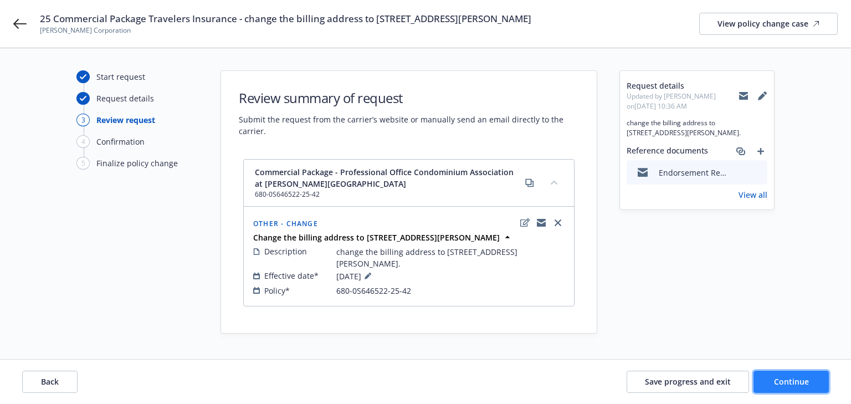
click at [788, 377] on span "Continue" at bounding box center [791, 381] width 35 height 11
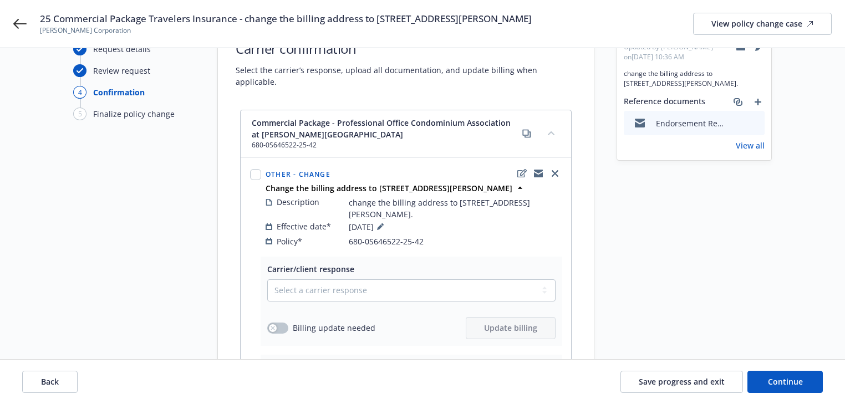
scroll to position [133, 0]
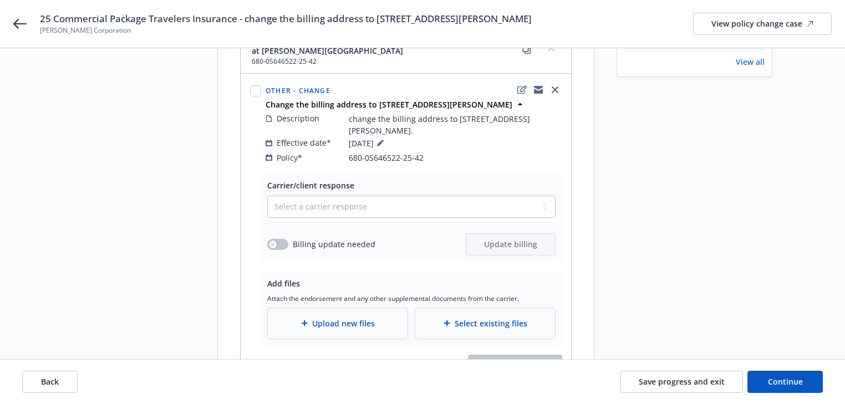
click at [326, 181] on div "Carrier/client response Select a carrier response Accepted Accepted with revisi…" at bounding box center [411, 218] width 288 height 76
click at [327, 197] on select "Select a carrier response Accepted Accepted with revision No endorsement needed…" at bounding box center [411, 207] width 288 height 22
select select "NO_ENDORSEMENT_NEEDED"
click at [267, 196] on select "Select a carrier response Accepted Accepted with revision No endorsement needed…" at bounding box center [411, 207] width 288 height 22
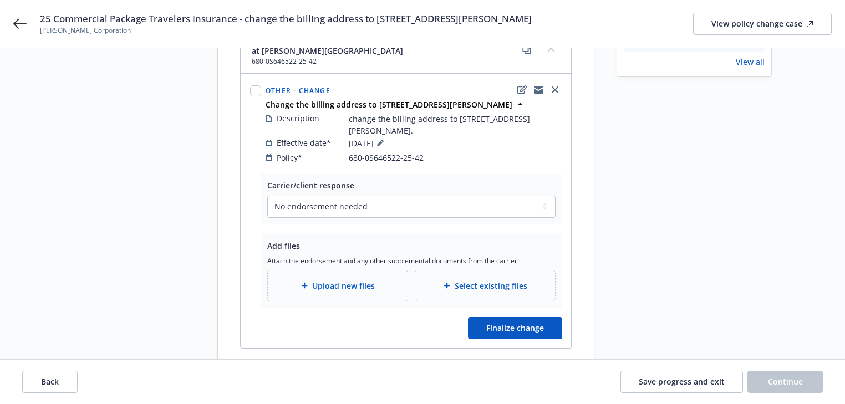
click at [182, 229] on div "Start request Request details Review request 4 Confirmation 5 Finalize policy c…" at bounding box center [134, 156] width 122 height 438
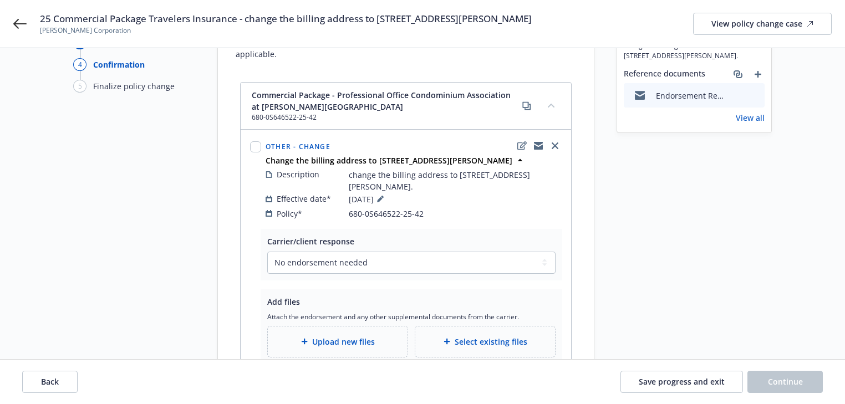
scroll to position [0, 0]
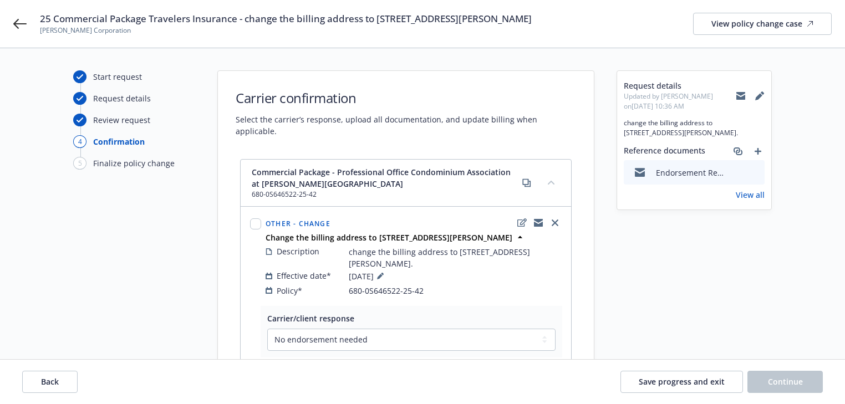
copy span "change the billing address to 501 Abrego St. Monterey CA 93940"
drag, startPoint x: 244, startPoint y: 20, endPoint x: 557, endPoint y: 19, distance: 312.6
click at [557, 19] on div "25 Commercial Package Travelers Insurance - change the billing address to 501 A…" at bounding box center [436, 23] width 792 height 23
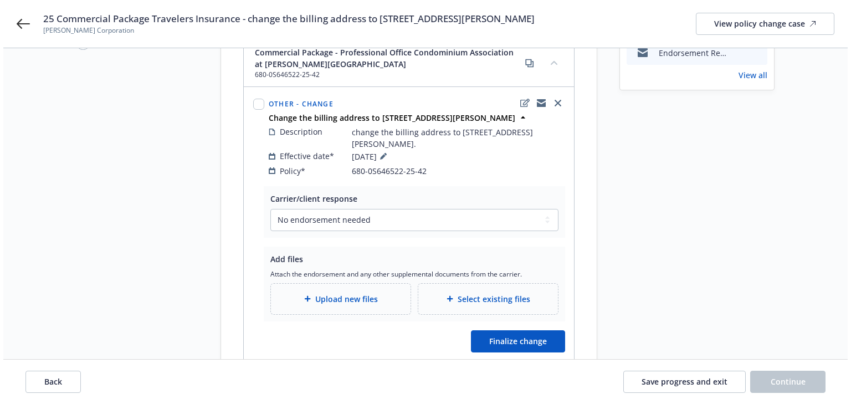
scroll to position [133, 0]
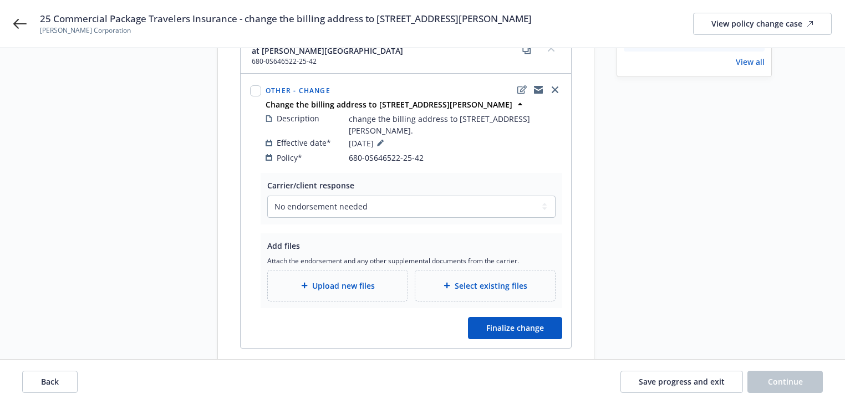
click at [334, 280] on span "Upload new files" at bounding box center [343, 286] width 63 height 12
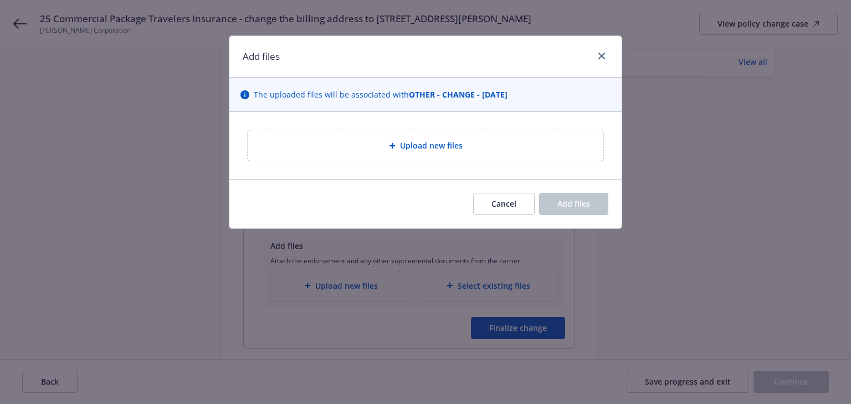
click at [498, 151] on div "Upload new files" at bounding box center [426, 145] width 338 height 13
type textarea "x"
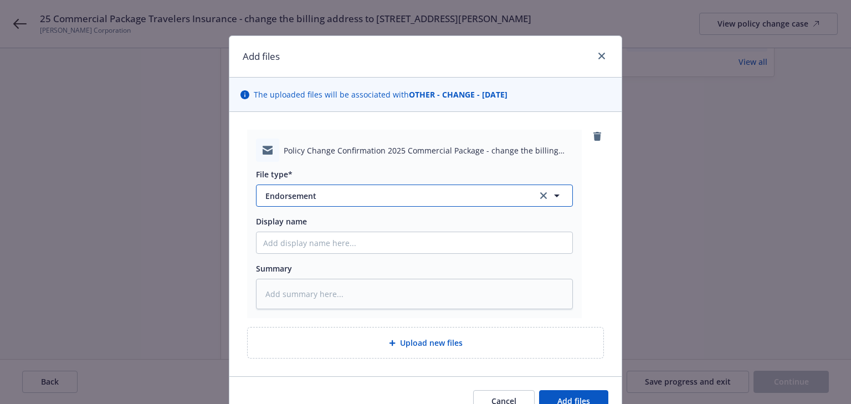
click at [402, 203] on button "Endorsement" at bounding box center [414, 196] width 317 height 22
type input "o"
type input "email"
click at [388, 222] on div "Email" at bounding box center [414, 226] width 303 height 16
click at [545, 123] on div "Policy Change Confirmation 2025 Commercial Package - change the billing address…" at bounding box center [425, 244] width 392 height 264
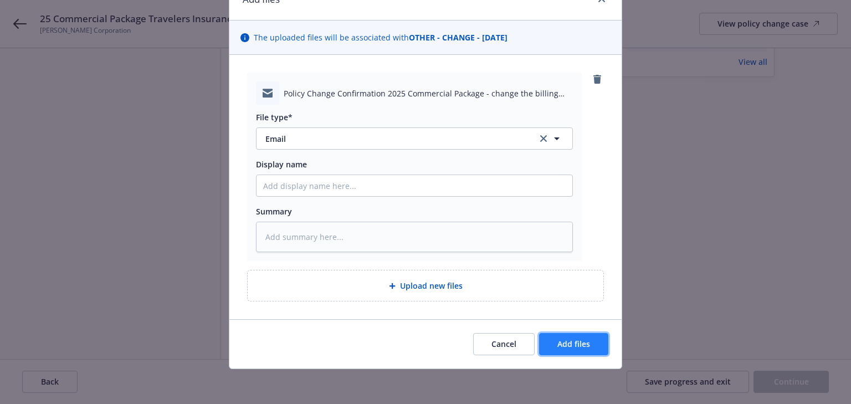
click at [591, 344] on button "Add files" at bounding box center [573, 344] width 69 height 22
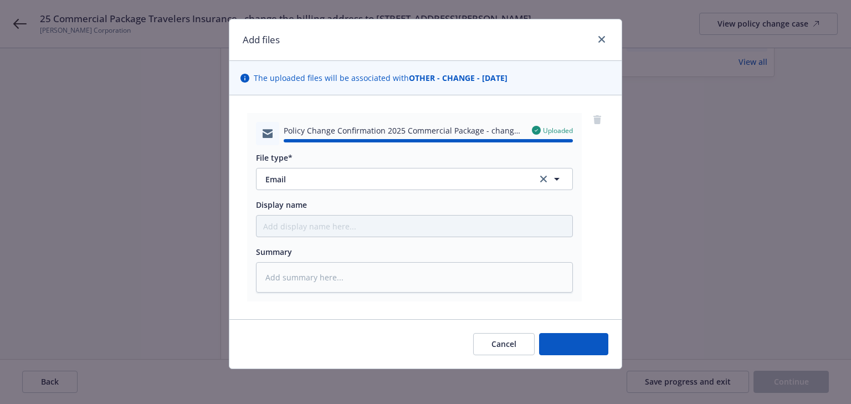
type textarea "x"
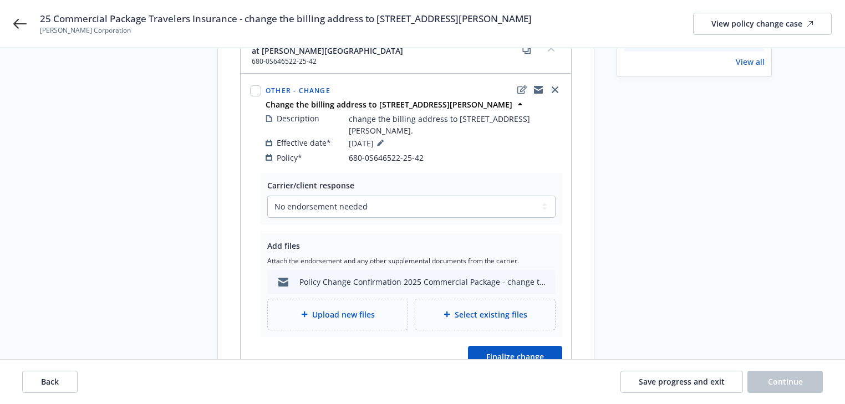
click at [639, 294] on div "Request details Updated by Melody Zhang on 08/27/2025, 10:36 AM change the bill…" at bounding box center [693, 170] width 155 height 467
click at [534, 351] on span "Finalize change" at bounding box center [515, 356] width 58 height 11
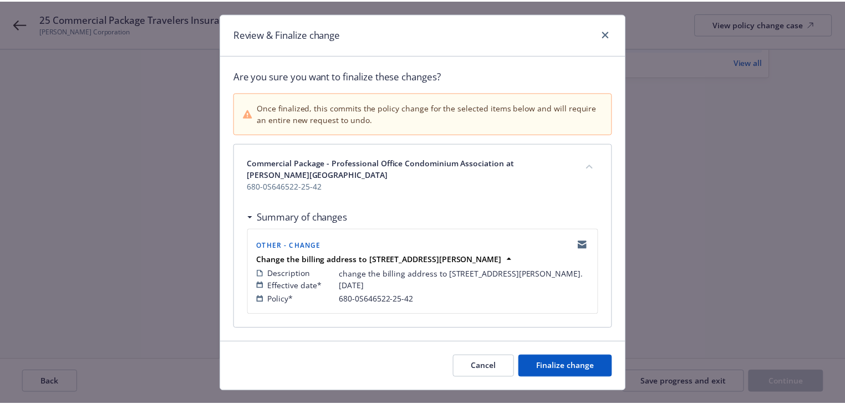
scroll to position [33, 0]
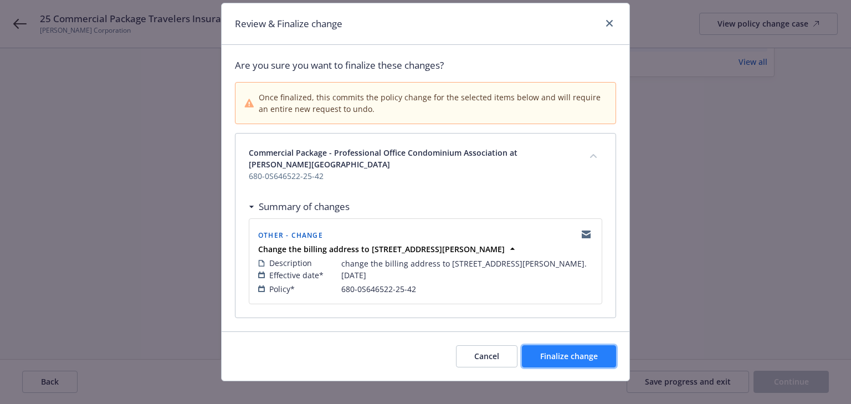
click at [589, 351] on span "Finalize change" at bounding box center [569, 356] width 58 height 11
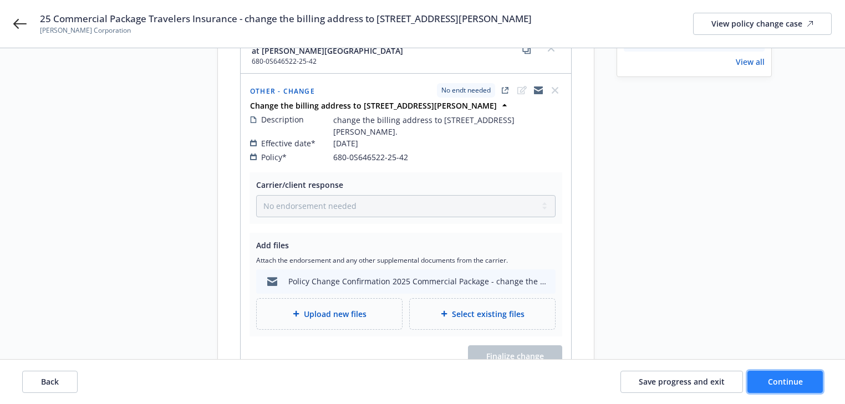
click at [800, 384] on span "Continue" at bounding box center [785, 381] width 35 height 11
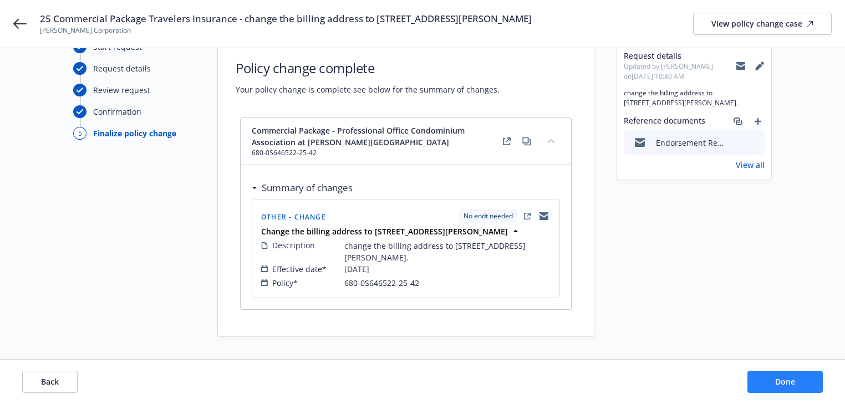
scroll to position [29, 0]
click at [800, 384] on button "Done" at bounding box center [784, 382] width 75 height 22
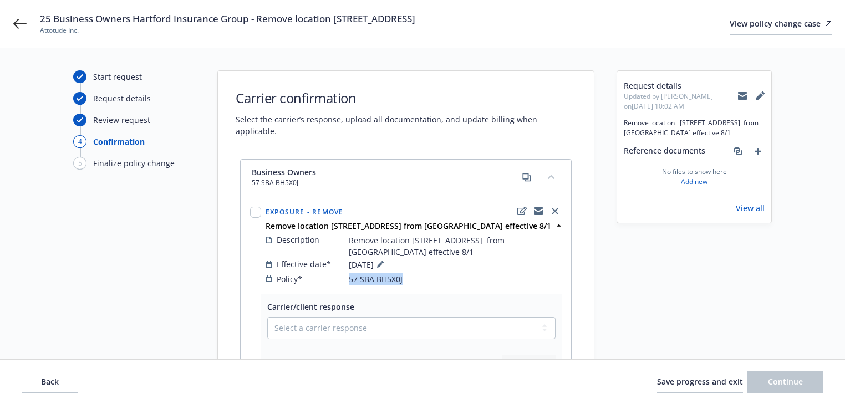
drag, startPoint x: 415, startPoint y: 266, endPoint x: 341, endPoint y: 266, distance: 73.7
click at [341, 273] on div "Policy* 57 SBA BH5X0J" at bounding box center [414, 279] width 296 height 12
copy div "57 SBA BH5X0J"
click at [749, 308] on div "Request details Updated by [PERSON_NAME] on [DATE] 10:02 AM Remove location [ST…" at bounding box center [693, 302] width 155 height 465
click at [63, 381] on button "Back" at bounding box center [49, 382] width 55 height 22
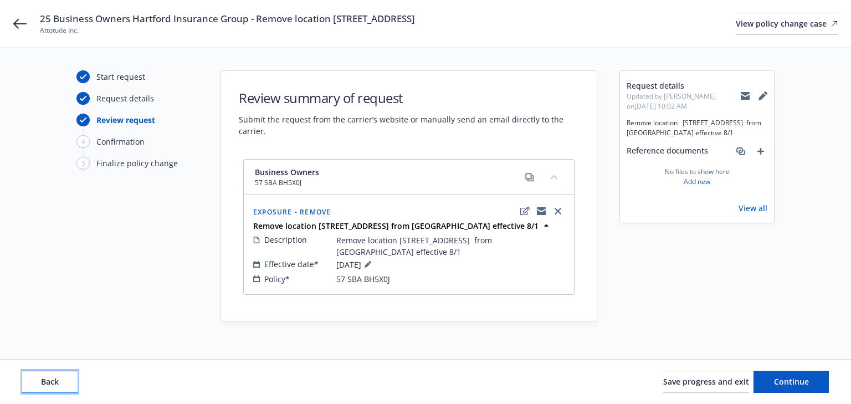
click at [63, 381] on button "Back" at bounding box center [49, 382] width 55 height 22
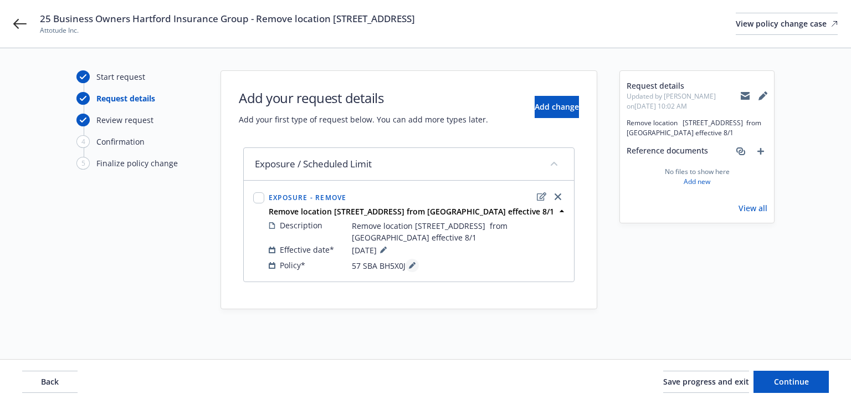
click at [410, 266] on icon at bounding box center [412, 266] width 6 height 6
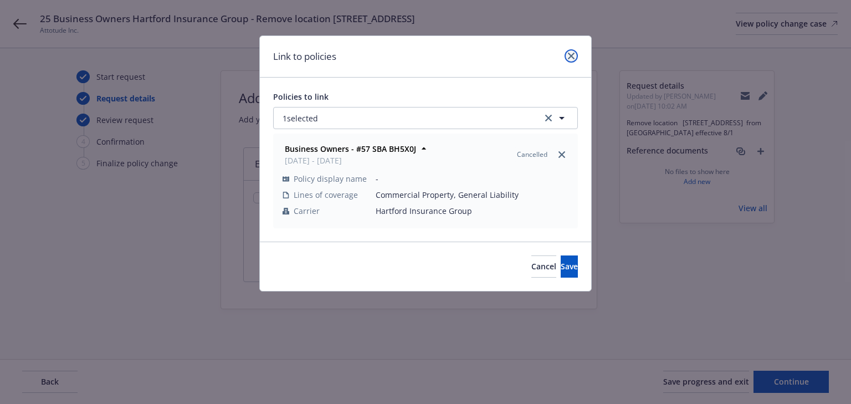
click at [569, 58] on icon "close" at bounding box center [571, 56] width 7 height 7
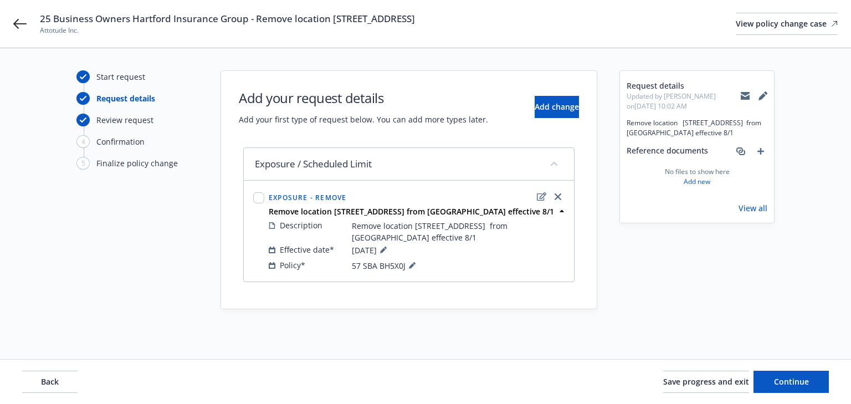
click at [744, 96] on icon at bounding box center [745, 96] width 9 height 5
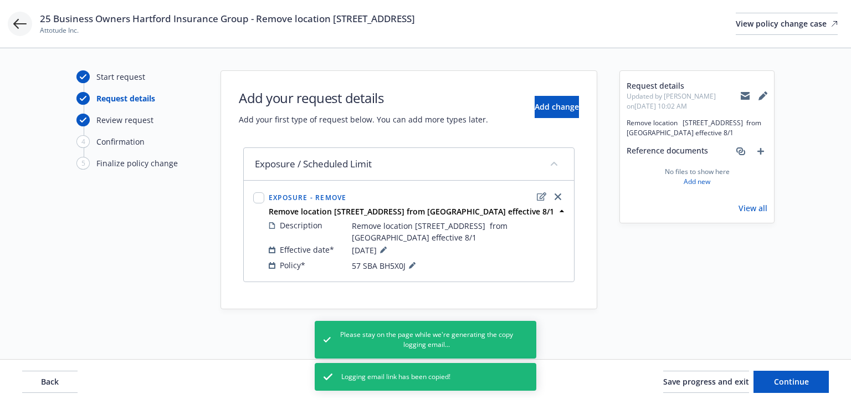
click at [19, 24] on icon at bounding box center [19, 24] width 13 height 10
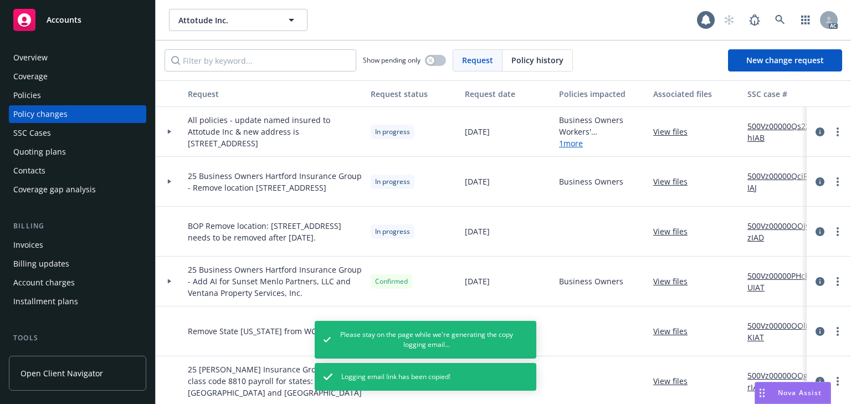
click at [57, 89] on div "Policies" at bounding box center [77, 95] width 129 height 18
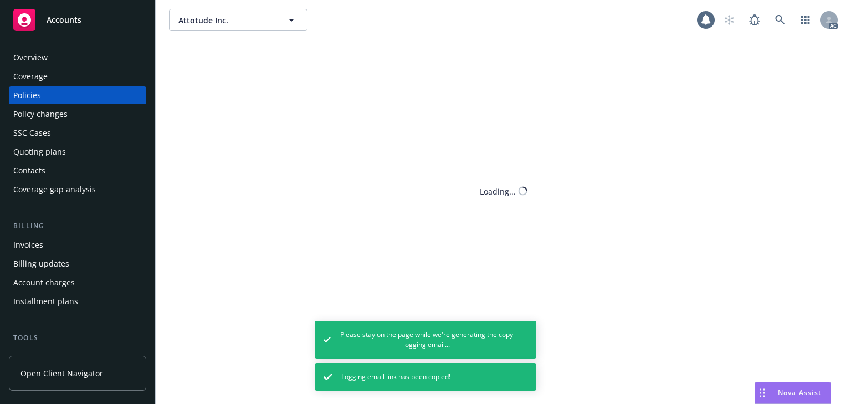
click at [57, 93] on div "Policies" at bounding box center [77, 95] width 129 height 18
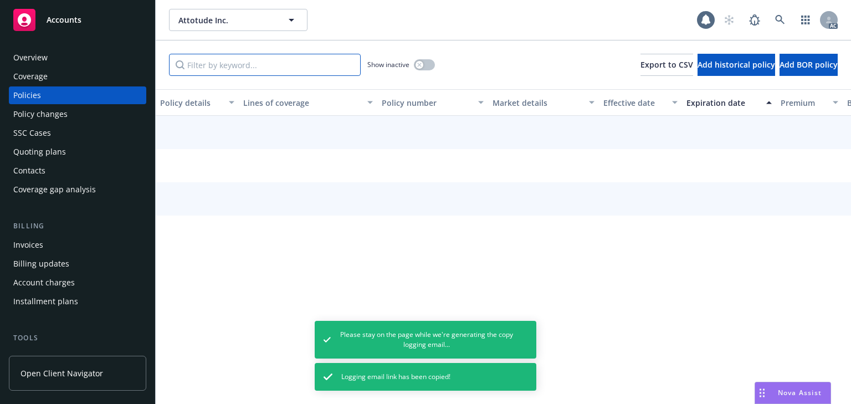
click at [266, 72] on input "Filter by keyword..." at bounding box center [265, 65] width 192 height 22
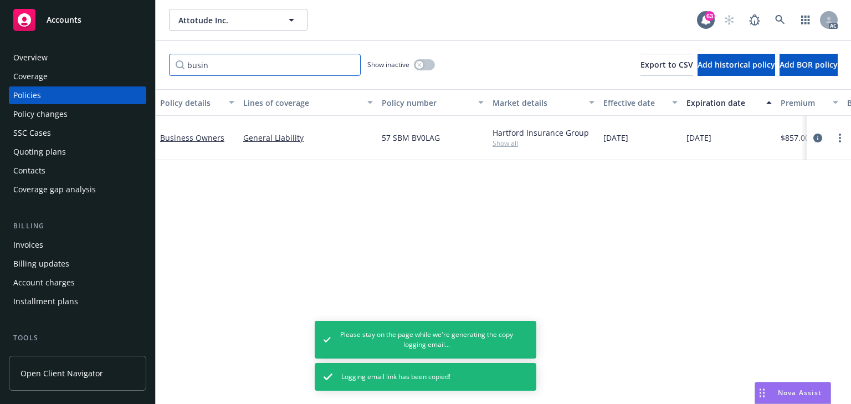
type input "busin"
drag, startPoint x: 303, startPoint y: 202, endPoint x: 304, endPoint y: 195, distance: 6.7
click at [304, 202] on div "Policy details Lines of coverage Policy number Market details Effective date Ex…" at bounding box center [504, 246] width 696 height 315
click at [818, 139] on icon "circleInformation" at bounding box center [818, 138] width 9 height 9
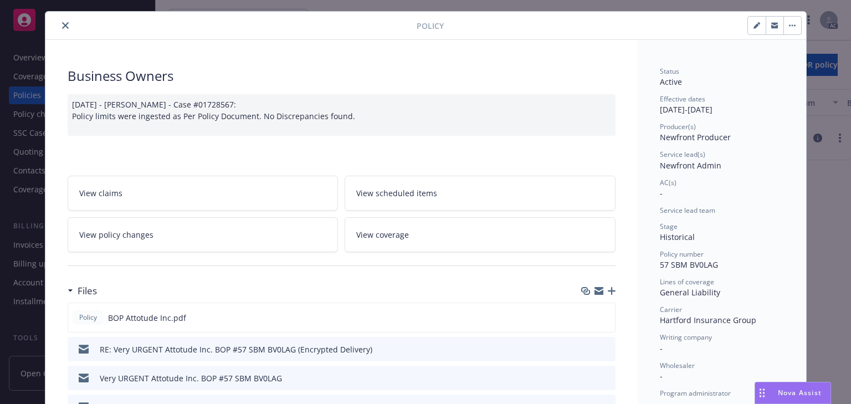
scroll to position [23, 0]
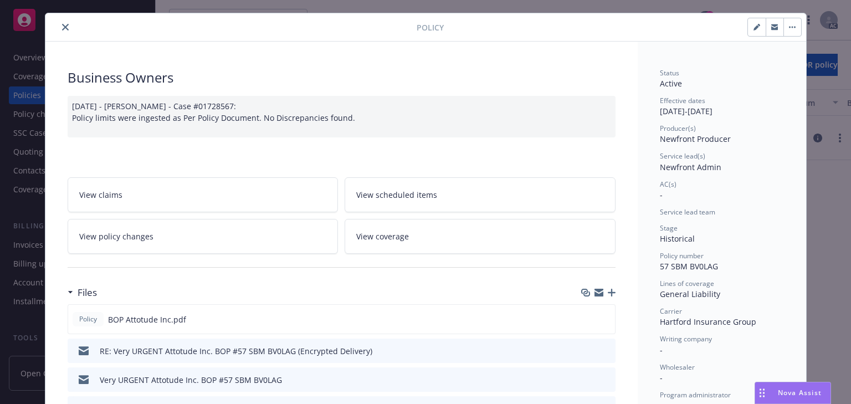
click at [706, 215] on span "Service lead team" at bounding box center [687, 211] width 55 height 9
drag, startPoint x: 657, startPoint y: 266, endPoint x: 734, endPoint y: 268, distance: 77.6
click at [734, 268] on div "Policy number 57 SBM BV0LAG" at bounding box center [722, 261] width 124 height 21
copy span "57 SBM BV0LAG"
click at [59, 27] on button "close" at bounding box center [65, 27] width 13 height 13
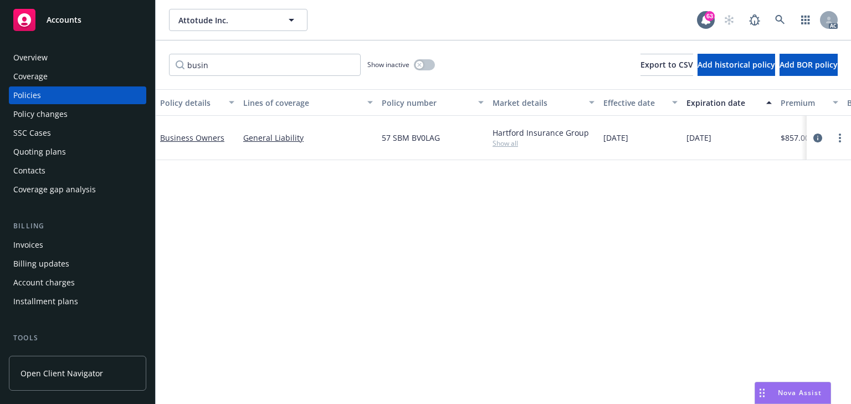
click at [24, 118] on div "Policy changes" at bounding box center [40, 114] width 54 height 18
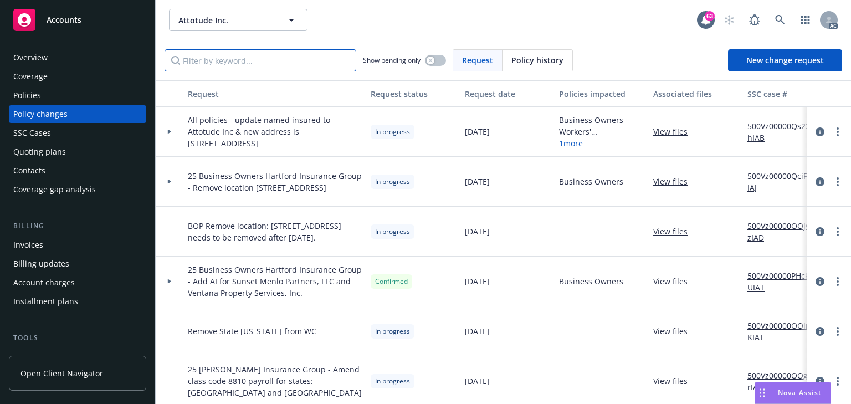
click at [233, 55] on input "Filter by keyword..." at bounding box center [261, 60] width 192 height 22
paste input "25 Business Owners Hartford Insurance Group - Remove location 1134 Crane Street"
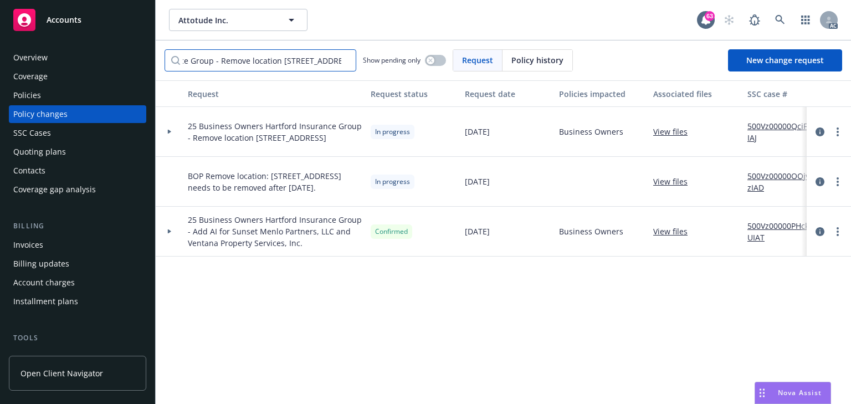
type input "25 Business Owners Hartford Insurance Group - Remove location 1134 Crane Street"
click at [175, 133] on div at bounding box center [169, 132] width 19 height 4
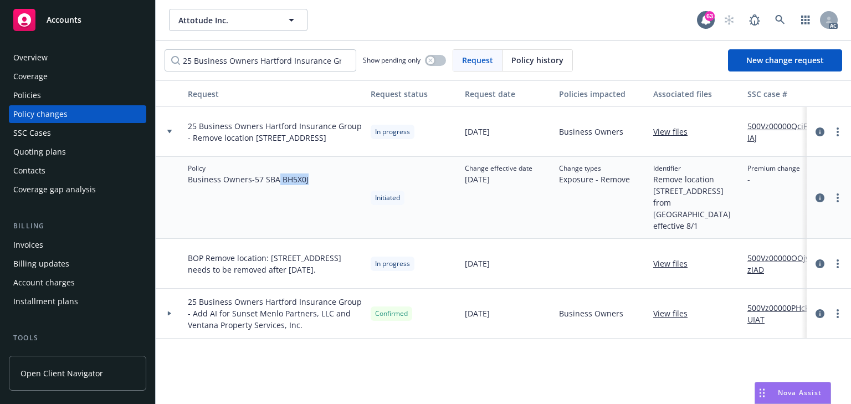
drag, startPoint x: 282, startPoint y: 179, endPoint x: 319, endPoint y: 179, distance: 37.7
click at [319, 179] on div "Policy Business Owners - 57 SBA BH5X0J" at bounding box center [274, 198] width 183 height 82
copy span "BH5X0J"
click at [36, 98] on div "Policies" at bounding box center [27, 95] width 28 height 18
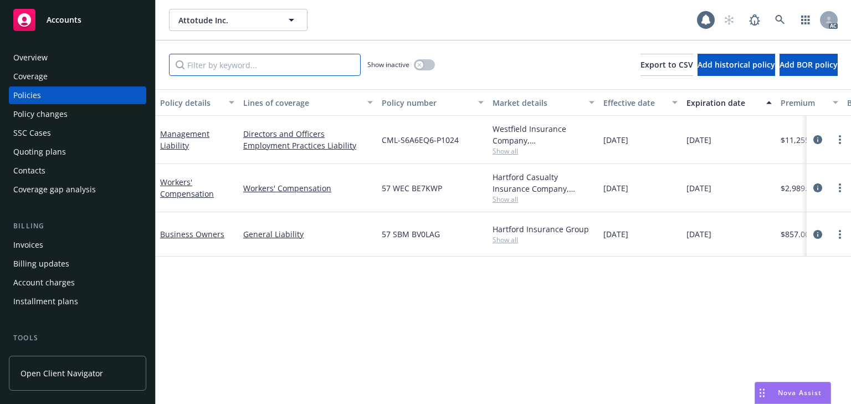
click at [257, 71] on input "Filter by keyword..." at bounding box center [265, 65] width 192 height 22
paste input "BH5X0J"
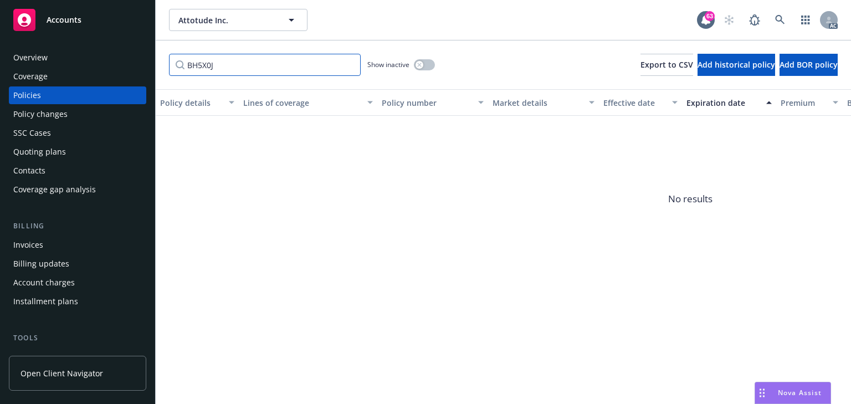
type input "BH5X0J"
click at [377, 228] on span "No results" at bounding box center [691, 199] width 1070 height 166
click at [426, 73] on div "Show inactive" at bounding box center [402, 65] width 68 height 22
click at [426, 64] on button "button" at bounding box center [424, 64] width 21 height 11
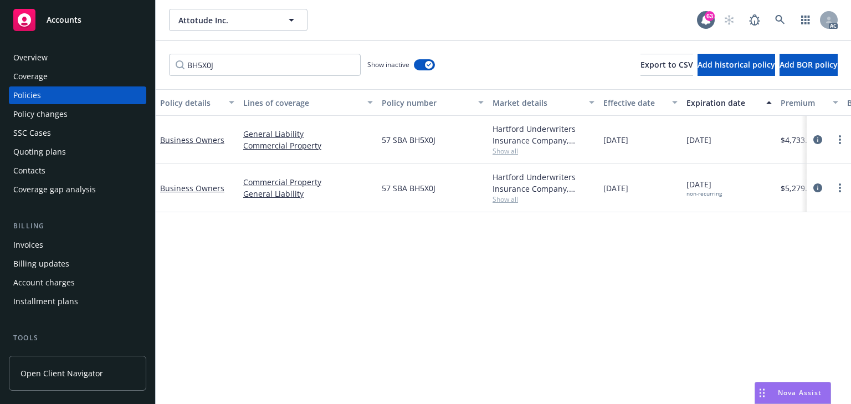
click at [386, 280] on div "Policy details Lines of coverage Policy number Market details Effective date Ex…" at bounding box center [504, 246] width 696 height 315
click at [817, 186] on icon "circleInformation" at bounding box center [818, 187] width 9 height 9
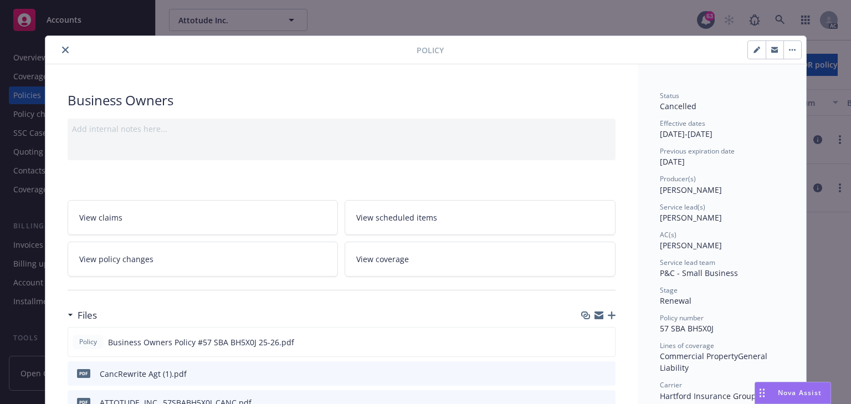
scroll to position [33, 0]
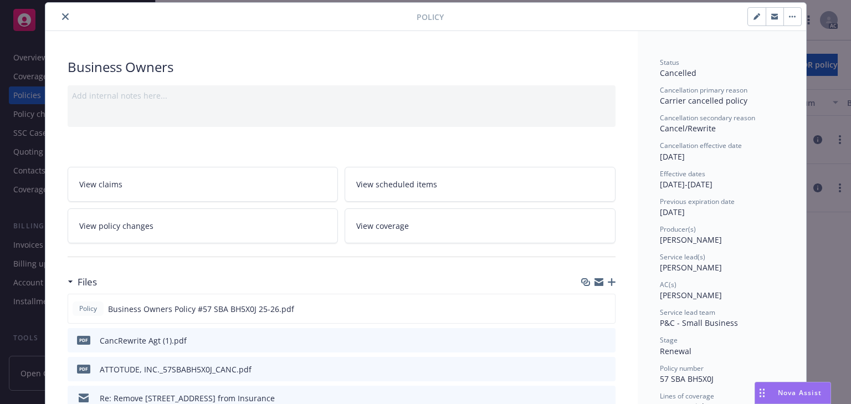
click at [64, 16] on icon "close" at bounding box center [65, 16] width 7 height 7
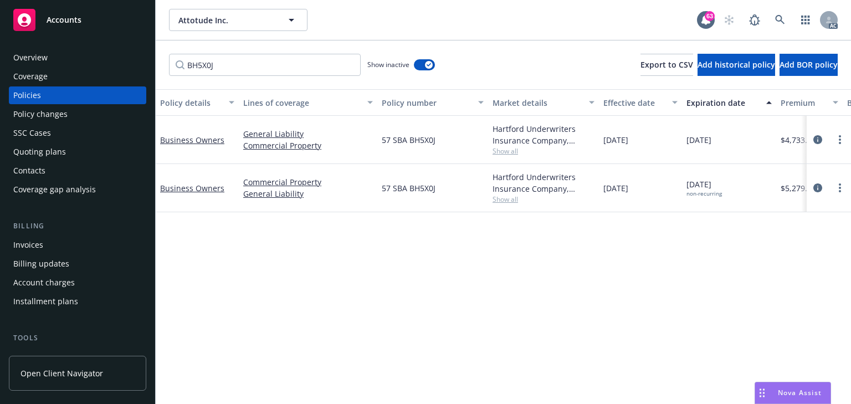
click at [383, 260] on div "Policy details Lines of coverage Policy number Market details Effective date Ex…" at bounding box center [504, 246] width 696 height 315
click at [820, 186] on icon "circleInformation" at bounding box center [818, 187] width 9 height 9
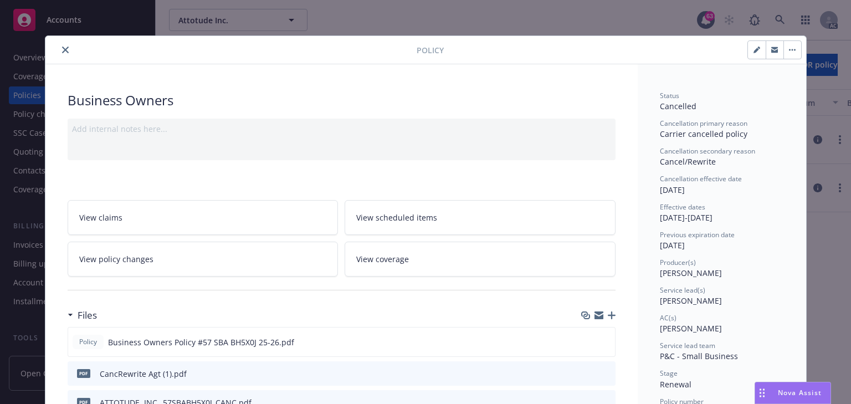
scroll to position [33, 0]
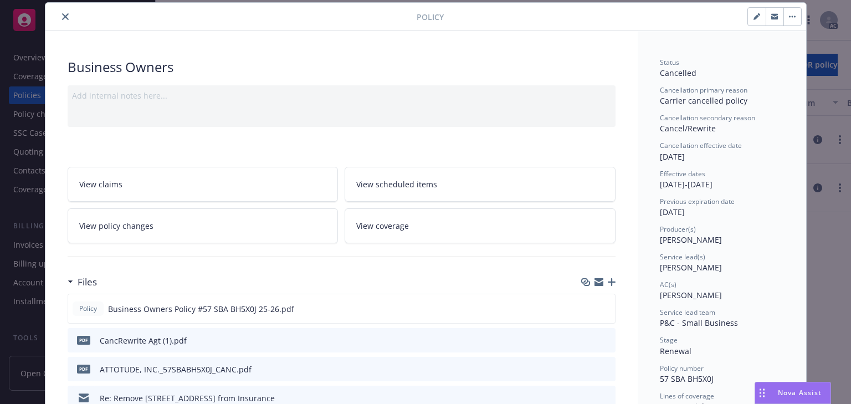
click at [715, 300] on div "AC(s) Michael Jose" at bounding box center [722, 290] width 124 height 21
drag, startPoint x: 656, startPoint y: 381, endPoint x: 734, endPoint y: 379, distance: 78.2
click at [734, 379] on div "Policy number 57 SBA BH5X0J" at bounding box center [722, 374] width 124 height 21
copy span "57 SBA BH5X0J"
click at [62, 18] on icon "close" at bounding box center [65, 16] width 7 height 7
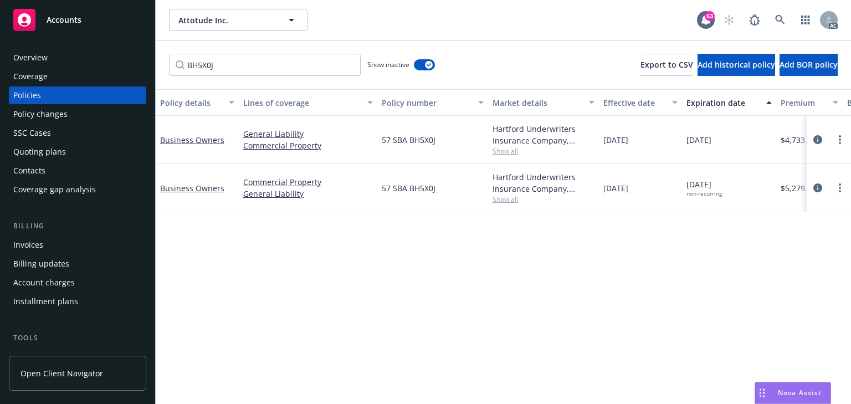
click at [49, 115] on div "Policy changes" at bounding box center [40, 114] width 54 height 18
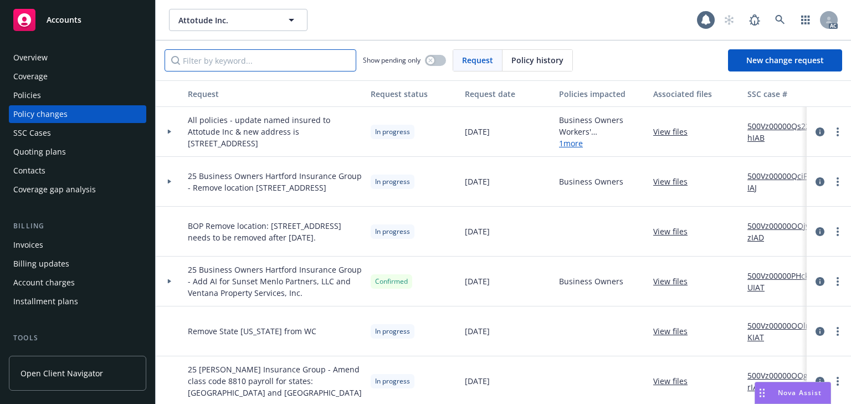
click at [237, 67] on input "Filter by keyword..." at bounding box center [261, 60] width 192 height 22
paste input "Remove location 1134 Crane Street from Attotude effective 8/1"
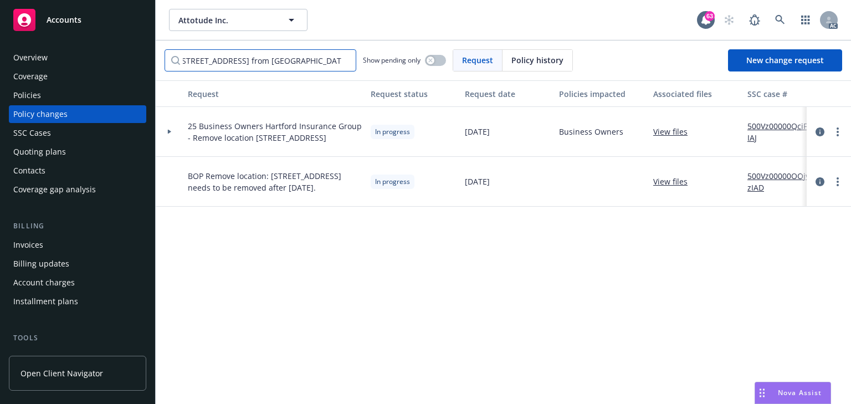
type input "Remove location 1134 Crane Street from Attotude effective 8/1"
click at [56, 92] on div "Policies" at bounding box center [77, 95] width 129 height 18
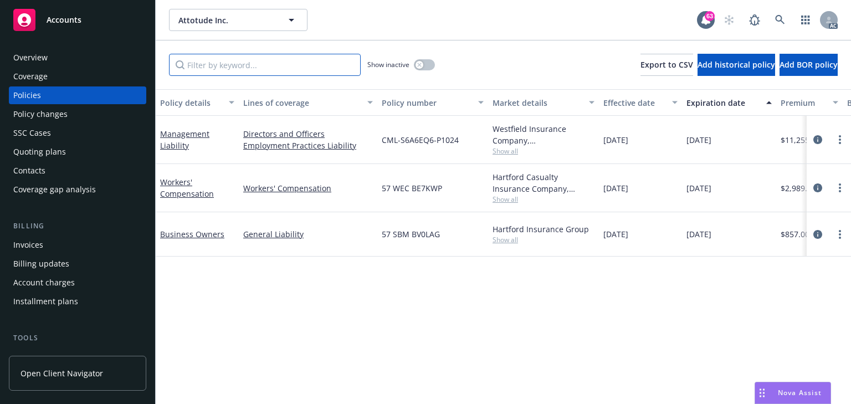
click at [259, 67] on input "Filter by keyword..." at bounding box center [265, 65] width 192 height 22
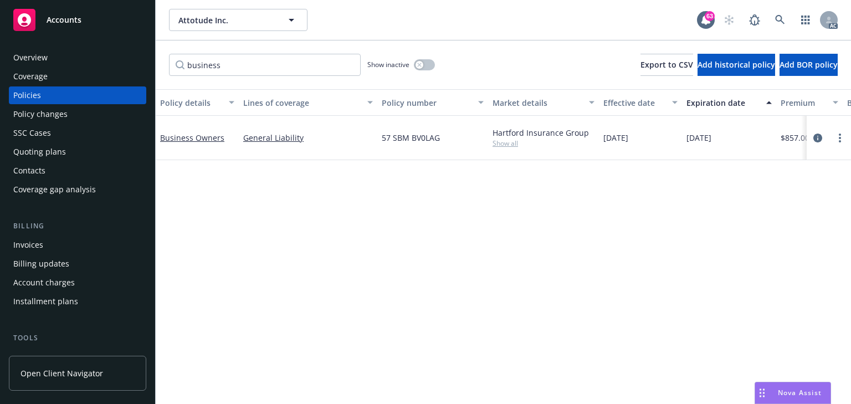
click at [377, 261] on div "Policy details Lines of coverage Policy number Market details Effective date Ex…" at bounding box center [504, 246] width 696 height 315
click at [430, 62] on button "button" at bounding box center [424, 64] width 21 height 11
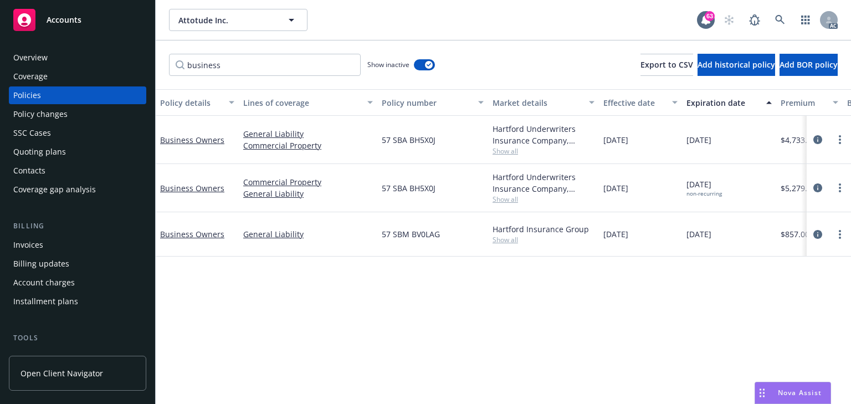
click at [462, 328] on div "Policy details Lines of coverage Policy number Market details Effective date Ex…" at bounding box center [504, 246] width 696 height 315
click at [560, 374] on div "Policy details Lines of coverage Policy number Market details Effective date Ex…" at bounding box center [504, 246] width 696 height 315
drag, startPoint x: 406, startPoint y: 187, endPoint x: 441, endPoint y: 188, distance: 34.9
click at [441, 188] on div "57 SBA BH5X0J" at bounding box center [432, 188] width 111 height 48
copy span "BH5X0J"
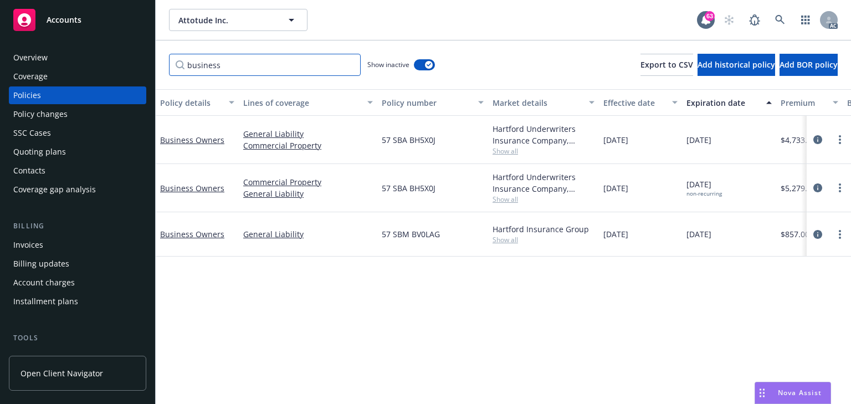
click at [262, 64] on input "business" at bounding box center [265, 65] width 192 height 22
paste input "BH5X0J"
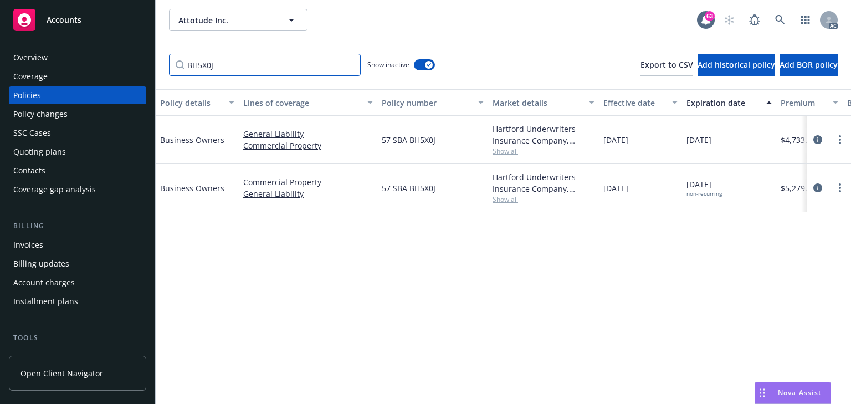
type input "BH5X0J"
click at [428, 65] on icon "button" at bounding box center [429, 64] width 4 height 3
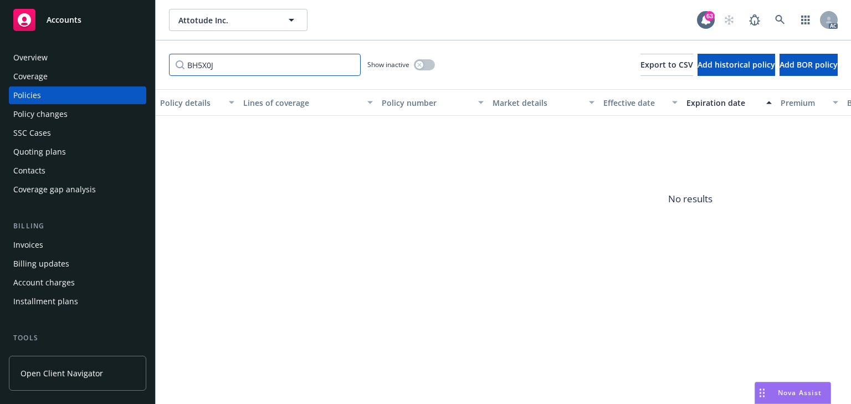
drag, startPoint x: 152, startPoint y: 67, endPoint x: 24, endPoint y: 61, distance: 128.7
click at [27, 62] on div "Accounts Overview Coverage Policies Policy changes SSC Cases Quoting plans Cont…" at bounding box center [425, 202] width 851 height 404
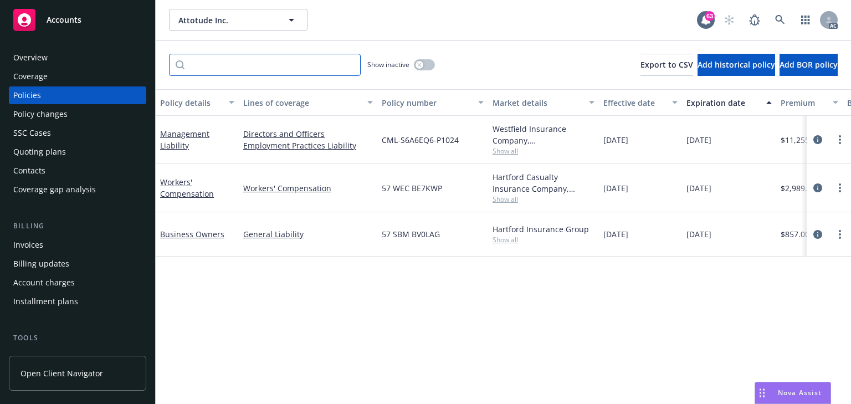
type input "u"
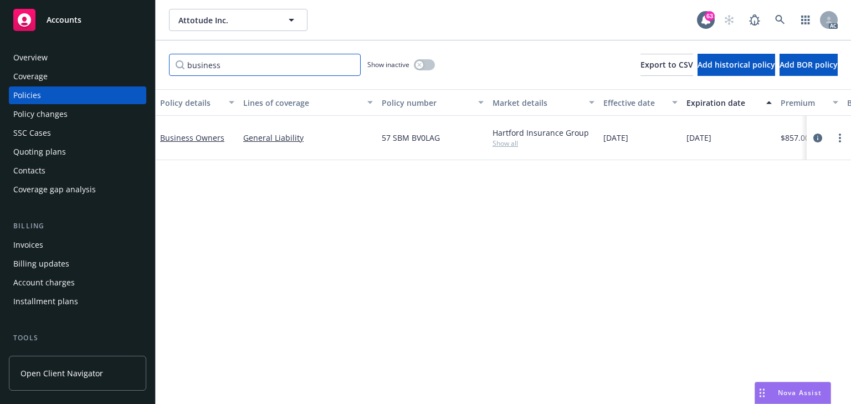
type input "business"
click at [431, 64] on button "button" at bounding box center [424, 64] width 21 height 11
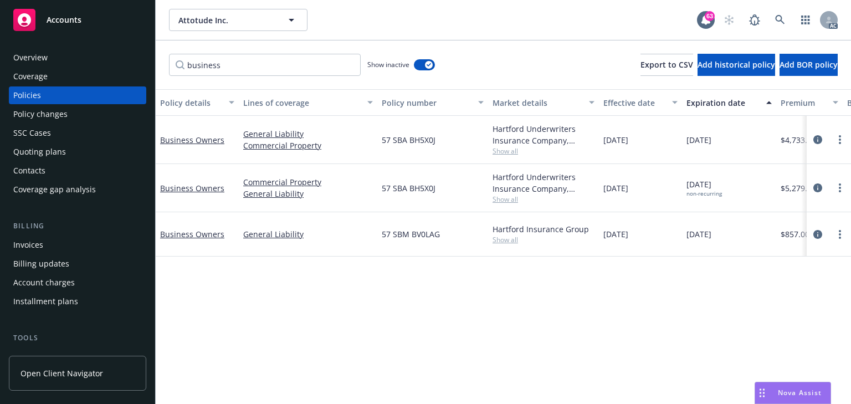
drag, startPoint x: 606, startPoint y: 232, endPoint x: 652, endPoint y: 233, distance: 46.0
click at [652, 233] on div "08/01/2025" at bounding box center [640, 234] width 83 height 44
click at [609, 246] on div "08/01/2025" at bounding box center [640, 234] width 83 height 44
drag, startPoint x: 604, startPoint y: 234, endPoint x: 654, endPoint y: 235, distance: 49.9
click at [654, 235] on div "08/01/2025" at bounding box center [640, 234] width 83 height 44
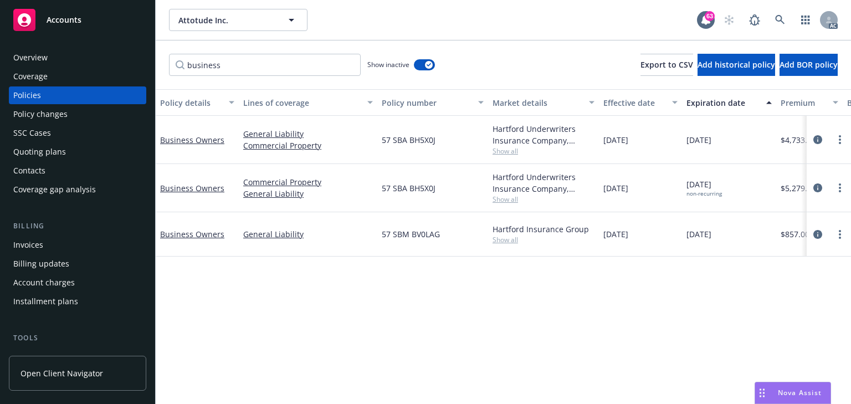
click at [731, 233] on div "08/01/2026" at bounding box center [729, 234] width 94 height 44
click at [60, 118] on div "Policy changes" at bounding box center [40, 114] width 54 height 18
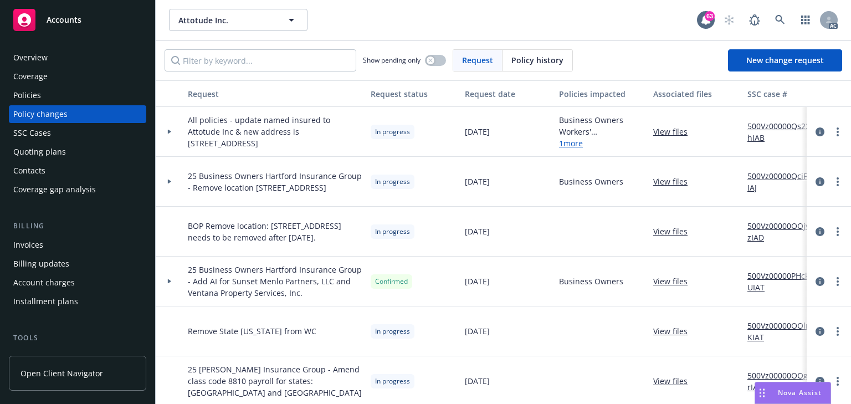
click at [169, 183] on div at bounding box center [170, 182] width 28 height 50
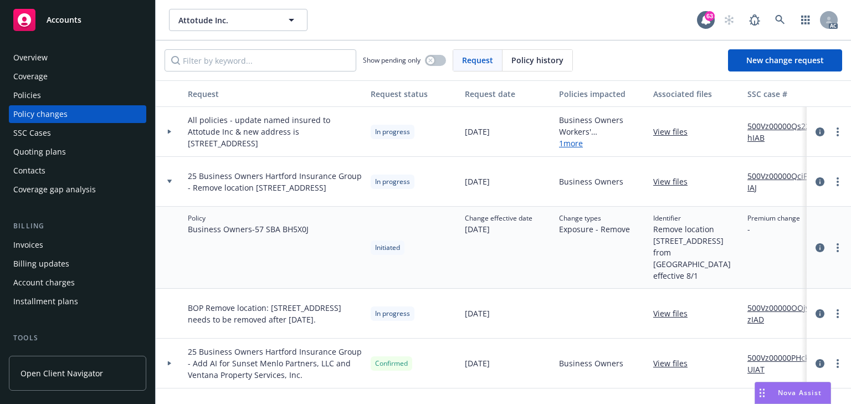
click at [35, 98] on div "Policies" at bounding box center [27, 95] width 28 height 18
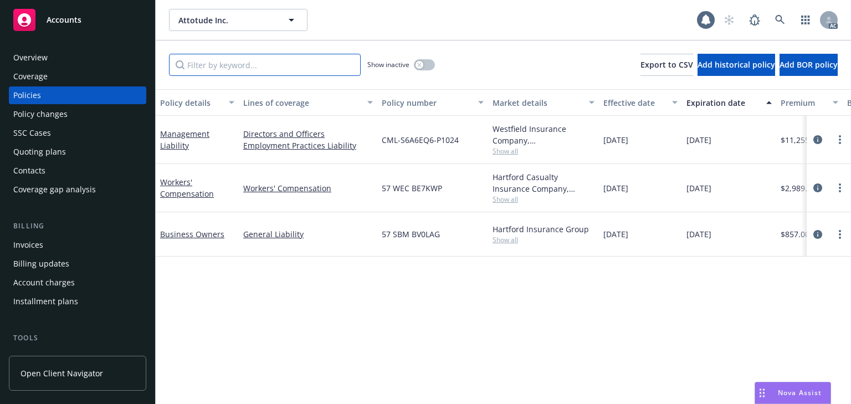
click at [210, 71] on input "Filter by keyword..." at bounding box center [265, 65] width 192 height 22
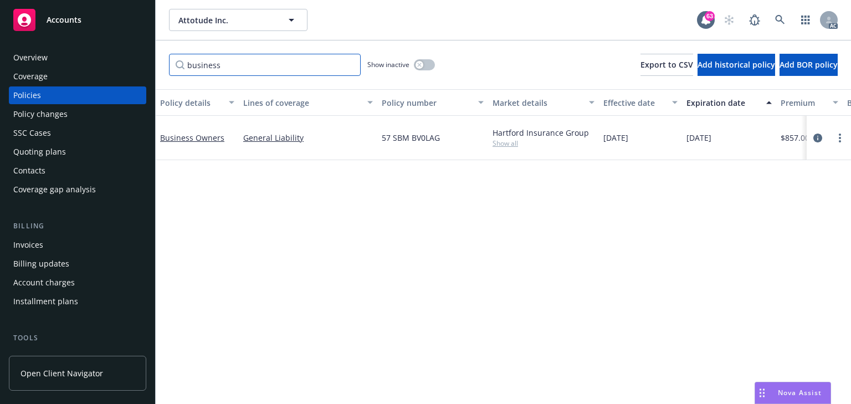
type input "business"
click at [387, 244] on div "Policy details Lines of coverage Policy number Market details Effective date Ex…" at bounding box center [504, 246] width 696 height 315
drag, startPoint x: 600, startPoint y: 136, endPoint x: 690, endPoint y: 133, distance: 89.9
click at [690, 133] on div "Business Owners General Liability 57 SBM BV0LAG Hartford Insurance Group Show a…" at bounding box center [691, 138] width 1070 height 44
click at [557, 197] on div "Policy details Lines of coverage Policy number Market details Effective date Ex…" at bounding box center [504, 246] width 696 height 315
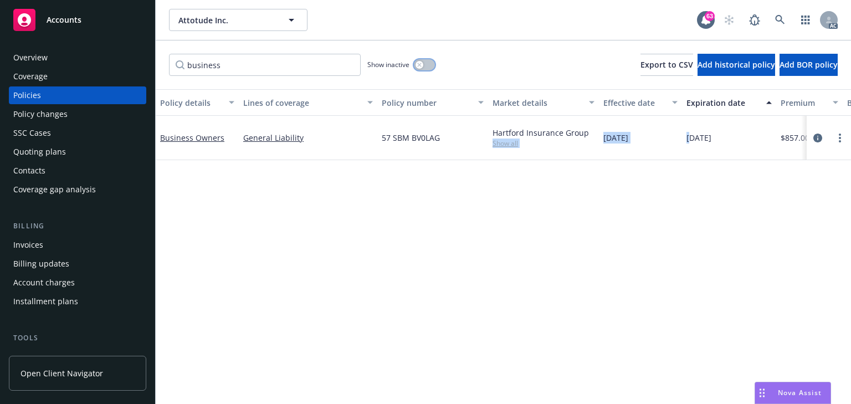
click at [428, 65] on button "button" at bounding box center [424, 64] width 21 height 11
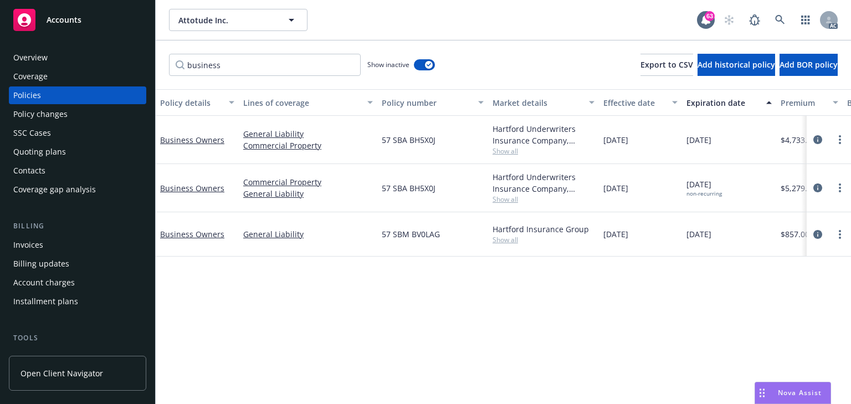
drag, startPoint x: 605, startPoint y: 233, endPoint x: 658, endPoint y: 233, distance: 52.7
click at [658, 233] on div "08/01/2025" at bounding box center [640, 234] width 83 height 44
click at [635, 199] on div "07/03/2025" at bounding box center [640, 188] width 83 height 48
click at [712, 283] on div "Policy details Lines of coverage Policy number Market details Effective date Ex…" at bounding box center [504, 246] width 696 height 315
click at [814, 230] on icon "circleInformation" at bounding box center [818, 234] width 9 height 9
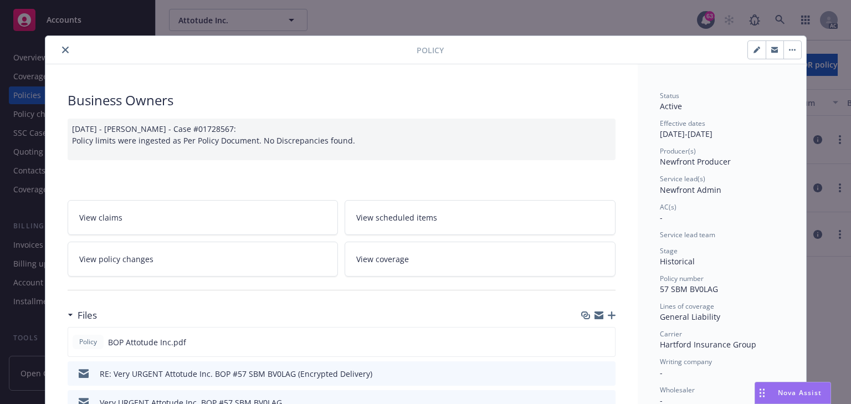
click at [186, 254] on link "View policy changes" at bounding box center [203, 259] width 271 height 35
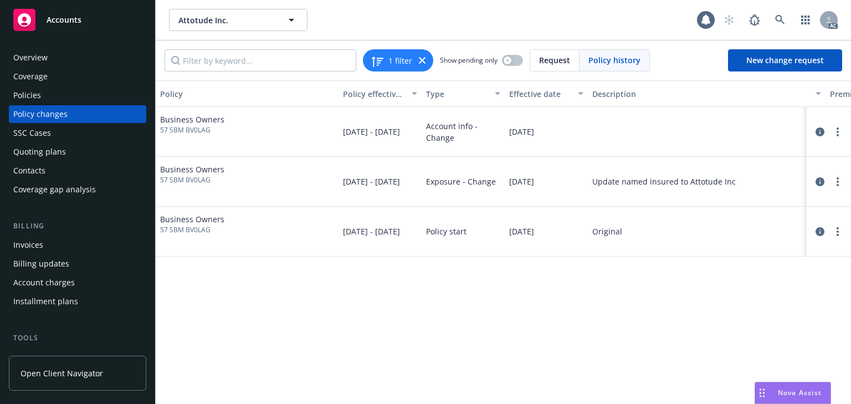
click at [583, 339] on div "Policy Policy effective dates Type Effective date Description Premium change An…" at bounding box center [504, 242] width 696 height 324
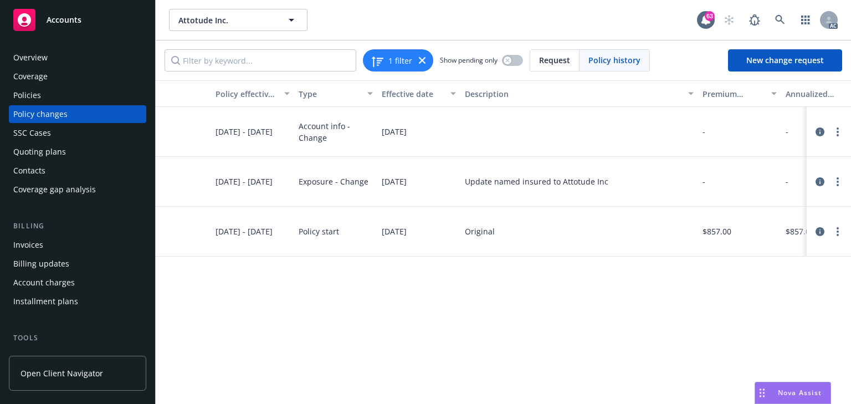
scroll to position [0, 317]
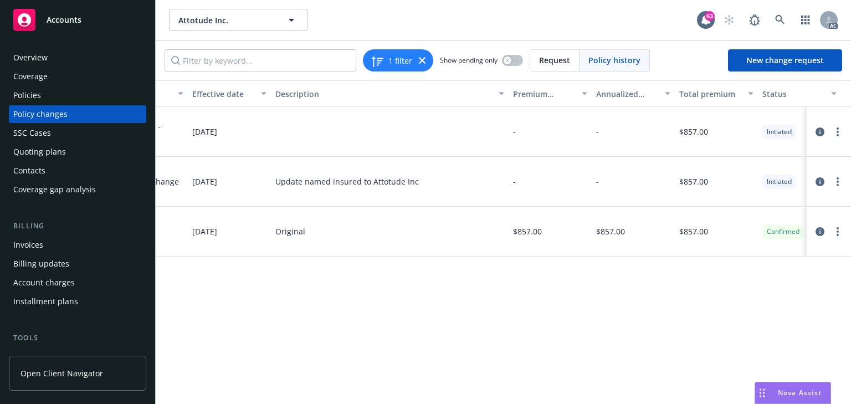
click at [586, 360] on div "Policy Policy effective dates Type Effective date Description Premium change An…" at bounding box center [504, 242] width 696 height 324
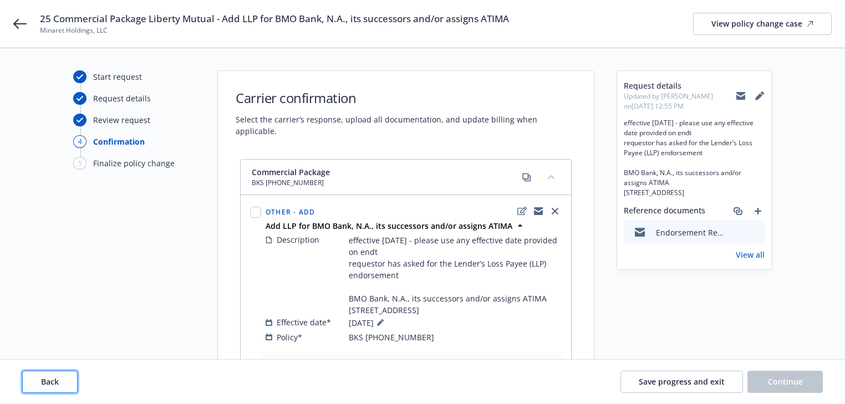
click at [69, 384] on button "Back" at bounding box center [49, 382] width 55 height 22
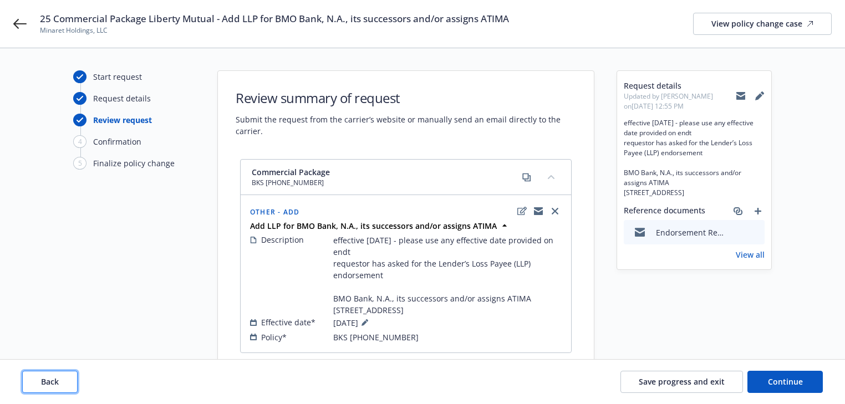
click at [69, 384] on button "Back" at bounding box center [49, 382] width 55 height 22
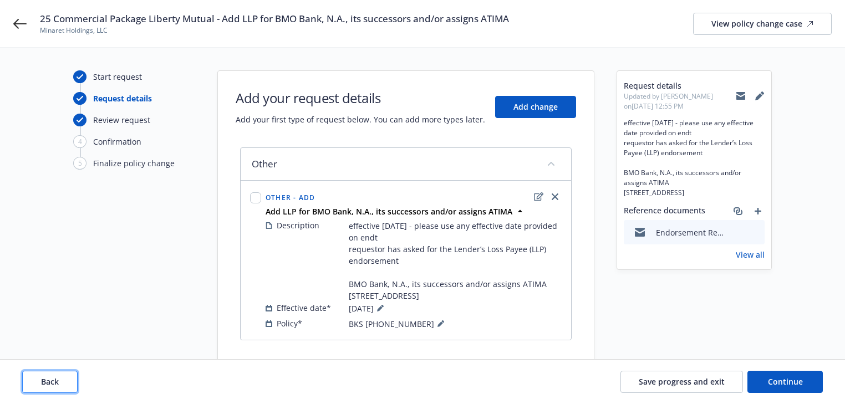
click at [69, 384] on button "Back" at bounding box center [49, 382] width 55 height 22
click at [69, 384] on div "Back Save progress and exit Continue" at bounding box center [422, 382] width 800 height 22
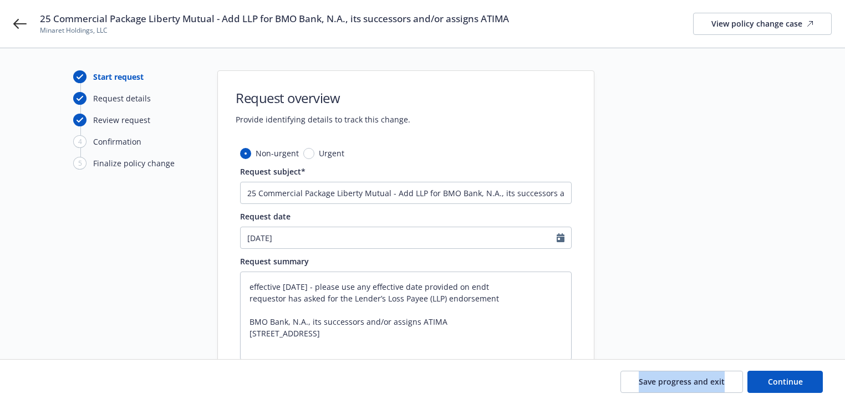
click at [69, 384] on div "Save progress and exit Continue" at bounding box center [422, 382] width 800 height 22
click at [767, 263] on div at bounding box center [693, 260] width 155 height 380
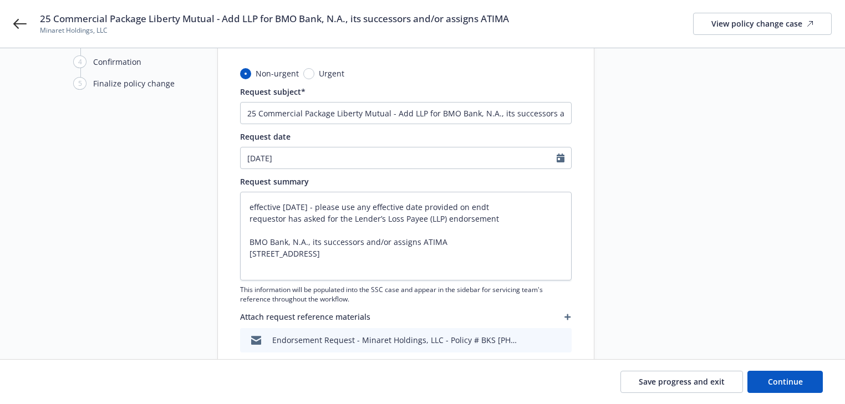
scroll to position [89, 0]
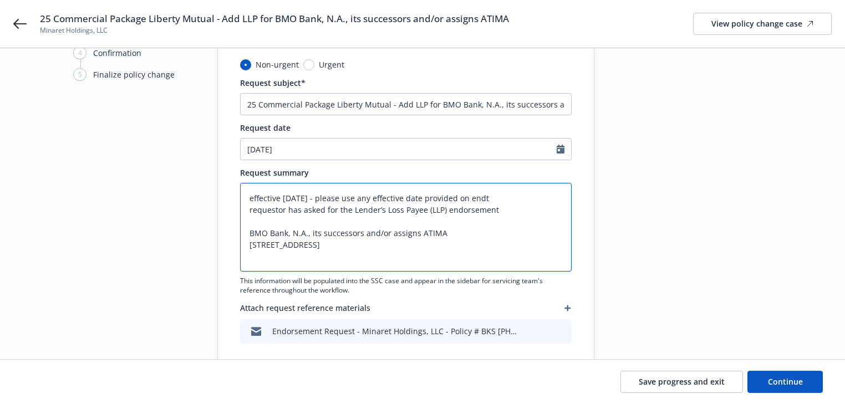
drag, startPoint x: 256, startPoint y: 233, endPoint x: 284, endPoint y: 233, distance: 28.8
click at [284, 233] on textarea "effective [DATE] - please use any effective date provided on endt requestor has…" at bounding box center [405, 227] width 331 height 89
click at [654, 202] on div at bounding box center [693, 172] width 155 height 380
click at [710, 264] on div at bounding box center [693, 172] width 155 height 380
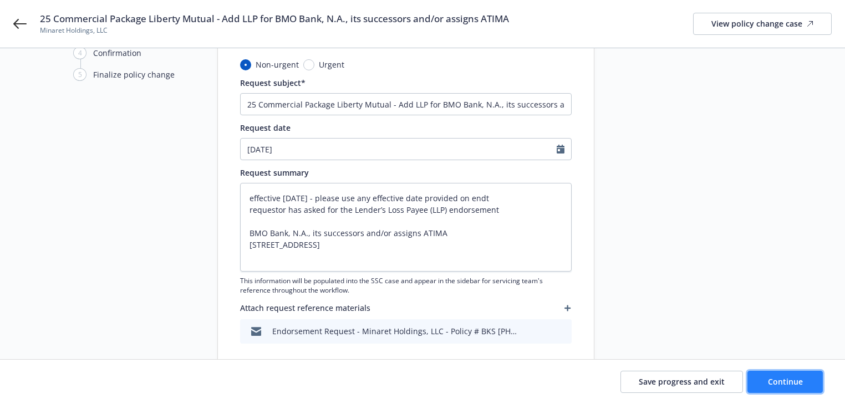
click at [784, 386] on span "Continue" at bounding box center [785, 381] width 35 height 11
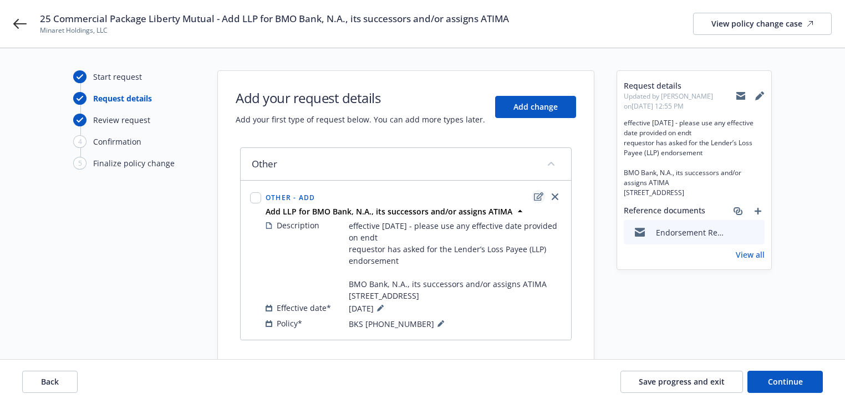
click at [537, 196] on icon "edit" at bounding box center [538, 196] width 9 height 8
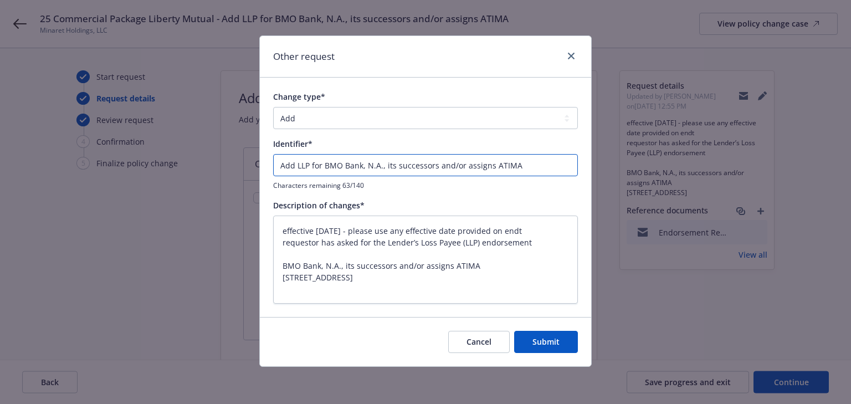
click at [274, 166] on input "Add LLP for BMO Bank, N.A., its successors and/or assigns ATIMA" at bounding box center [425, 165] width 305 height 22
type textarea "x"
type input "EAdd LLP for BMO Bank, N.A., its successors and/or assigns ATIMA"
type textarea "x"
type input "ENAdd LLP for BMO Bank, N.A., its successors and/or assigns ATIMA"
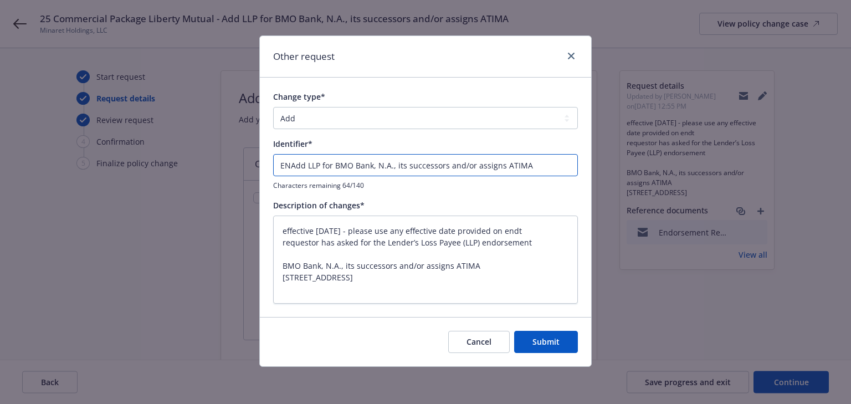
type textarea "x"
type input "ENDAdd LLP for BMO Bank, N.A., its successors and/or assigns ATIMA"
type textarea "x"
type input "ENDTAdd LLP for BMO Bank, N.A., its successors and/or assigns ATIMA"
type textarea "x"
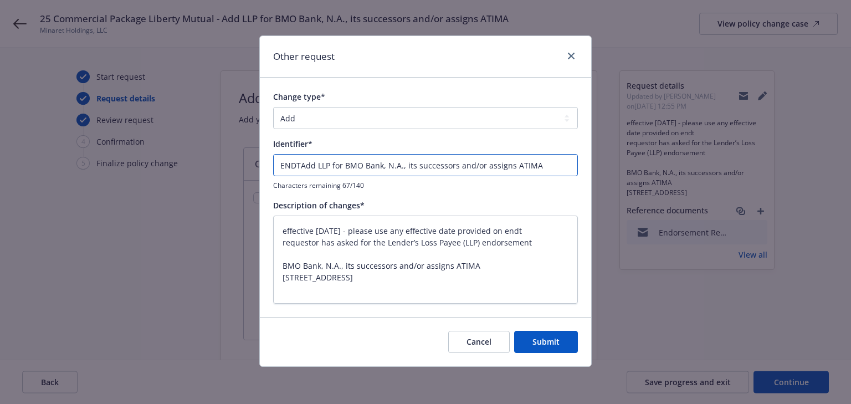
type input "ENDT#Add LLP for BMO Bank, N.A., its successors and/or assigns ATIMA"
type textarea "x"
type input "ENDT#2Add LLP for BMO Bank, N.A., its successors and/or assigns ATIMA"
type textarea "x"
type input "ENDT#2 Add LLP for BMO Bank, N.A., its successors and/or assigns ATIMA"
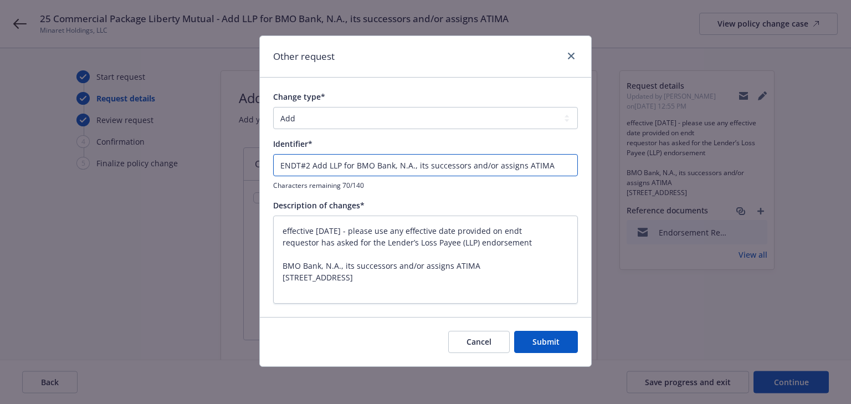
type textarea "x"
type input "ENDT#2 -Add LLP for BMO Bank, N.A., its successors and/or assigns ATIMA"
type textarea "x"
type input "ENDT#2 - Add LLP for BMO Bank, N.A., its successors and/or assigns ATIMA"
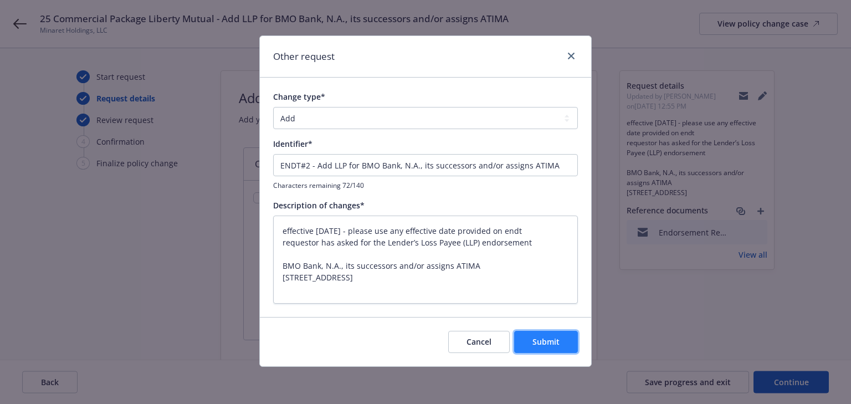
click at [544, 337] on span "Submit" at bounding box center [546, 341] width 27 height 11
type textarea "x"
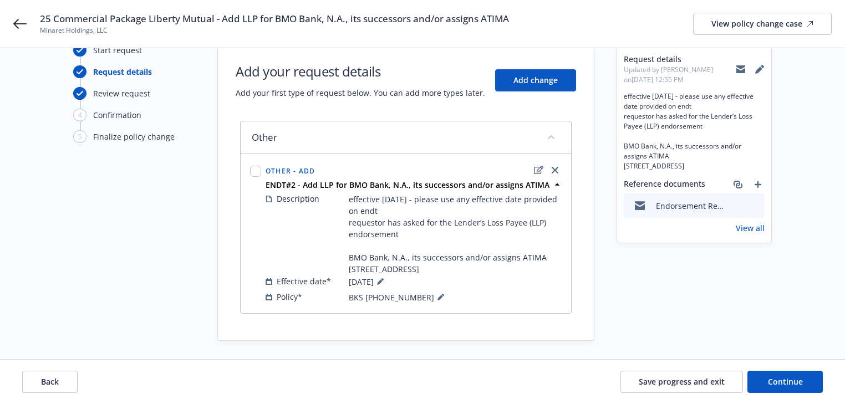
scroll to position [40, 0]
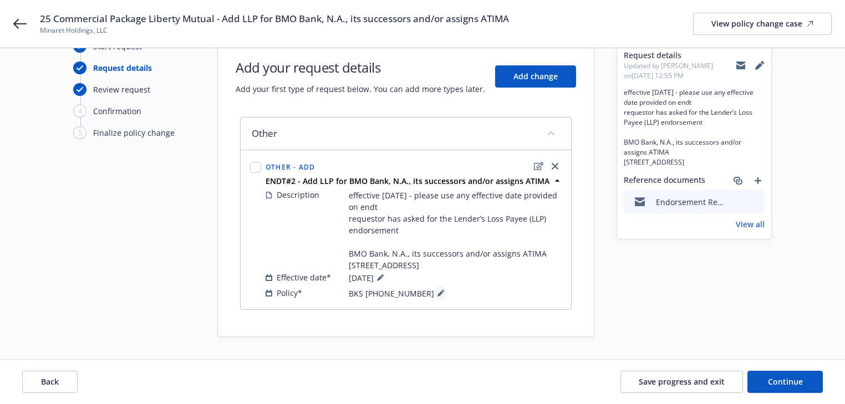
click at [434, 298] on button at bounding box center [440, 293] width 13 height 13
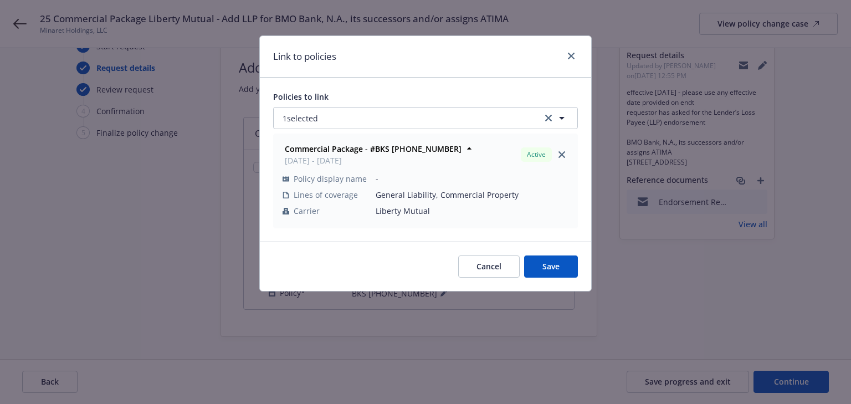
drag, startPoint x: 722, startPoint y: 271, endPoint x: 705, endPoint y: 303, distance: 36.5
click at [722, 271] on div "Link to policies Policies to link 1 selected Commercial Package - #BKS (26) 57 …" at bounding box center [425, 202] width 851 height 404
click at [479, 272] on button "Cancel" at bounding box center [489, 267] width 62 height 22
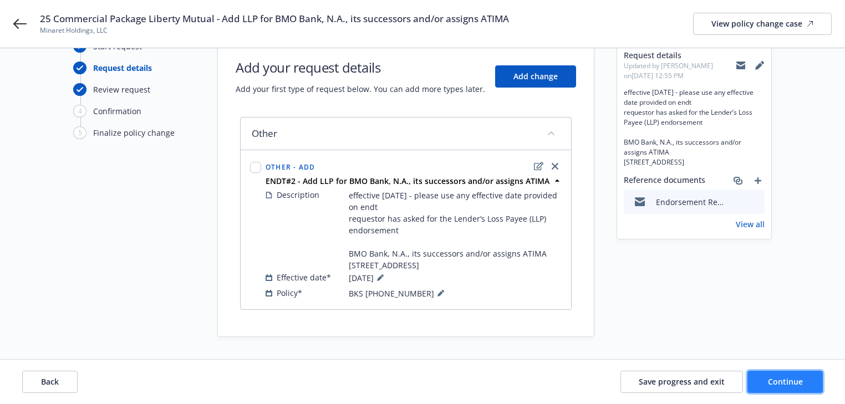
click at [770, 384] on span "Continue" at bounding box center [785, 381] width 35 height 11
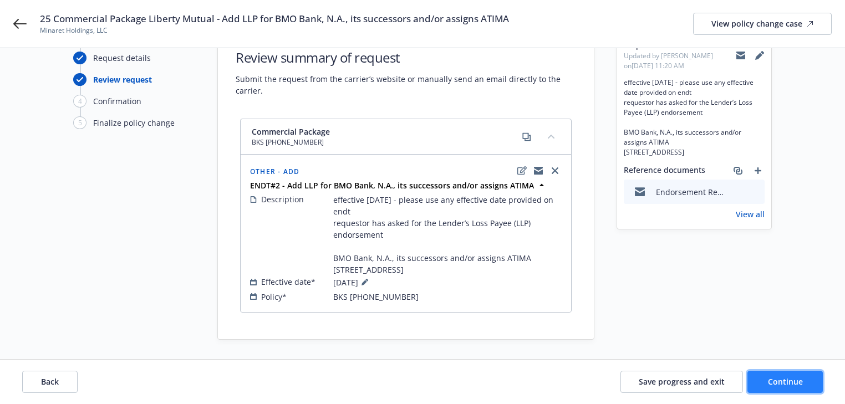
click at [761, 380] on button "Continue" at bounding box center [784, 382] width 75 height 22
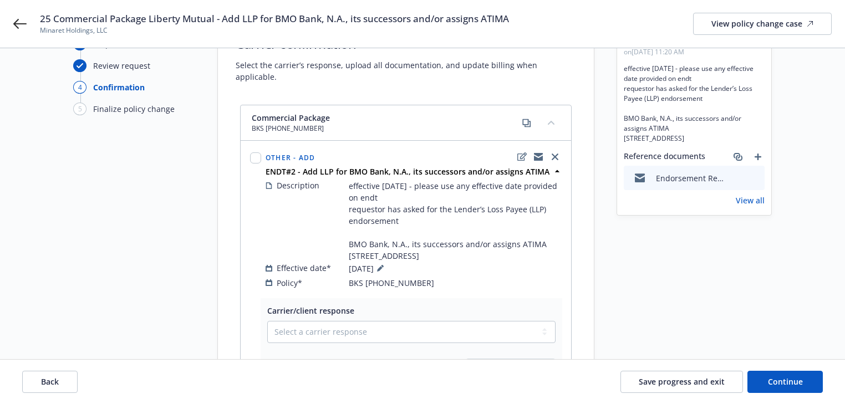
scroll to position [255, 0]
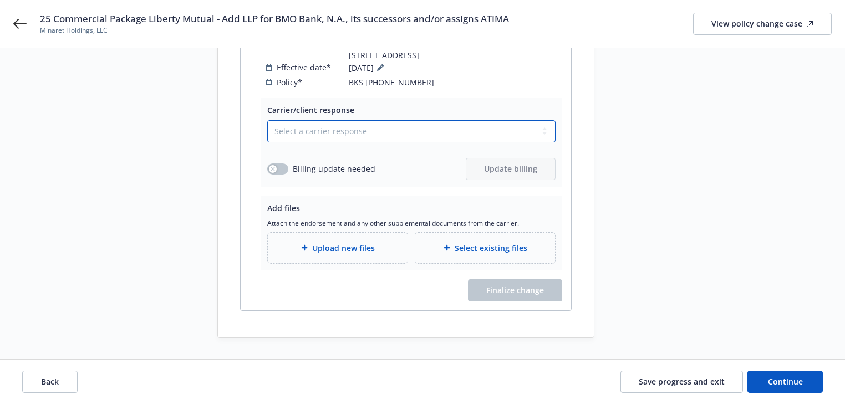
click at [304, 137] on select "Select a carrier response Accepted Accepted with revision No endorsement needed…" at bounding box center [411, 131] width 288 height 22
select select "ACCEPTED"
click at [267, 120] on select "Select a carrier response Accepted Accepted with revision No endorsement needed…" at bounding box center [411, 131] width 288 height 22
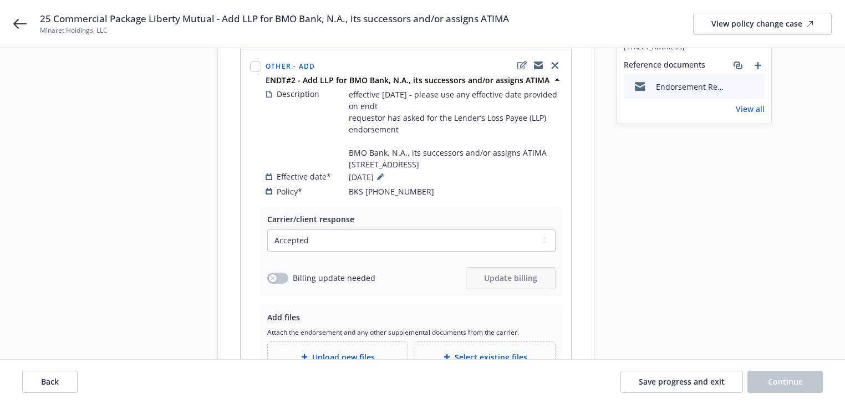
scroll to position [0, 0]
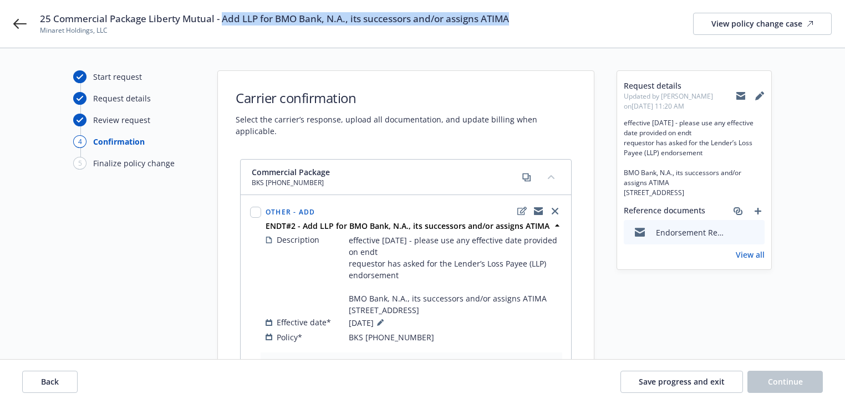
drag, startPoint x: 223, startPoint y: 19, endPoint x: 559, endPoint y: 4, distance: 336.8
click at [559, 4] on div "25 Commercial Package Liberty Mutual - Add LLP for BMO Bank, N.A., its successo…" at bounding box center [422, 24] width 845 height 48
copy span "Add LLP for BMO Bank, N.A., its successors and/or assigns ATIMA"
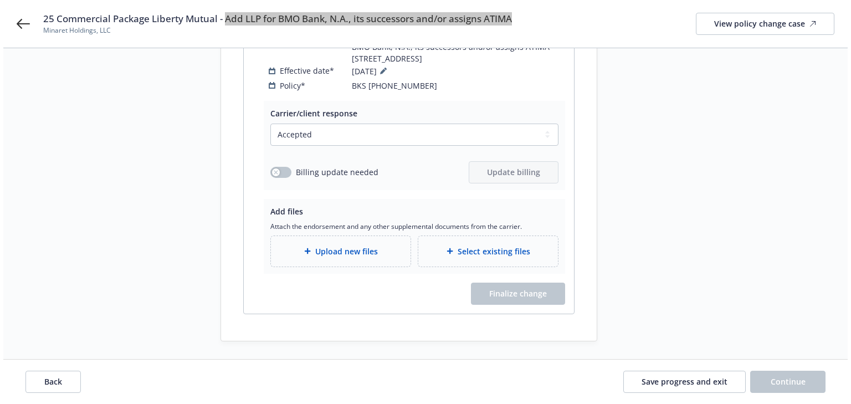
scroll to position [255, 0]
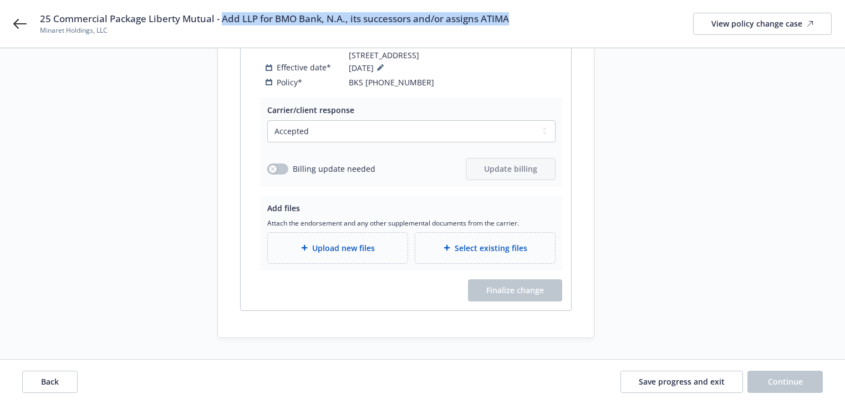
click at [327, 248] on span "Upload new files" at bounding box center [343, 248] width 63 height 12
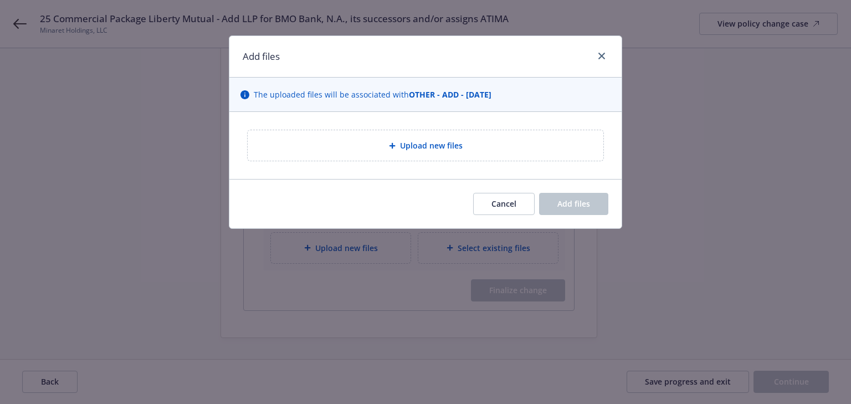
click at [424, 130] on div "Upload new files" at bounding box center [426, 145] width 356 height 30
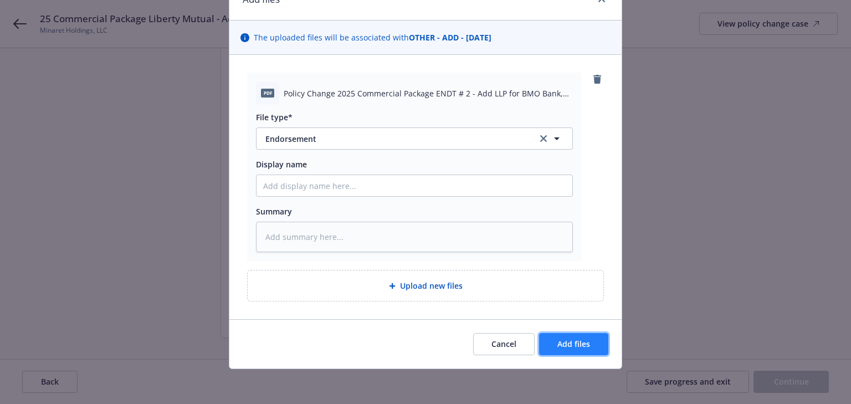
click at [573, 350] on button "Add files" at bounding box center [573, 344] width 69 height 22
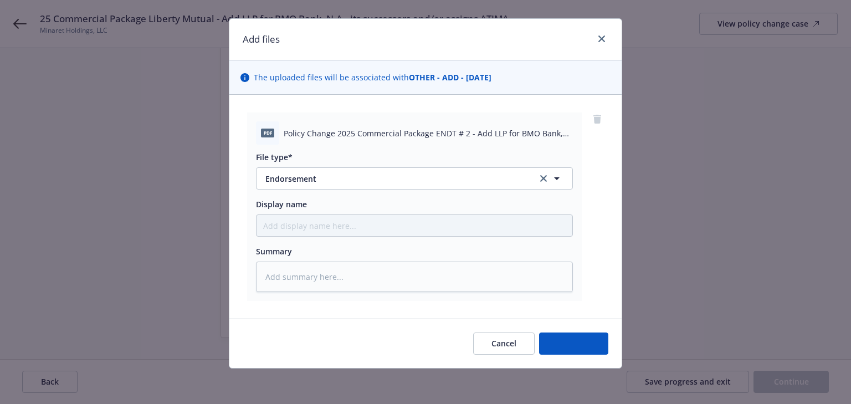
scroll to position [17, 0]
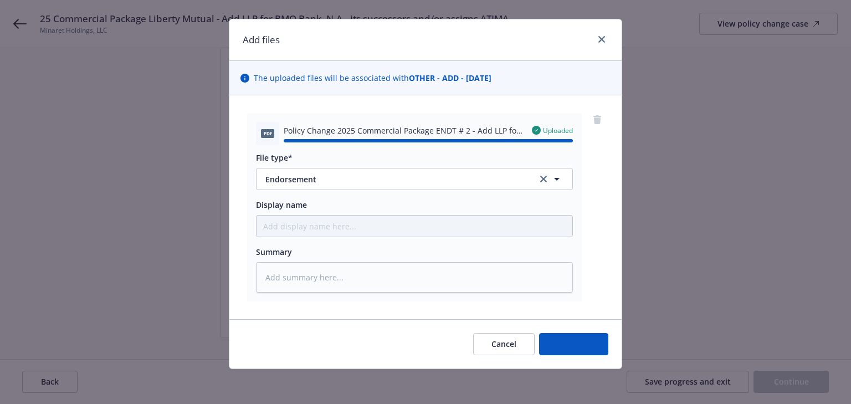
type textarea "x"
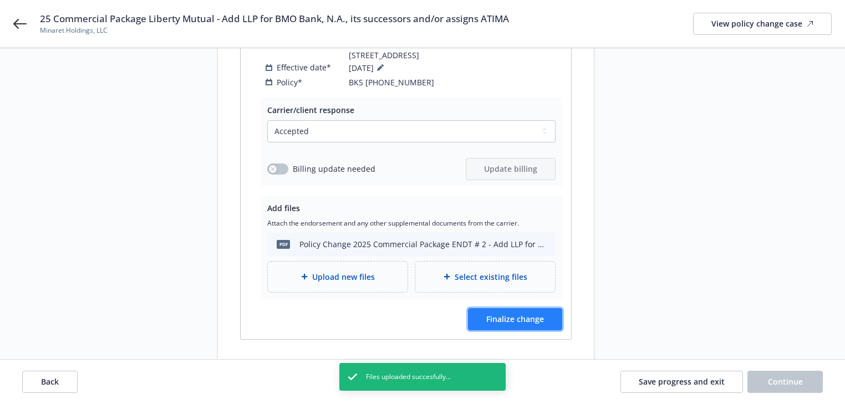
click at [509, 320] on span "Finalize change" at bounding box center [515, 319] width 58 height 11
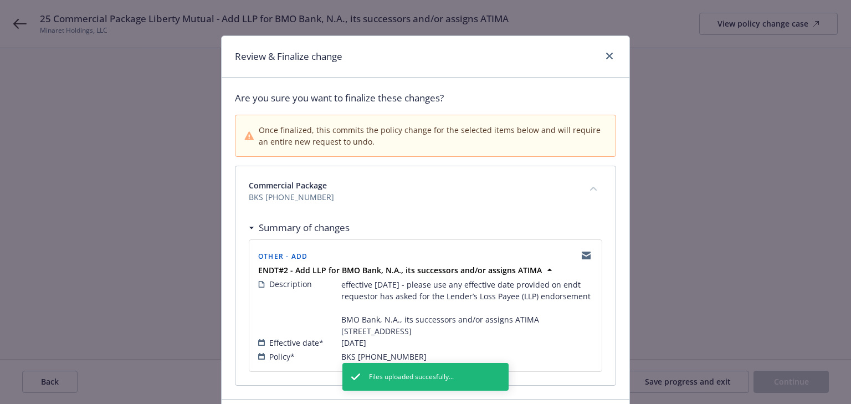
click at [501, 204] on div "Commercial Package BKS (26) 57 79 42 29" at bounding box center [426, 191] width 380 height 50
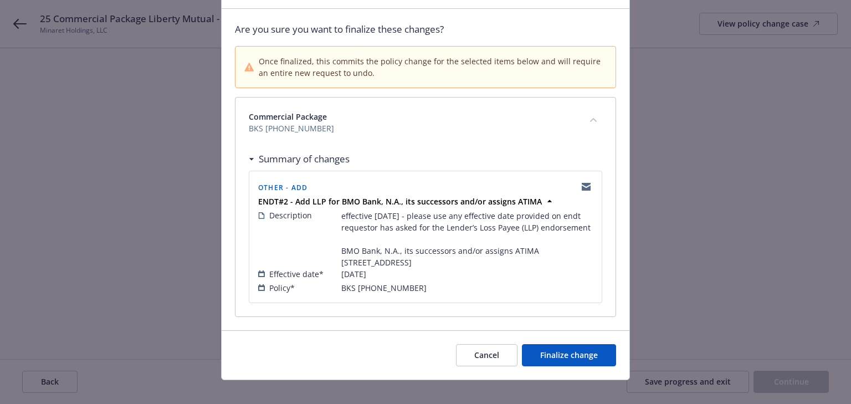
scroll to position [91, 0]
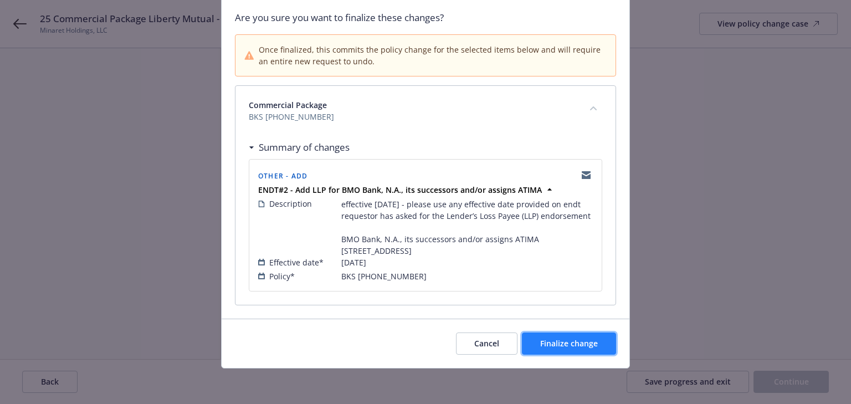
click at [596, 342] on button "Finalize change" at bounding box center [569, 344] width 94 height 22
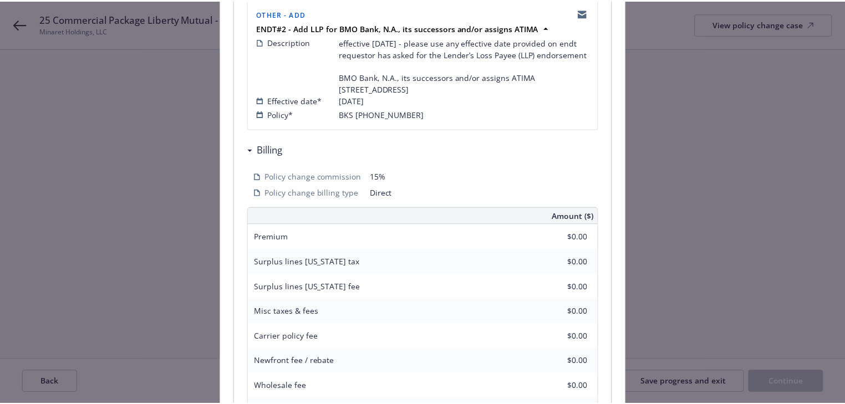
scroll to position [344, 0]
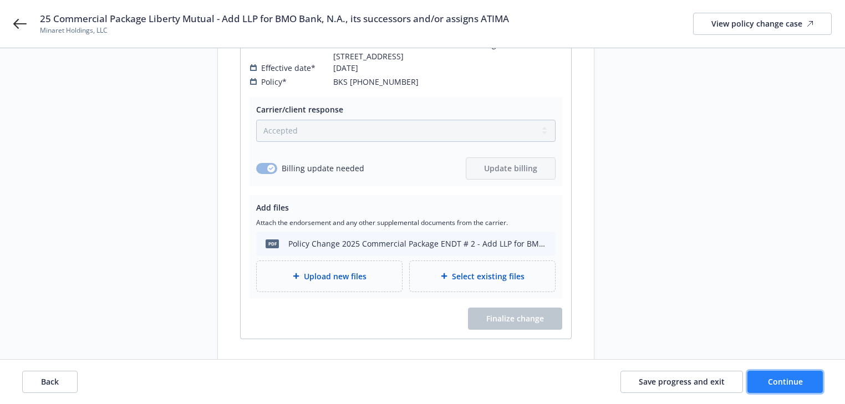
click at [778, 386] on span "Continue" at bounding box center [785, 381] width 35 height 11
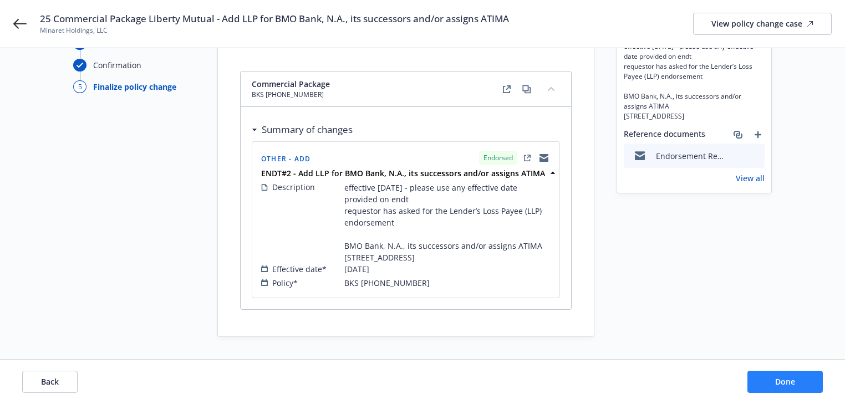
scroll to position [87, 0]
click at [779, 386] on span "Done" at bounding box center [785, 381] width 20 height 11
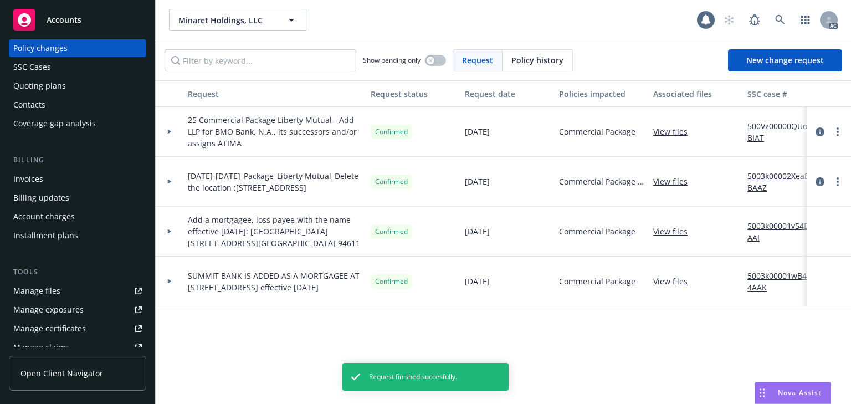
scroll to position [222, 0]
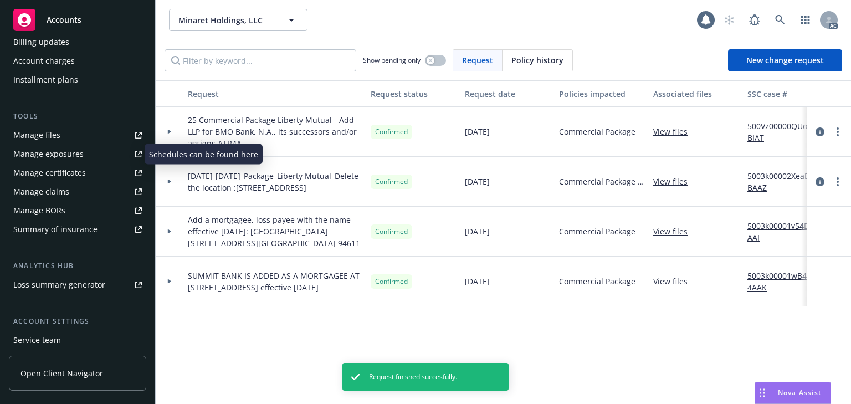
click at [79, 158] on div "Manage exposures" at bounding box center [48, 154] width 70 height 18
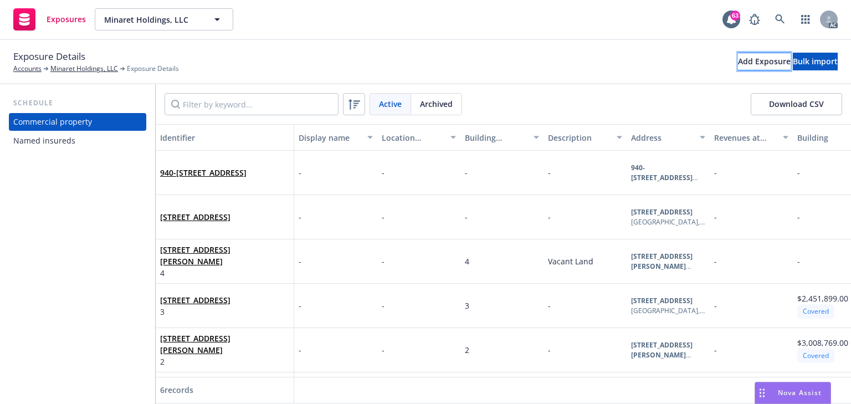
click at [738, 66] on div "Add Exposure" at bounding box center [764, 61] width 53 height 17
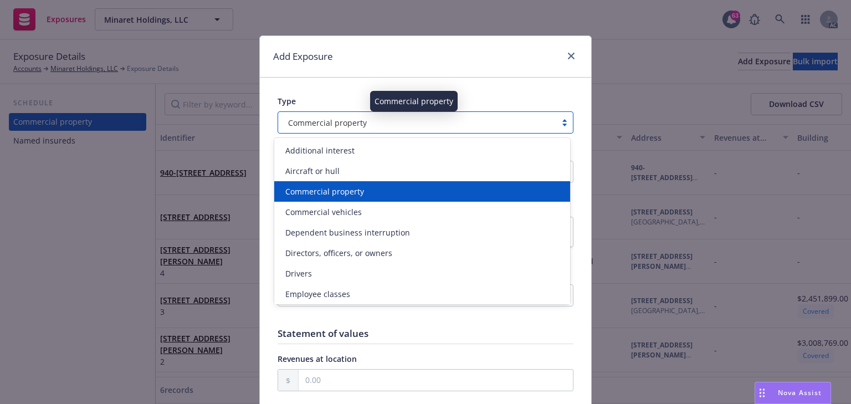
click at [395, 121] on div "Commercial property" at bounding box center [417, 123] width 267 height 12
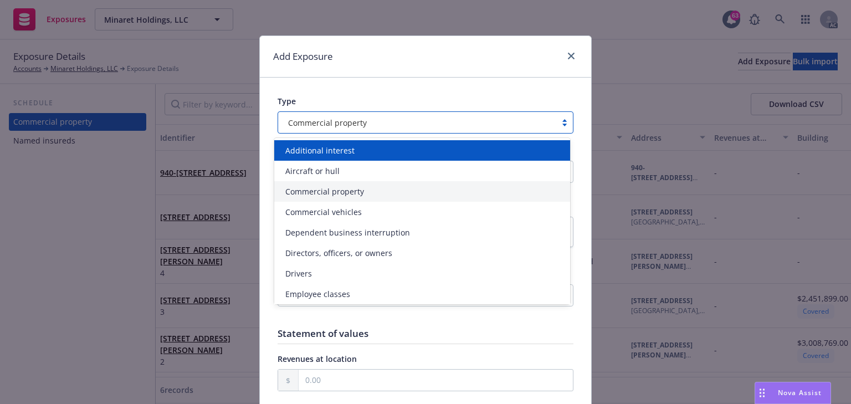
click at [373, 155] on div "Additional interest" at bounding box center [422, 151] width 283 height 12
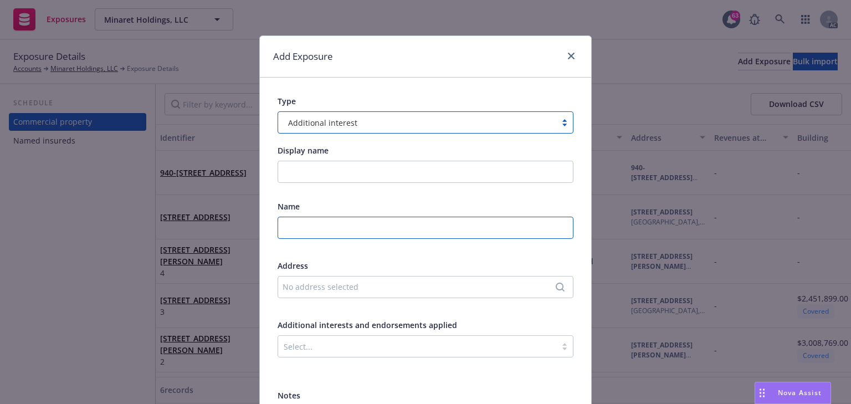
click at [337, 221] on input "text" at bounding box center [426, 228] width 296 height 22
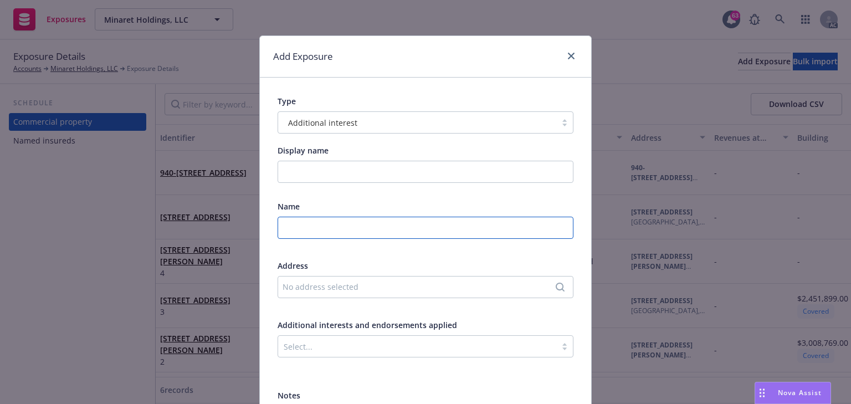
paste input "BMO Bank, N.A., its successors and/or assigns ATIMA"
type input "BMO Bank, N.A., its successors and/or assigns ATIMA"
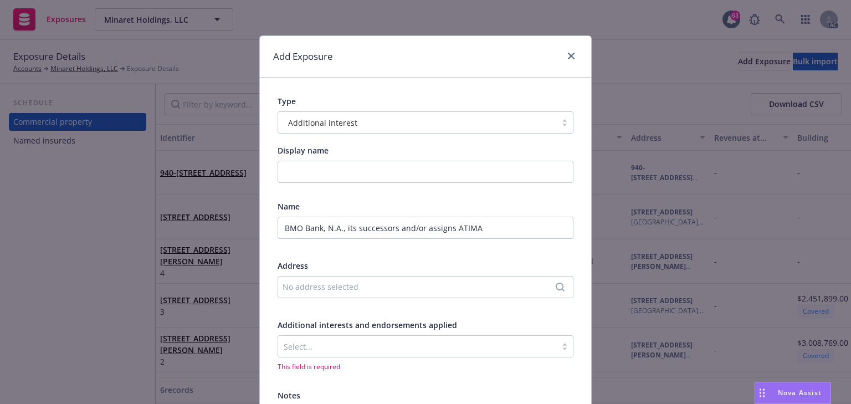
click at [348, 284] on div "No address selected" at bounding box center [420, 287] width 275 height 12
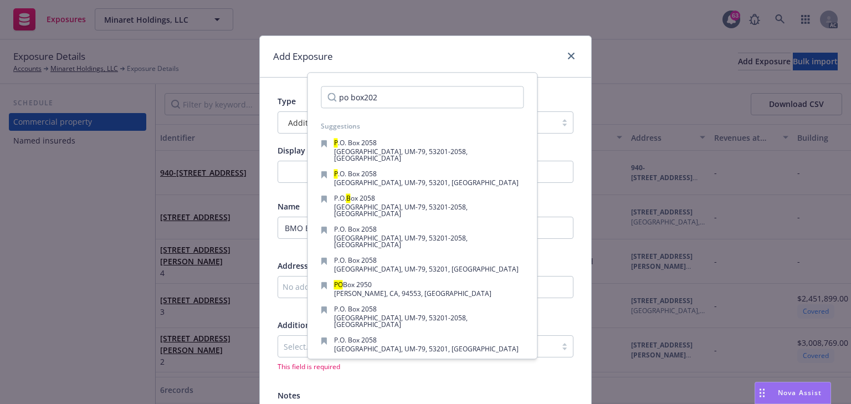
type input "po box20"
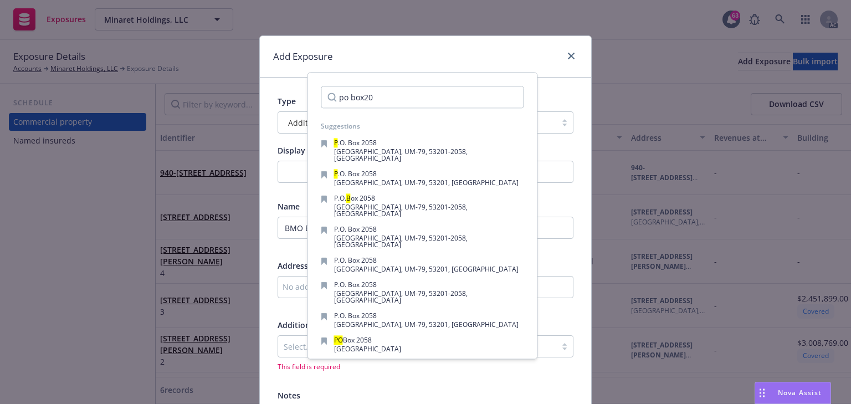
click at [500, 95] on input "po box20" at bounding box center [422, 97] width 203 height 22
click at [506, 97] on input "po box20" at bounding box center [422, 97] width 203 height 22
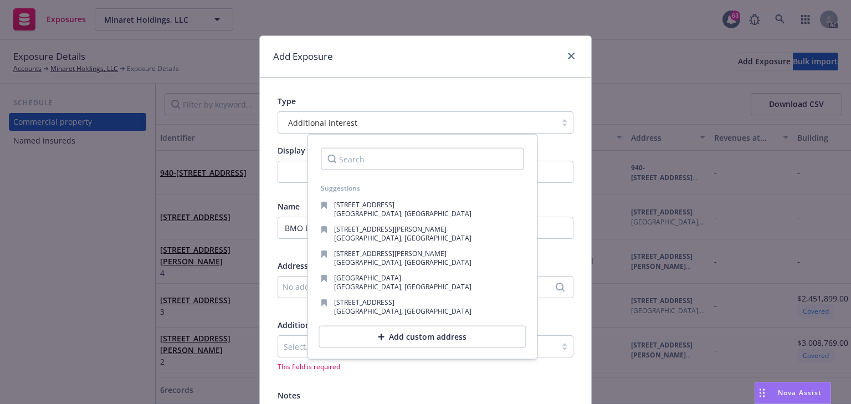
click at [407, 339] on div "Add custom address" at bounding box center [422, 337] width 207 height 22
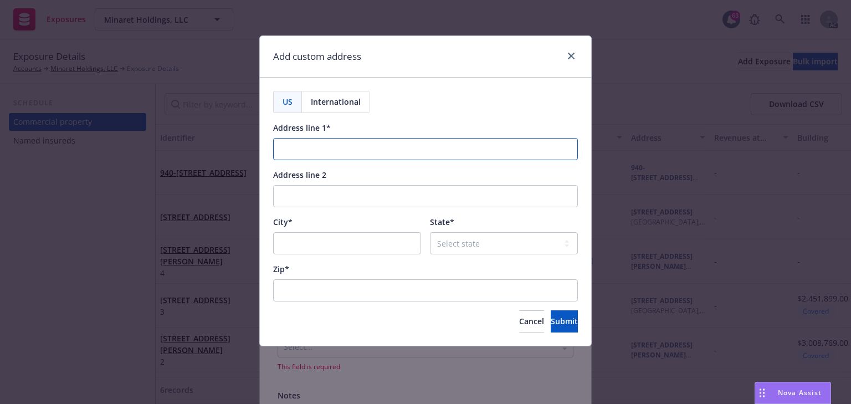
click at [317, 154] on input "Address line 1*" at bounding box center [425, 149] width 305 height 22
paste input "PO Box 2058"
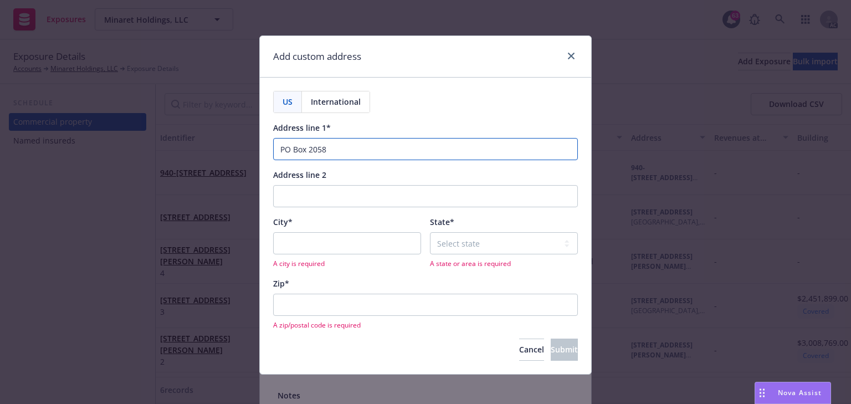
type input "PO Box 2058"
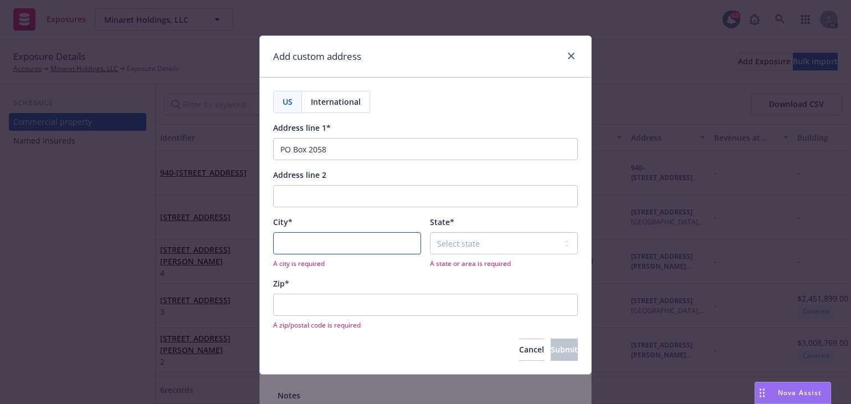
click at [295, 240] on input "City*" at bounding box center [347, 243] width 148 height 22
paste input "[GEOGRAPHIC_DATA]"
type input "[GEOGRAPHIC_DATA]"
click at [475, 246] on select "Select state [US_STATE] [US_STATE] [US_STATE] [US_STATE] [US_STATE] [PERSON_NAM…" at bounding box center [504, 243] width 148 height 22
select select "WI"
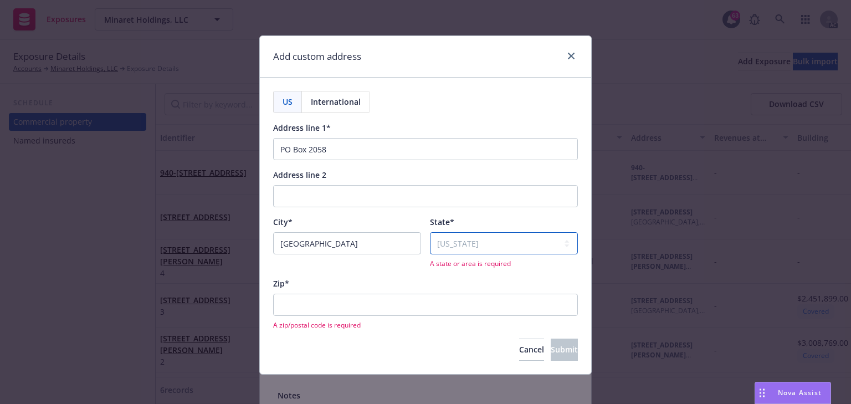
click at [430, 232] on select "Select state [US_STATE] [US_STATE] [US_STATE] [US_STATE] [US_STATE] [PERSON_NAM…" at bounding box center [504, 243] width 148 height 22
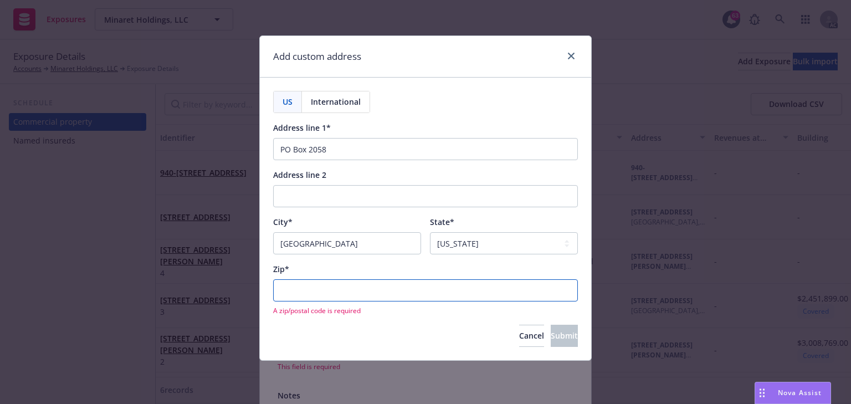
click at [361, 293] on input "Zip*" at bounding box center [425, 290] width 305 height 22
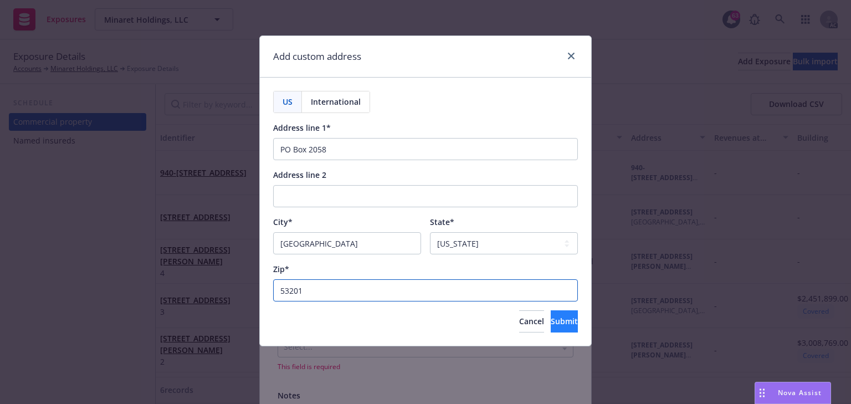
type input "53201"
click at [551, 314] on button "Submit" at bounding box center [564, 321] width 27 height 22
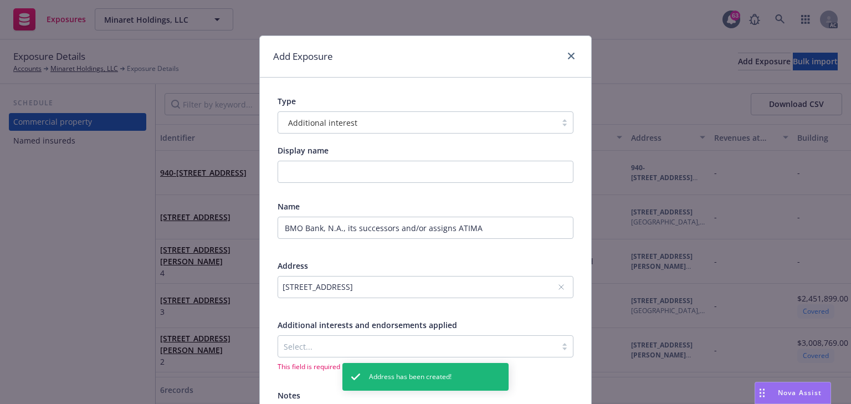
click at [382, 343] on div at bounding box center [417, 346] width 267 height 13
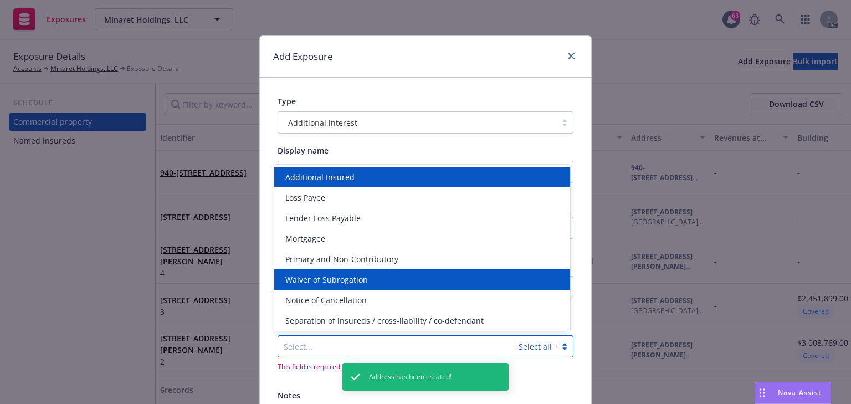
scroll to position [2, 0]
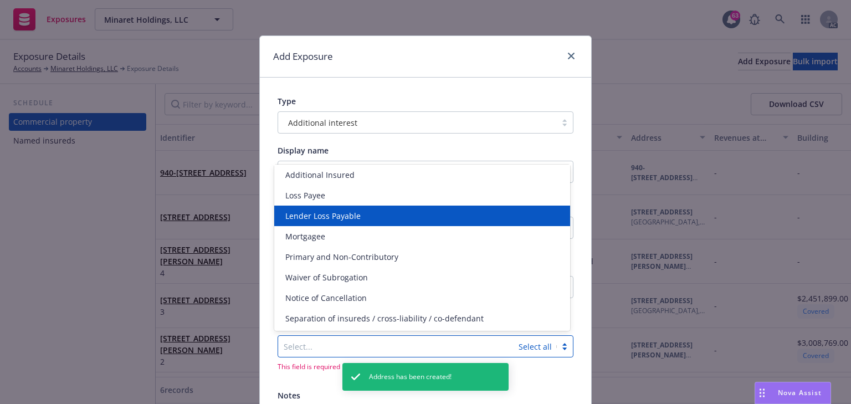
click at [346, 215] on span "Lender Loss Payable" at bounding box center [322, 216] width 75 height 12
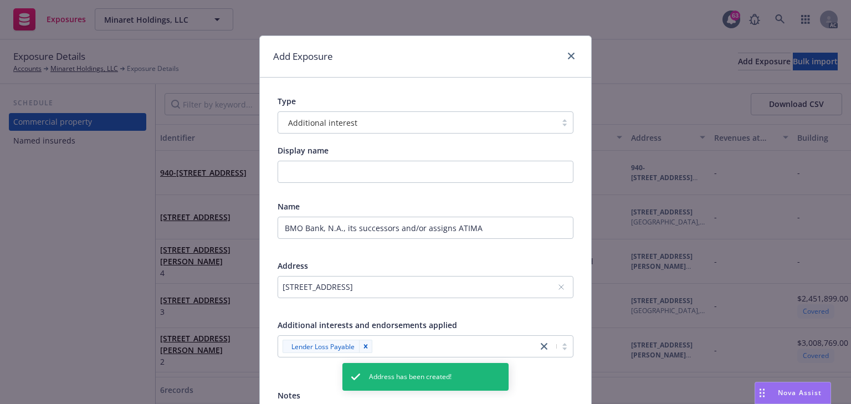
click at [563, 384] on div "Display name Name BMO Bank, N.A., its successors and/or assigns ATIMA Address […" at bounding box center [426, 291] width 296 height 292
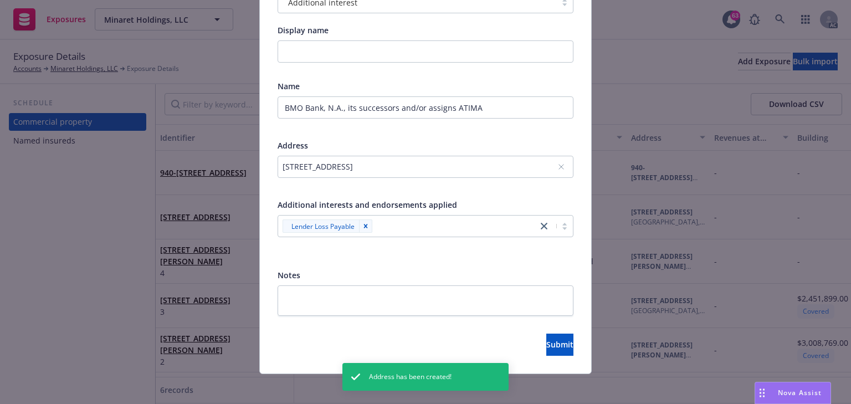
scroll to position [125, 0]
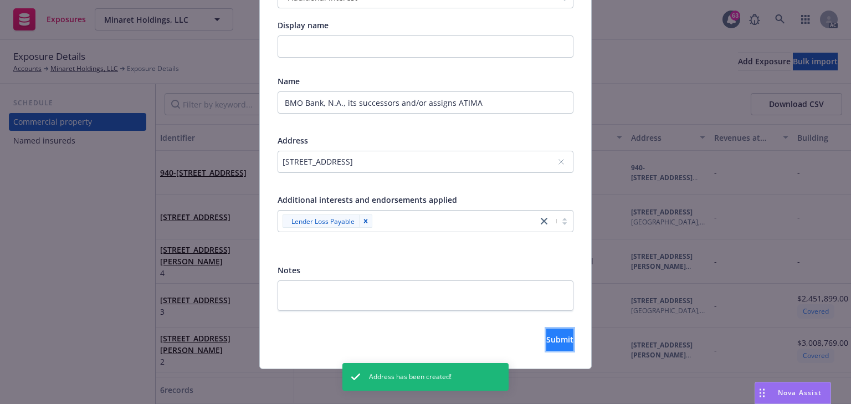
click at [547, 345] on button "Submit" at bounding box center [560, 340] width 27 height 22
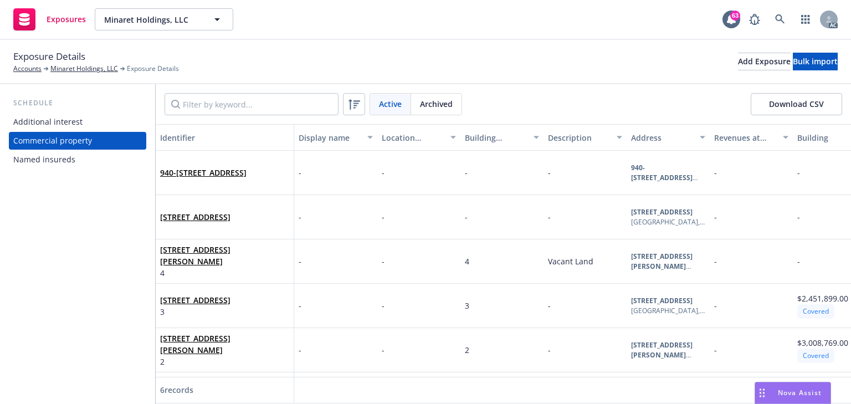
click at [80, 126] on div "Additional interest" at bounding box center [77, 122] width 129 height 18
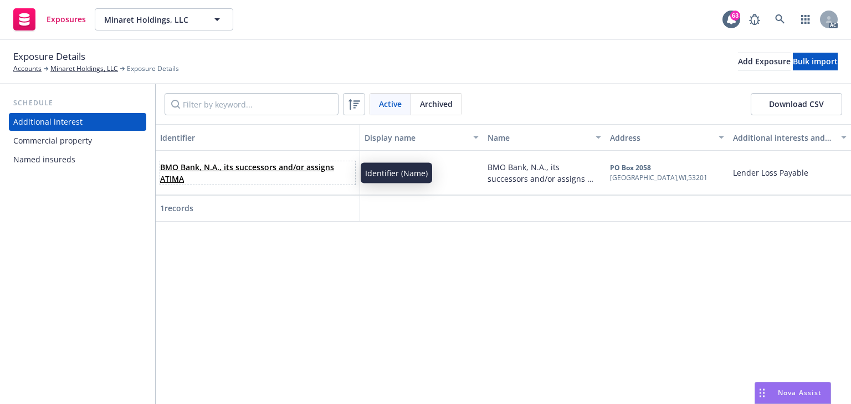
click at [220, 167] on link "BMO Bank, N.A., its successors and/or assigns ATIMA" at bounding box center [247, 173] width 174 height 22
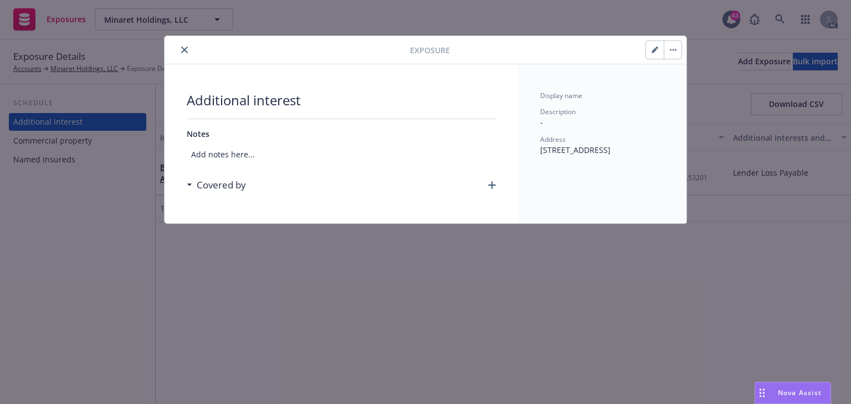
click at [492, 184] on icon "button" at bounding box center [492, 185] width 8 height 8
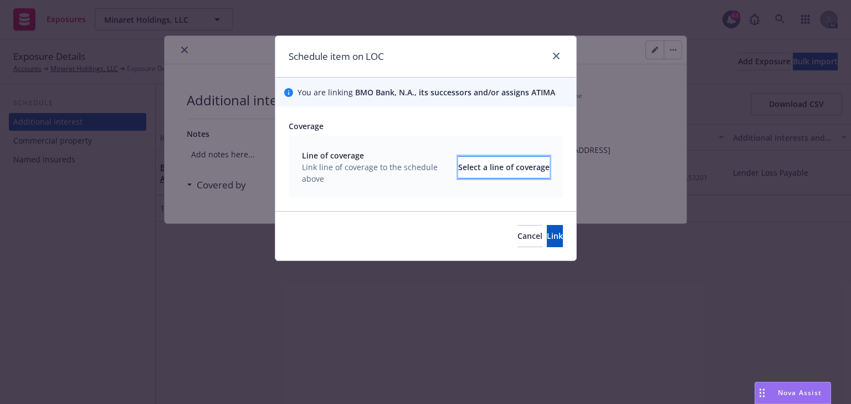
click at [463, 173] on div "Select a line of coverage" at bounding box center [503, 167] width 91 height 21
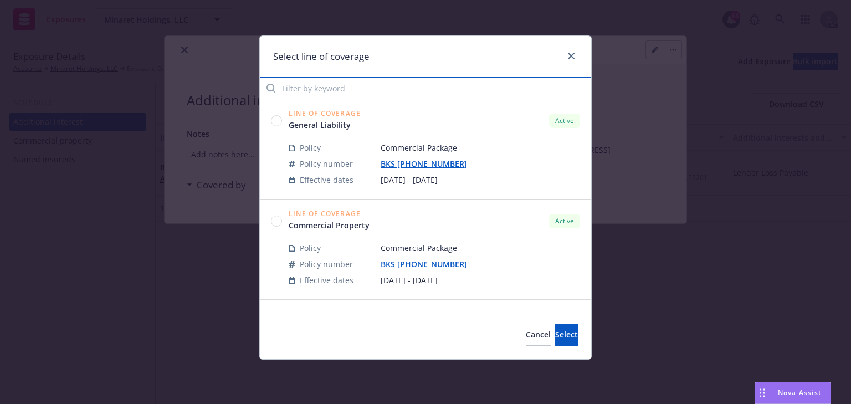
click at [339, 82] on input "Filter by keyword" at bounding box center [425, 88] width 331 height 22
drag, startPoint x: 307, startPoint y: 84, endPoint x: 257, endPoint y: 86, distance: 49.4
click at [257, 86] on div "Select line of coverage bks Line of Coverage General Liability Active Policy Co…" at bounding box center [425, 202] width 851 height 404
type input "bks"
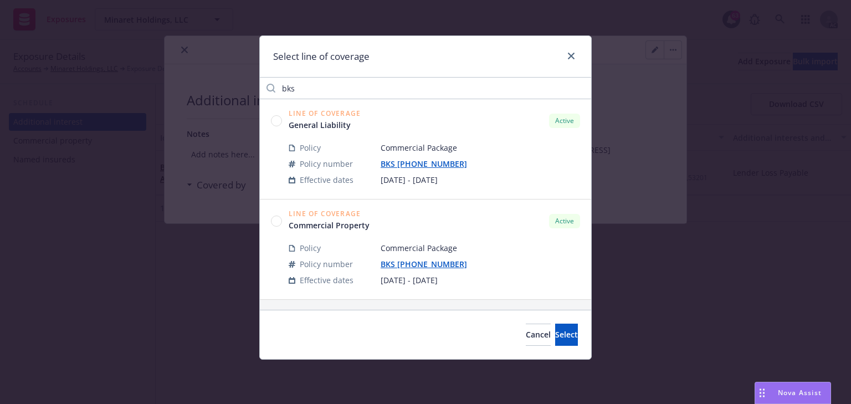
click at [274, 118] on circle at bounding box center [277, 120] width 11 height 11
click at [555, 328] on button "Select" at bounding box center [566, 335] width 23 height 22
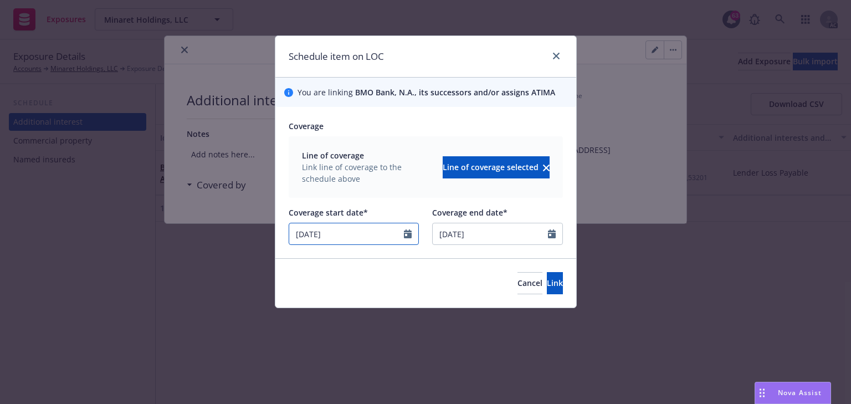
select select "4"
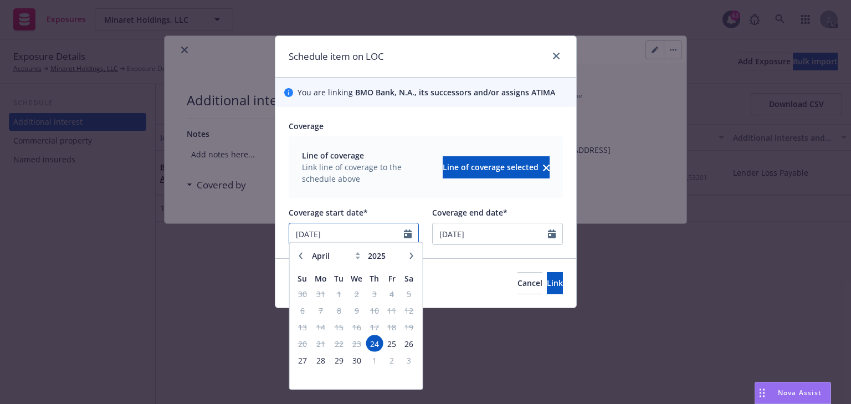
drag, startPoint x: 379, startPoint y: 235, endPoint x: 210, endPoint y: 223, distance: 169.5
click at [210, 223] on div "Schedule item on LOC You are linking BMO Bank, N.A., its successors and/or assi…" at bounding box center [425, 202] width 851 height 404
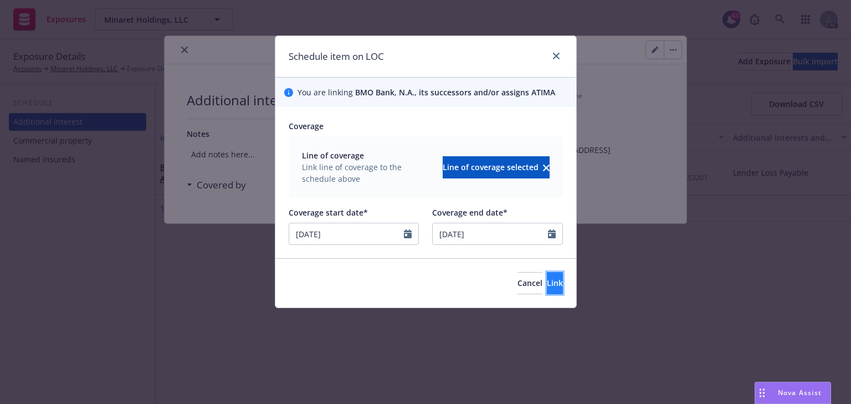
type input "[DATE]"
click at [547, 282] on span "Link" at bounding box center [555, 283] width 16 height 11
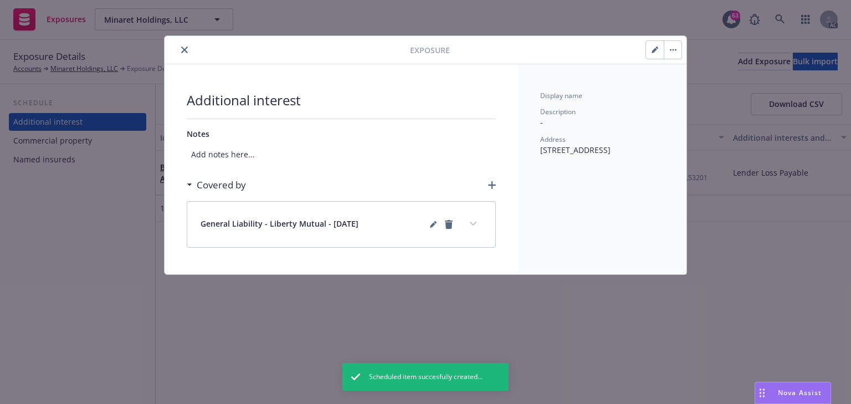
click at [491, 183] on icon "button" at bounding box center [492, 185] width 8 height 8
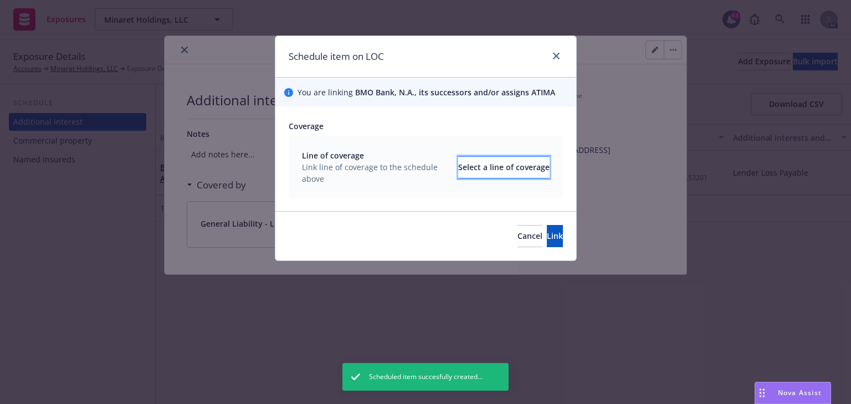
click at [489, 172] on div "Select a line of coverage" at bounding box center [503, 167] width 91 height 21
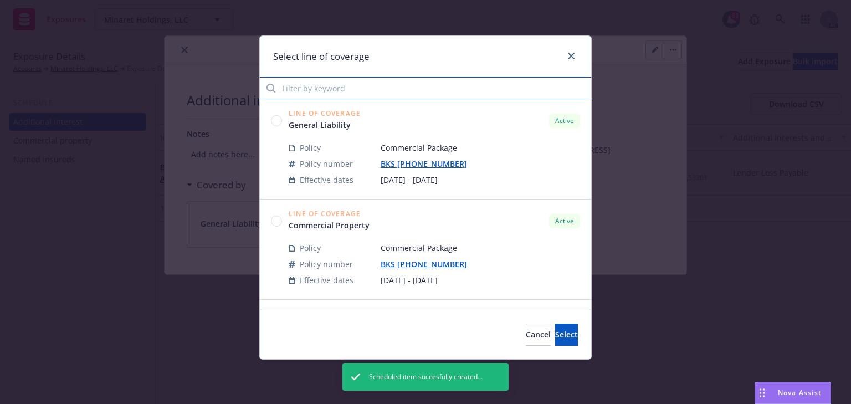
click at [346, 84] on input "Filter by keyword" at bounding box center [425, 88] width 331 height 22
paste input "bks"
type input "bks"
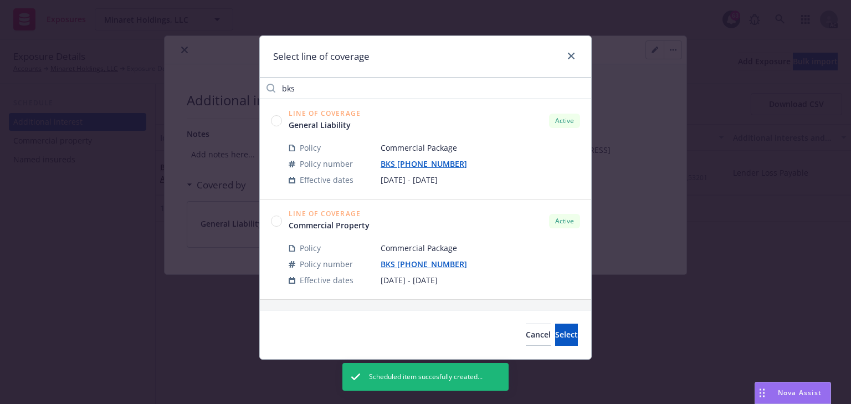
click at [281, 218] on circle at bounding box center [277, 221] width 11 height 11
click at [555, 326] on button "Select" at bounding box center [566, 335] width 23 height 22
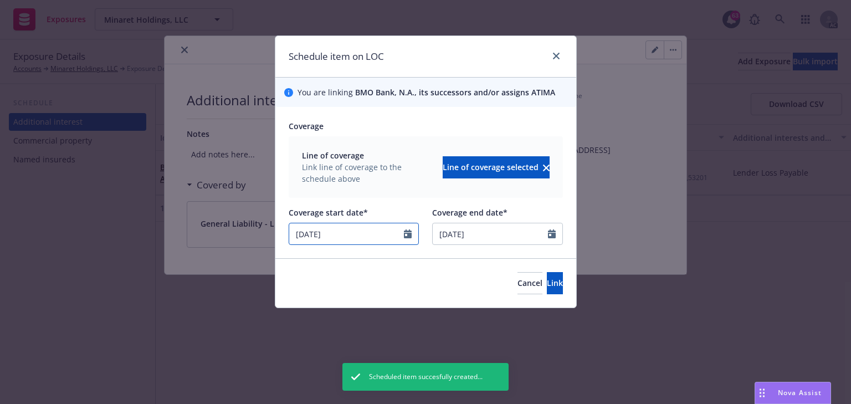
drag, startPoint x: 354, startPoint y: 237, endPoint x: 215, endPoint y: 225, distance: 139.1
click at [203, 224] on div "Schedule item on LOC You are linking BMO Bank, N.A., its successors and/or assi…" at bounding box center [425, 202] width 851 height 404
select select "4"
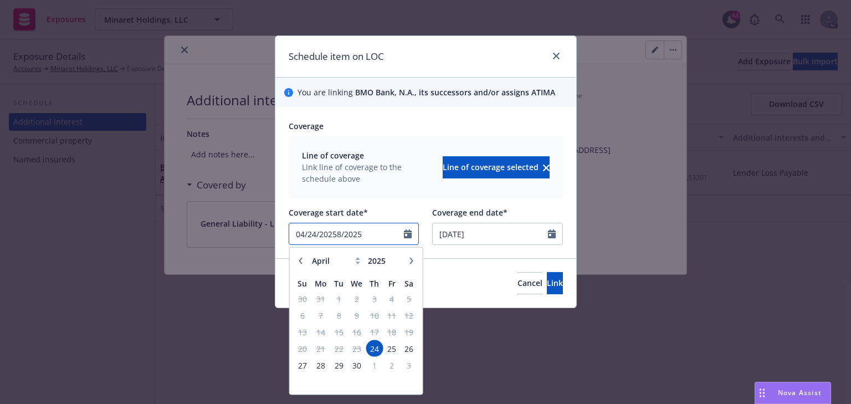
drag, startPoint x: 375, startPoint y: 239, endPoint x: 165, endPoint y: 244, distance: 210.1
click at [165, 244] on div "Schedule item on LOC You are linking BMO Bank, N.A., its successors and/or assi…" at bounding box center [425, 202] width 851 height 404
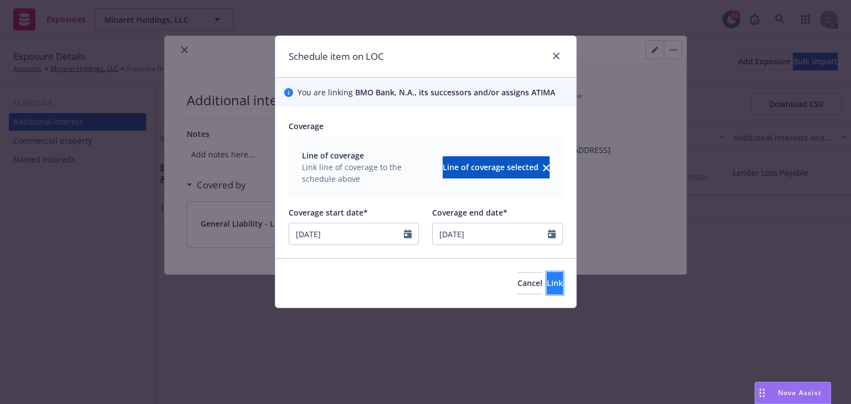
type input "[DATE]"
click at [547, 274] on button "Link" at bounding box center [555, 283] width 16 height 22
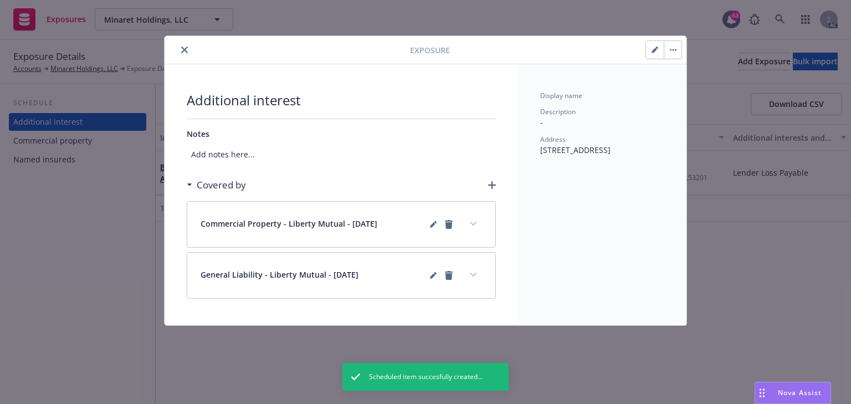
click at [472, 269] on button "expand content" at bounding box center [474, 275] width 18 height 18
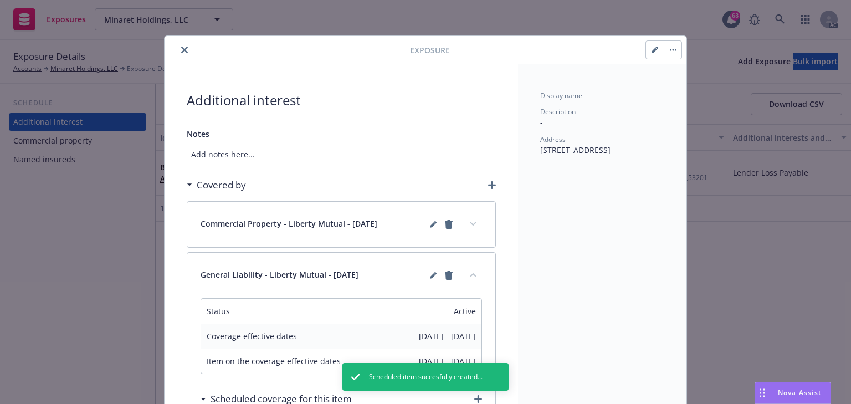
scroll to position [44, 0]
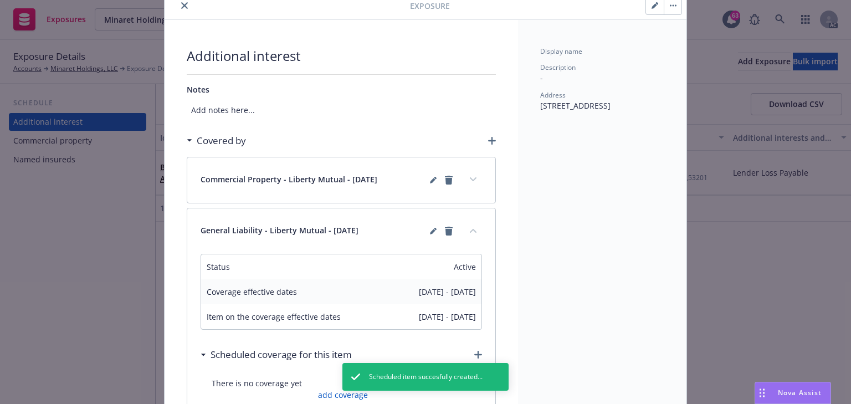
click at [475, 180] on button "expand content" at bounding box center [474, 180] width 18 height 18
